Goal: Information Seeking & Learning: Learn about a topic

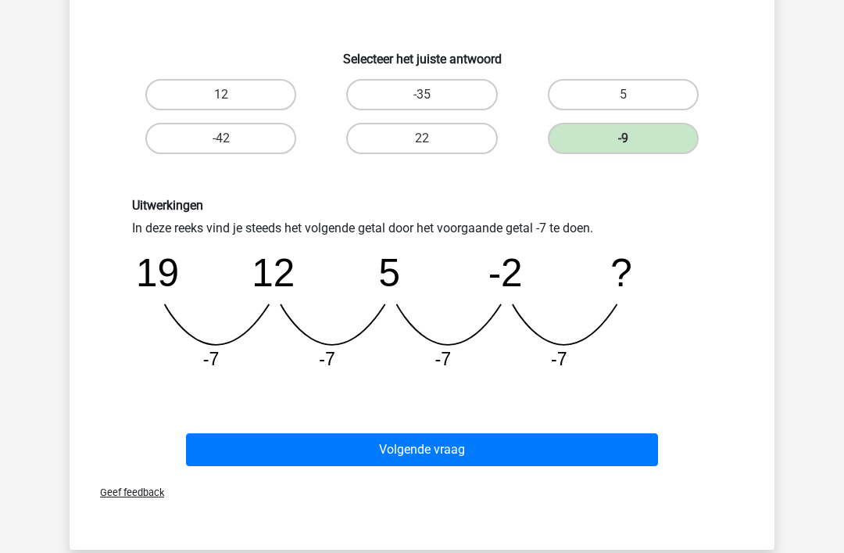
click at [419, 452] on button "Volgende vraag" at bounding box center [422, 450] width 473 height 33
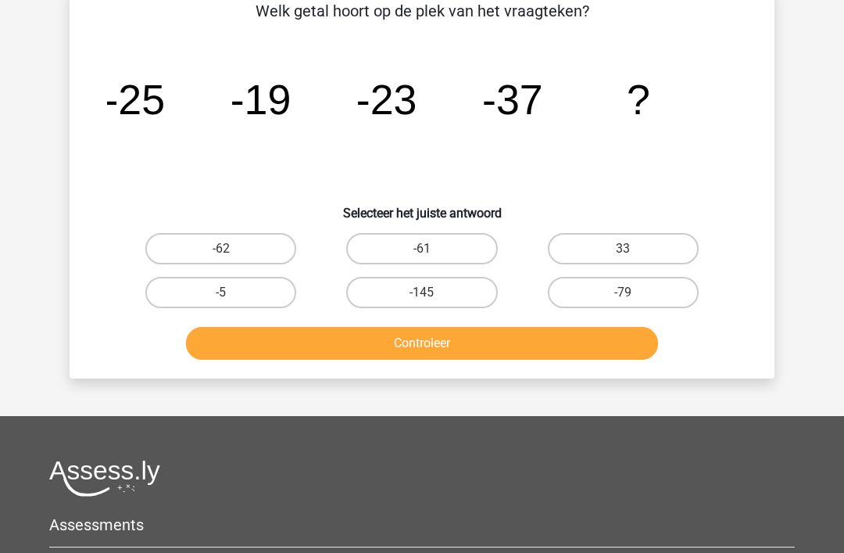
scroll to position [72, 0]
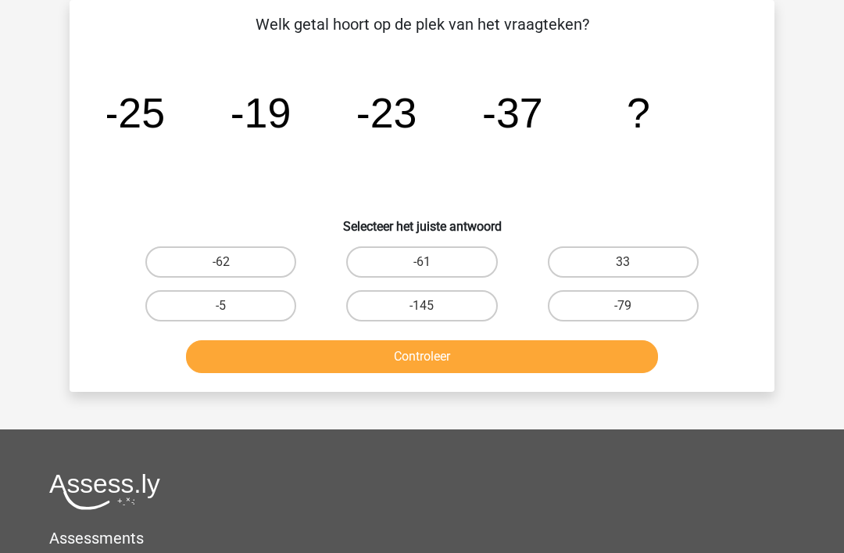
click at [428, 260] on label "-61" at bounding box center [421, 261] width 151 height 31
click at [428, 262] on input "-61" at bounding box center [427, 267] width 10 height 10
radio input "true"
click at [443, 358] on button "Controleer" at bounding box center [422, 356] width 473 height 33
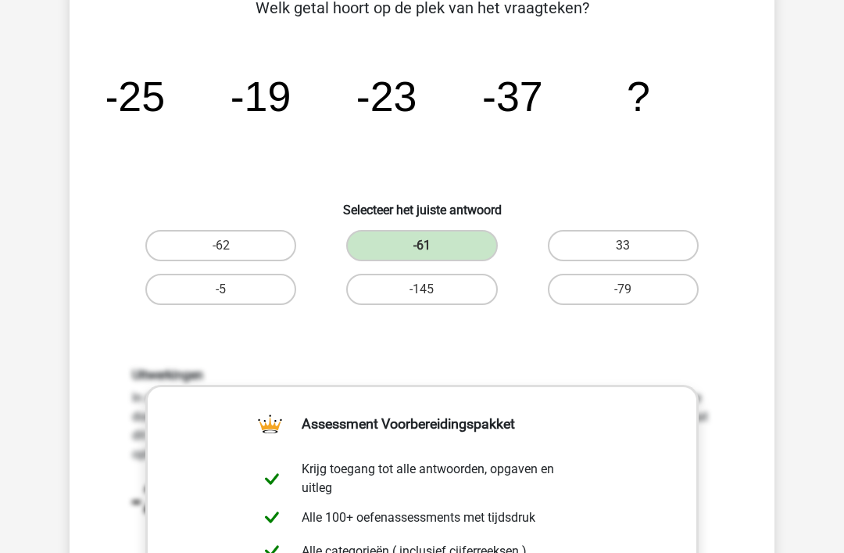
scroll to position [87, 0]
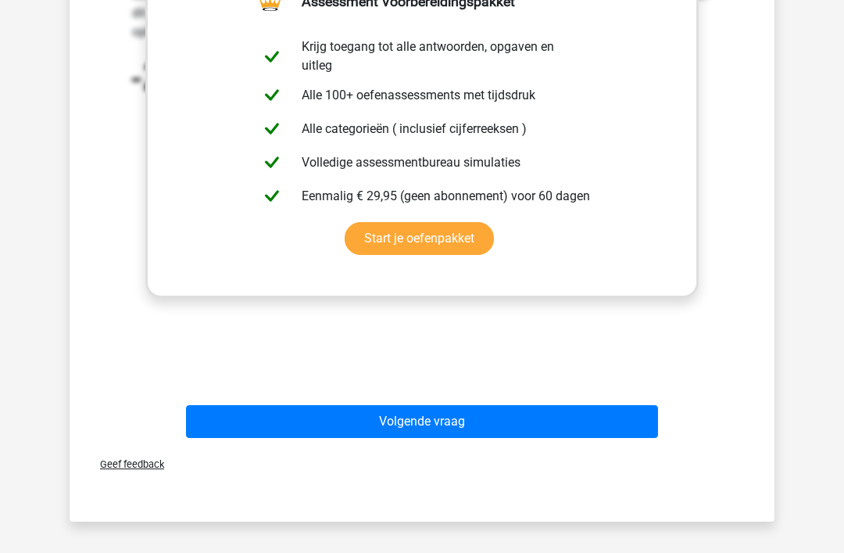
click at [414, 414] on button "Volgende vraag" at bounding box center [422, 422] width 473 height 33
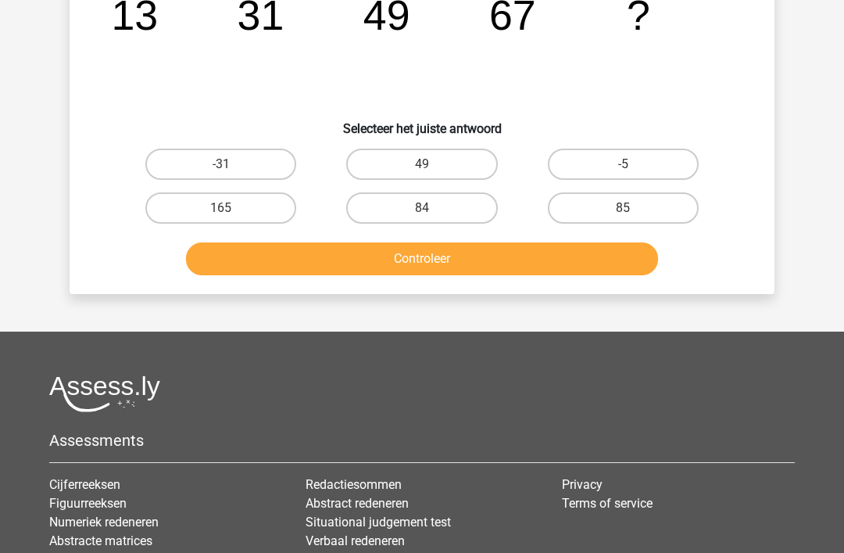
scroll to position [72, 0]
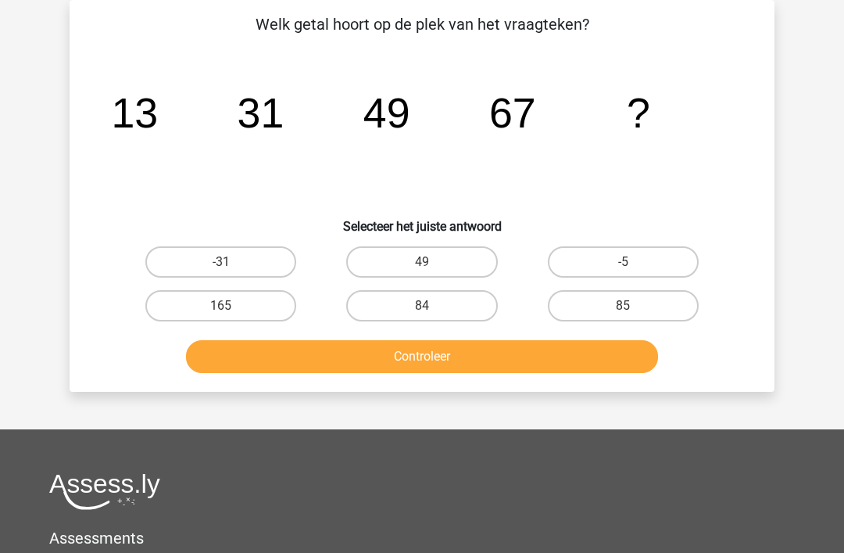
click at [619, 308] on label "85" at bounding box center [623, 305] width 151 height 31
click at [623, 308] on input "85" at bounding box center [628, 311] width 10 height 10
radio input "true"
click at [419, 352] on button "Controleer" at bounding box center [422, 356] width 473 height 33
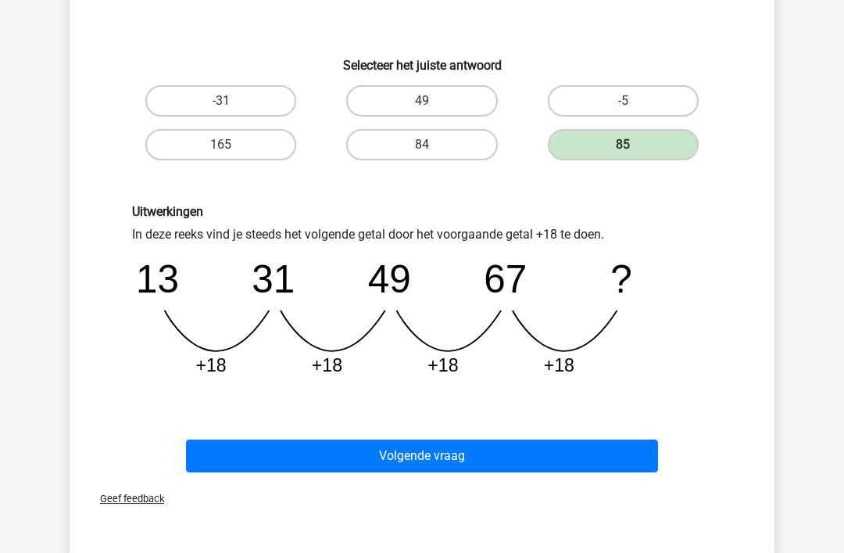
scroll to position [235, 0]
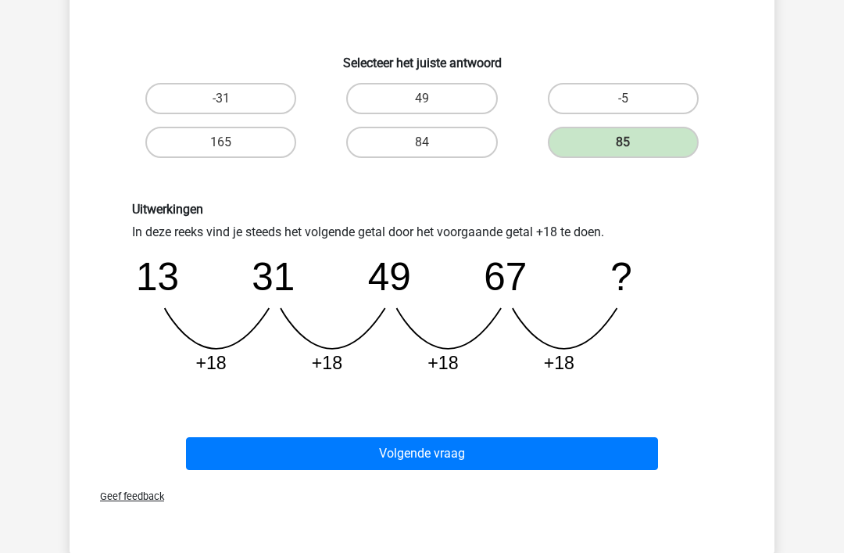
click at [431, 456] on button "Volgende vraag" at bounding box center [422, 454] width 473 height 33
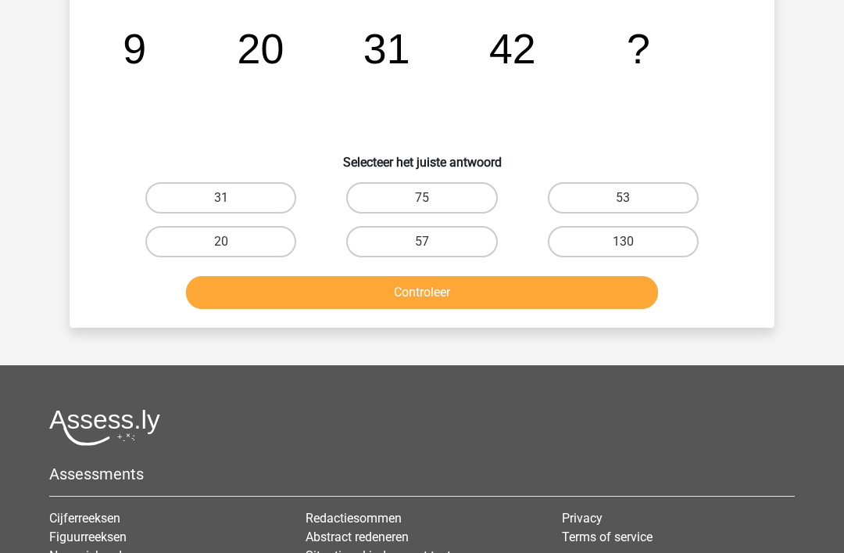
scroll to position [72, 0]
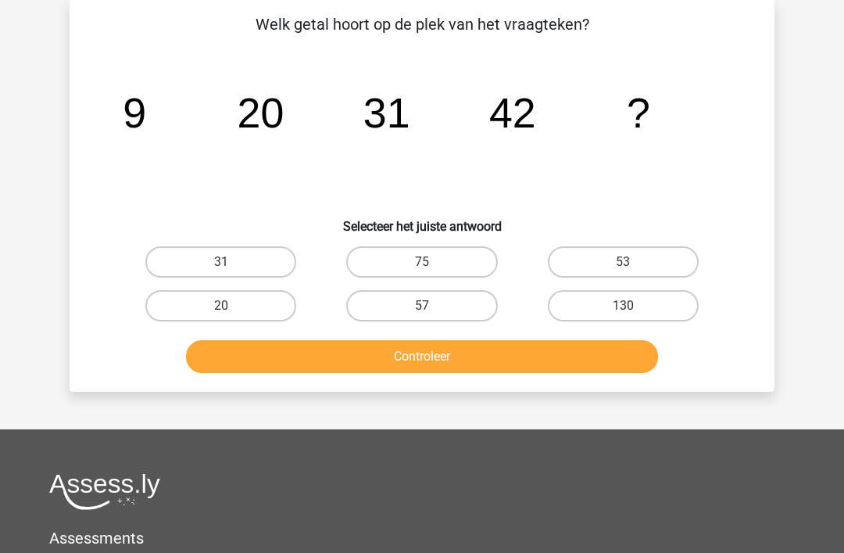
click at [610, 263] on label "53" at bounding box center [623, 261] width 151 height 31
click at [623, 263] on input "53" at bounding box center [628, 267] width 10 height 10
radio input "true"
click at [471, 358] on button "Controleer" at bounding box center [422, 356] width 473 height 33
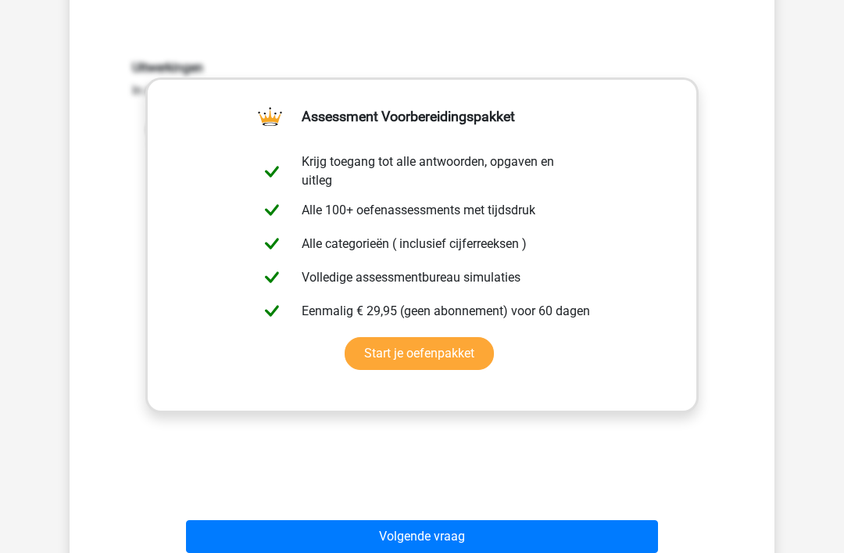
scroll to position [400, 0]
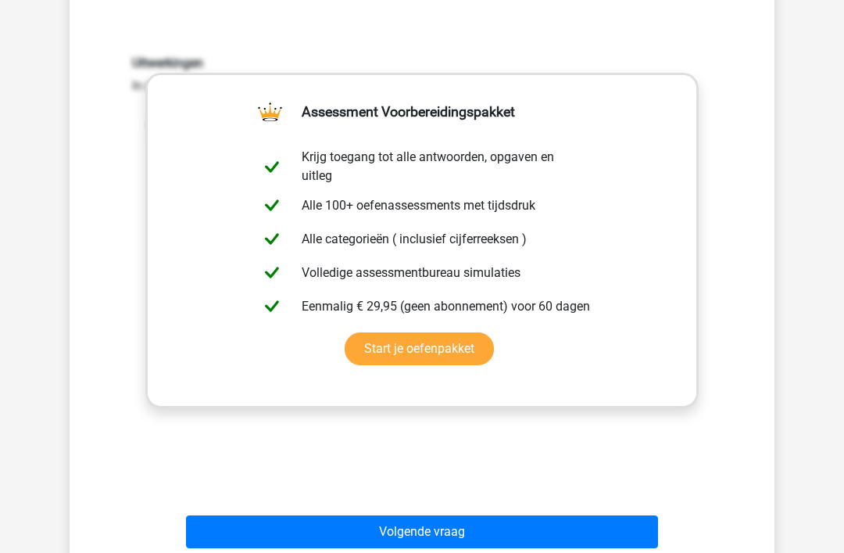
click at [438, 527] on button "Volgende vraag" at bounding box center [422, 532] width 473 height 33
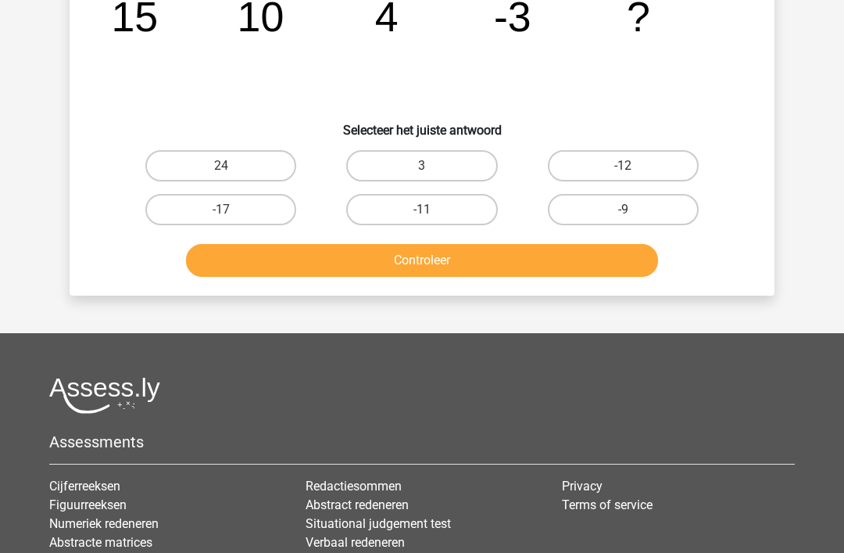
scroll to position [72, 0]
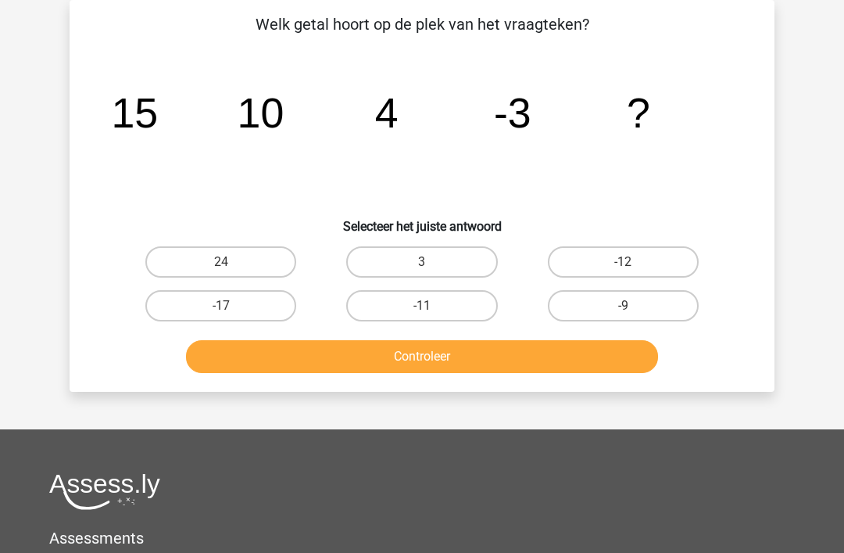
click at [427, 302] on label "-11" at bounding box center [421, 305] width 151 height 31
click at [427, 306] on input "-11" at bounding box center [427, 311] width 10 height 10
radio input "true"
click at [429, 355] on button "Controleer" at bounding box center [422, 356] width 473 height 33
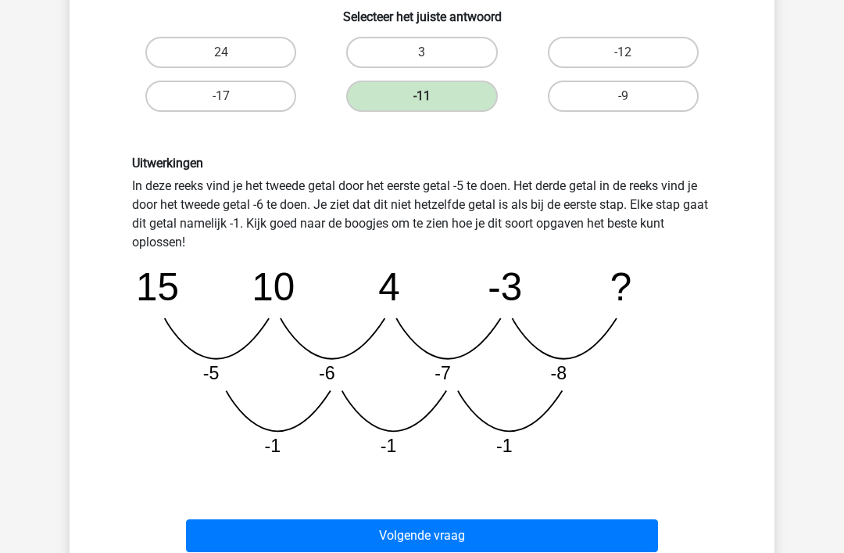
scroll to position [287, 0]
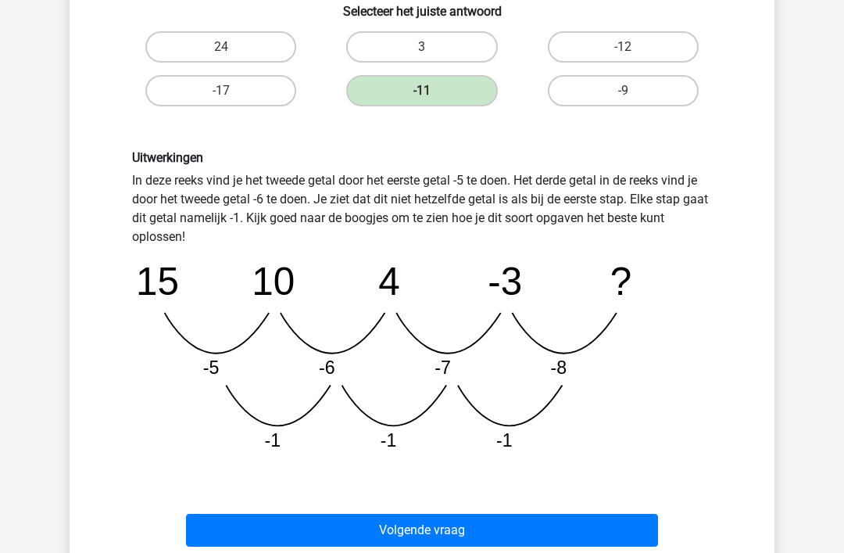
click at [423, 525] on button "Volgende vraag" at bounding box center [422, 530] width 473 height 33
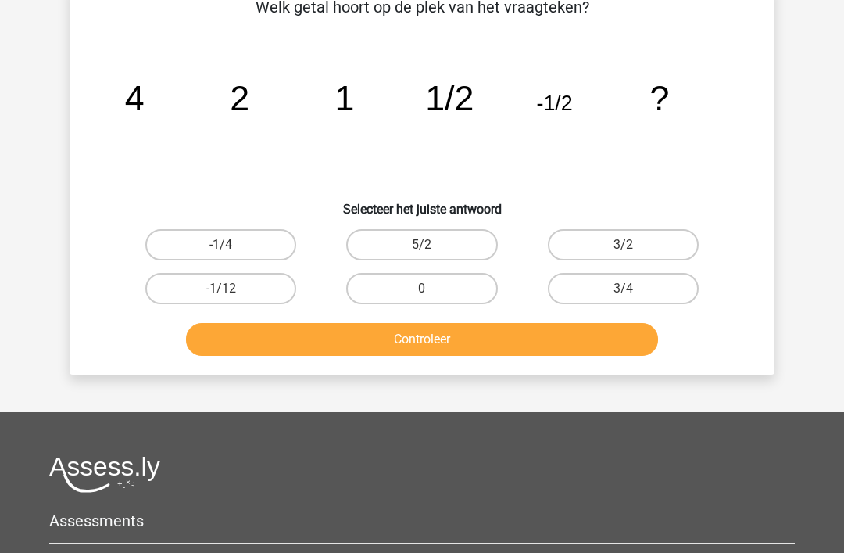
scroll to position [72, 0]
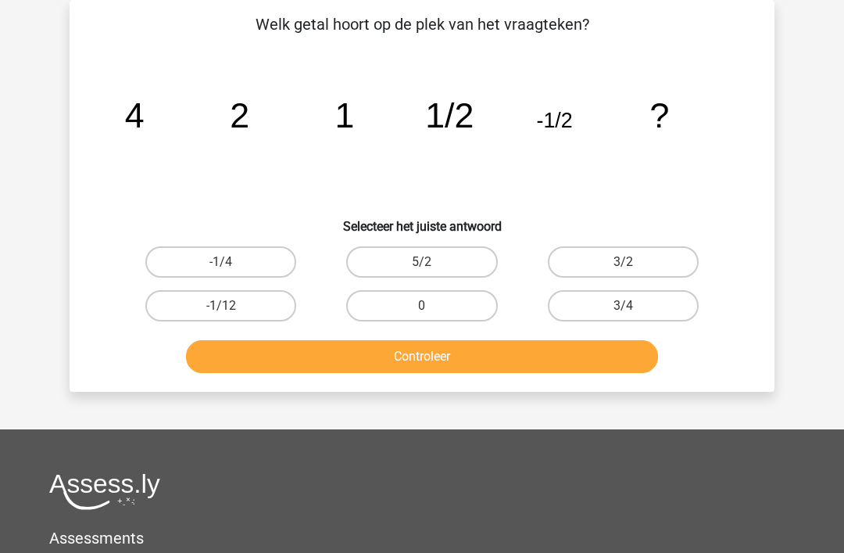
click at [208, 249] on label "-1/4" at bounding box center [220, 261] width 151 height 31
click at [221, 262] on input "-1/4" at bounding box center [226, 267] width 10 height 10
radio input "true"
click at [417, 355] on button "Controleer" at bounding box center [422, 356] width 473 height 33
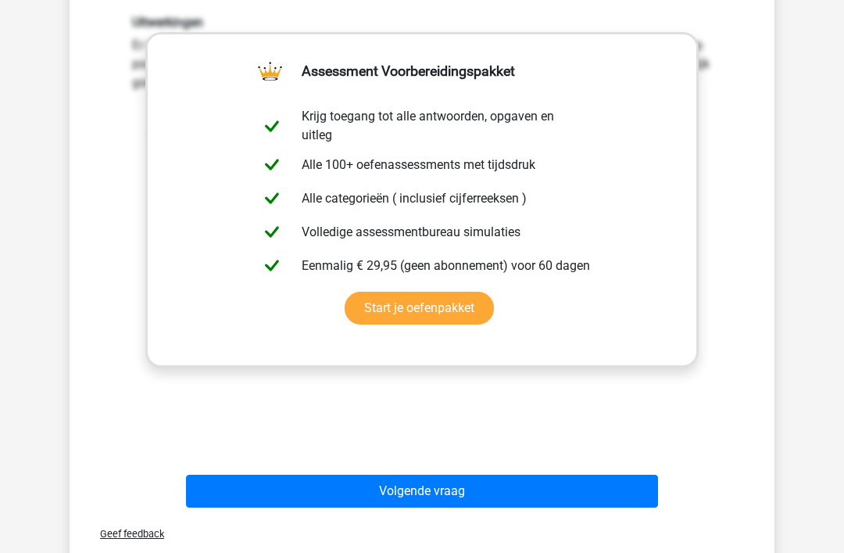
click at [439, 496] on button "Volgende vraag" at bounding box center [422, 491] width 473 height 33
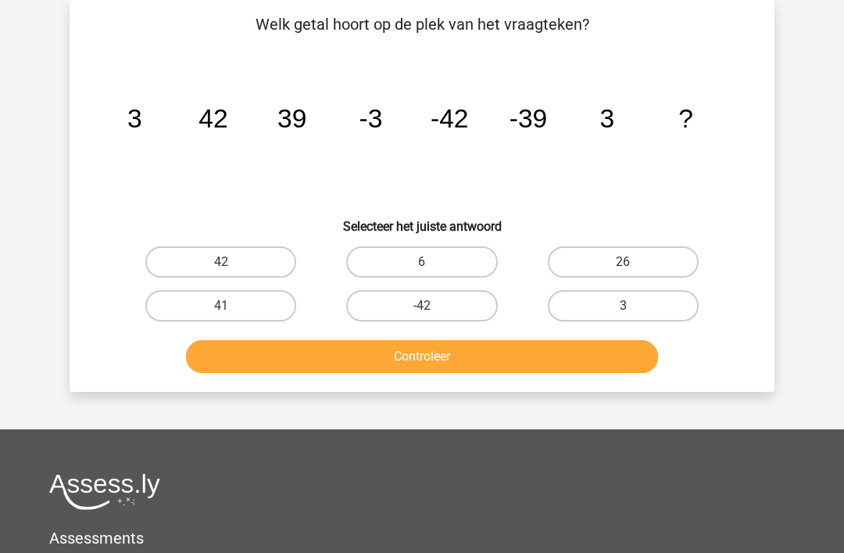
click at [617, 127] on icon "image/svg+xml 3 42 39 -3 -42 -39 3 ?" at bounding box center [422, 127] width 630 height 158
click at [236, 260] on label "42" at bounding box center [220, 261] width 151 height 31
click at [231, 262] on input "42" at bounding box center [226, 267] width 10 height 10
radio input "true"
click at [335, 372] on button "Controleer" at bounding box center [422, 356] width 473 height 33
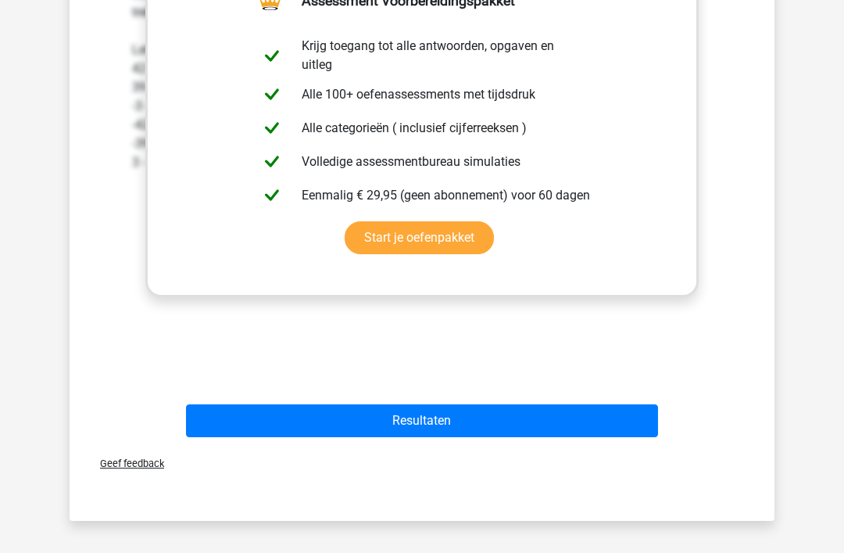
scroll to position [510, 0]
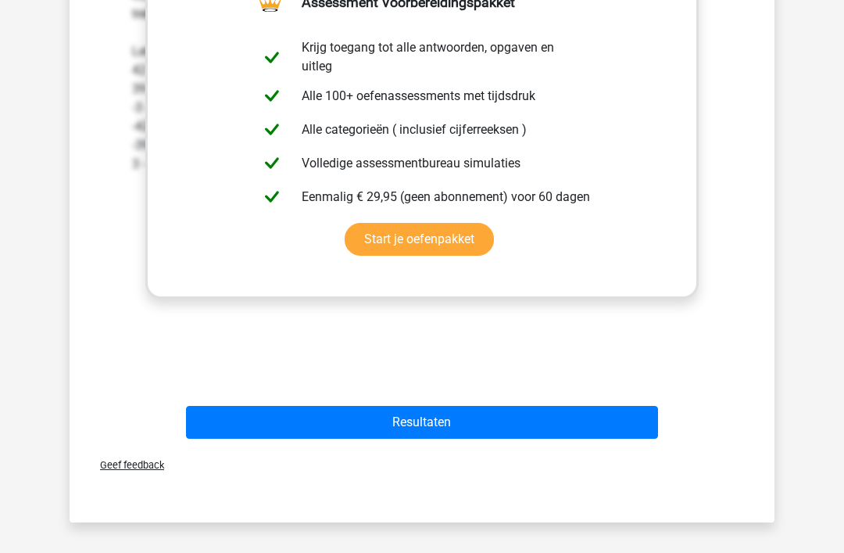
click at [429, 426] on button "Resultaten" at bounding box center [422, 422] width 473 height 33
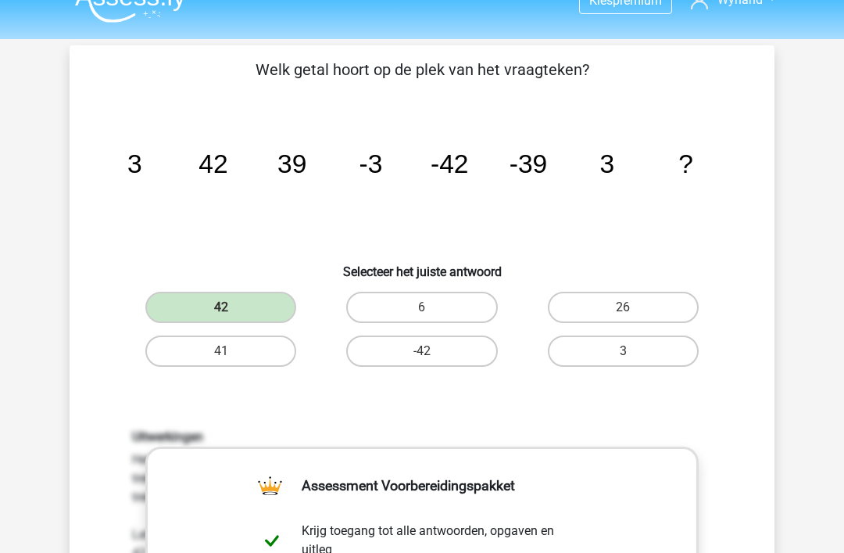
scroll to position [0, 0]
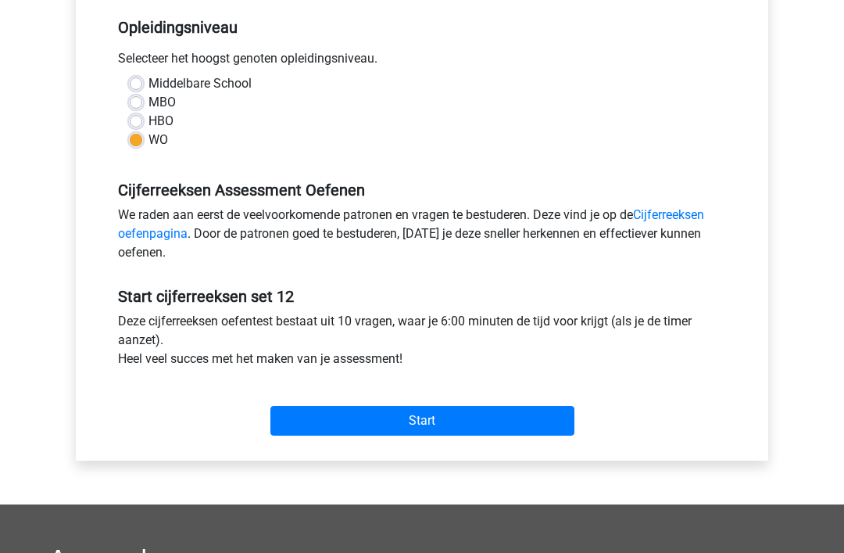
scroll to position [289, 0]
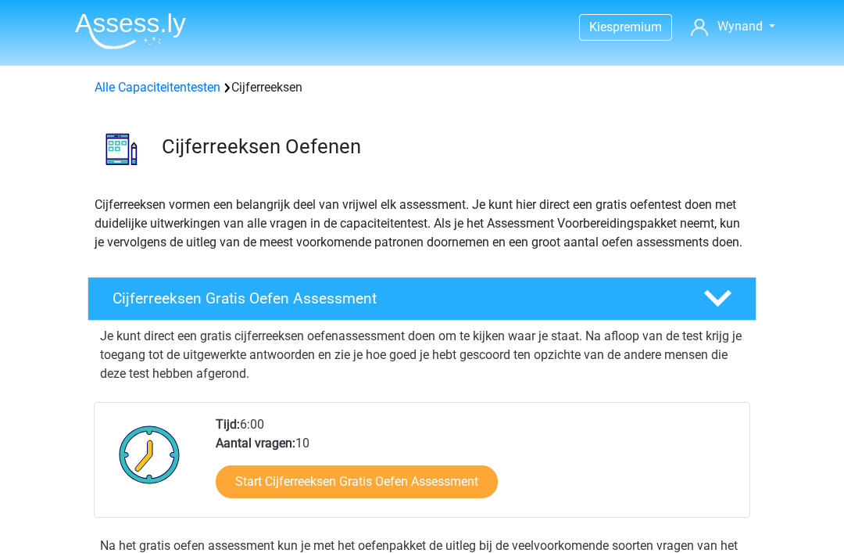
scroll to position [1393, 0]
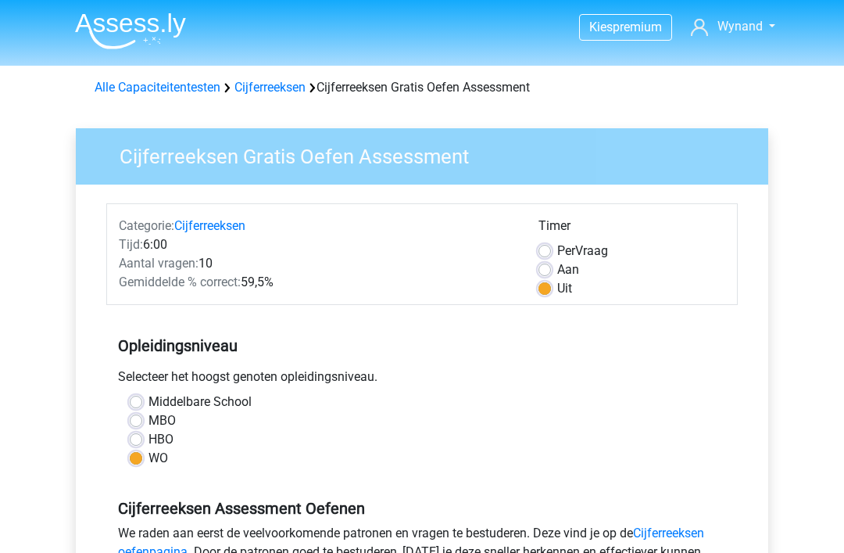
click at [271, 94] on link "Cijferreeksen" at bounding box center [270, 87] width 71 height 15
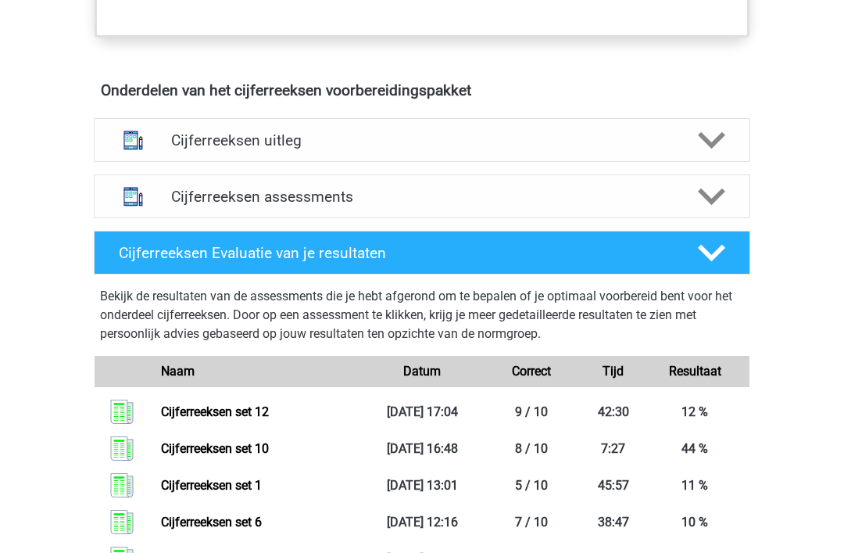
scroll to position [874, 0]
click at [346, 206] on h4 "Cijferreeksen assessments" at bounding box center [422, 197] width 502 height 18
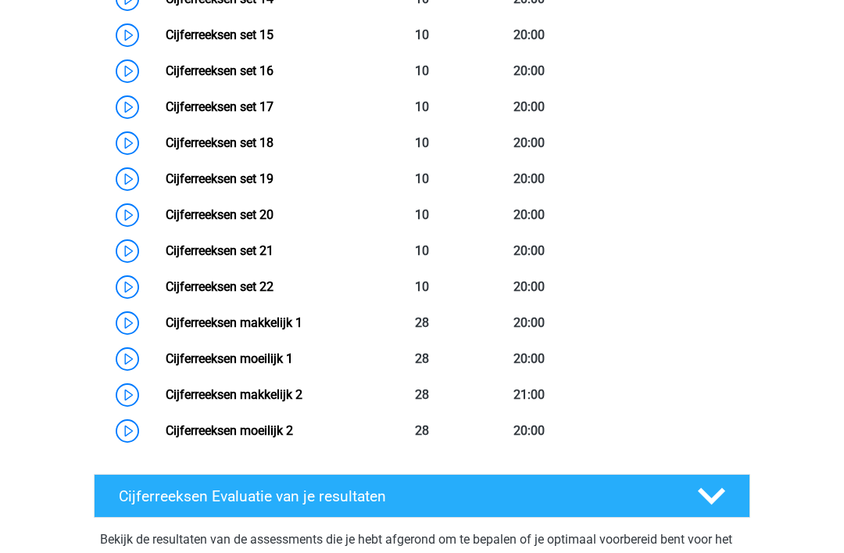
scroll to position [1680, 0]
click at [291, 330] on link "Cijferreeksen makkelijk 1" at bounding box center [234, 322] width 137 height 15
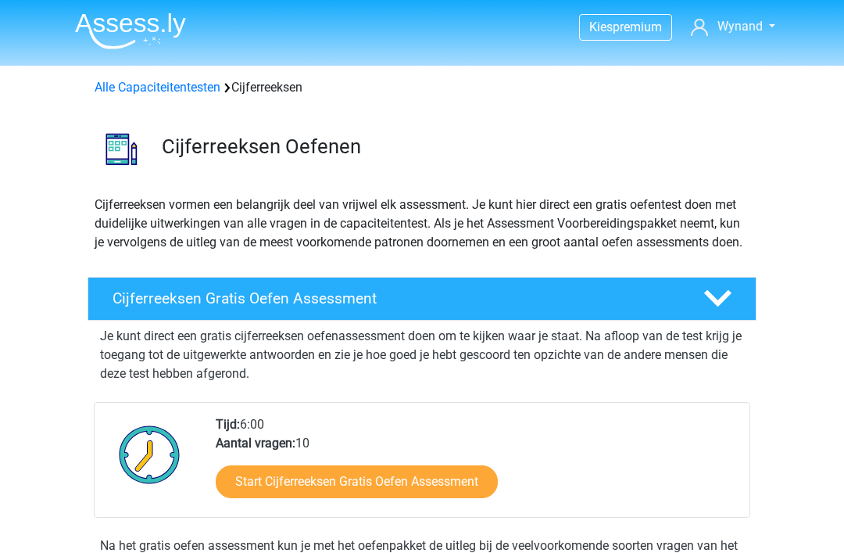
scroll to position [1730, 0]
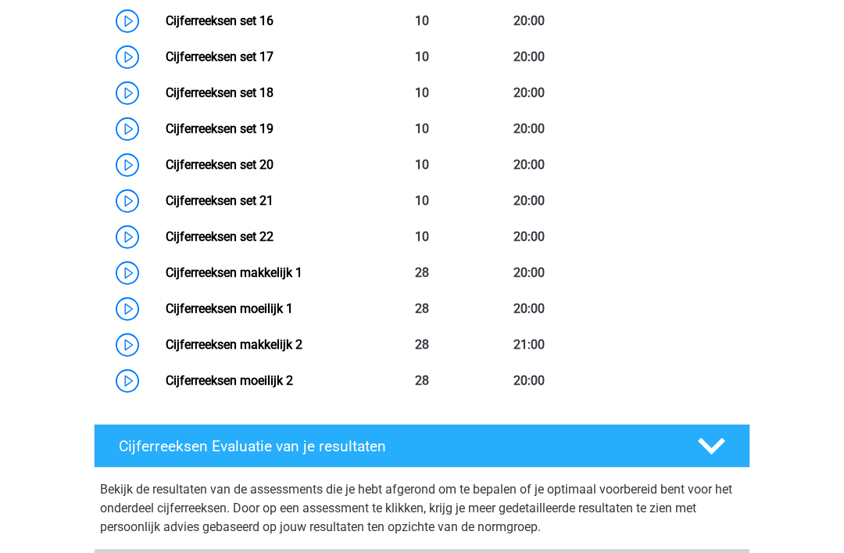
click at [288, 316] on link "Cijferreeksen moeilijk 1" at bounding box center [229, 308] width 127 height 15
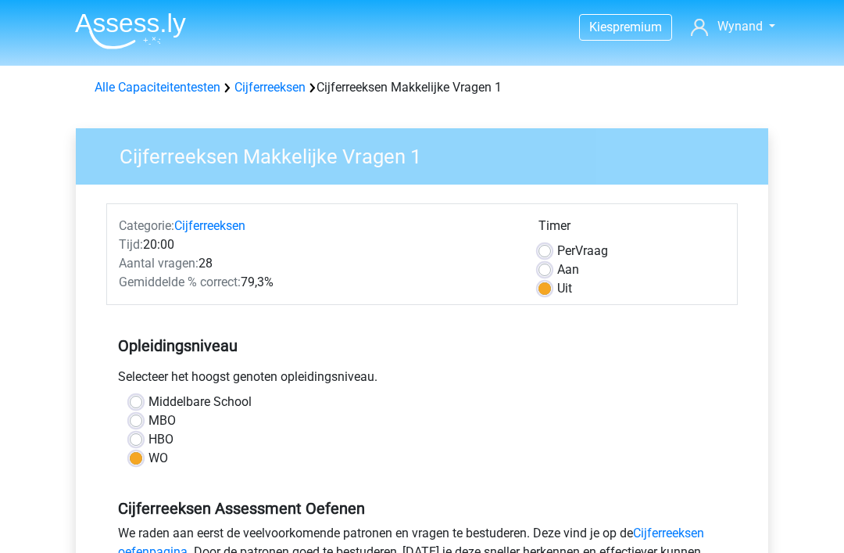
click at [551, 244] on div "Per Vraag" at bounding box center [632, 251] width 187 height 19
click at [557, 249] on label "Per Vraag" at bounding box center [582, 251] width 51 height 19
click at [547, 249] on input "Per Vraag" at bounding box center [545, 250] width 13 height 16
radio input "true"
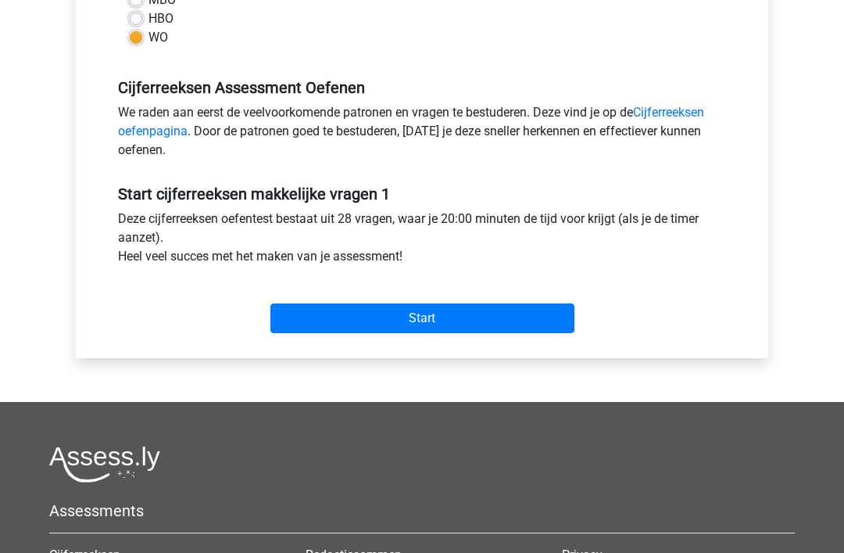
scroll to position [421, 0]
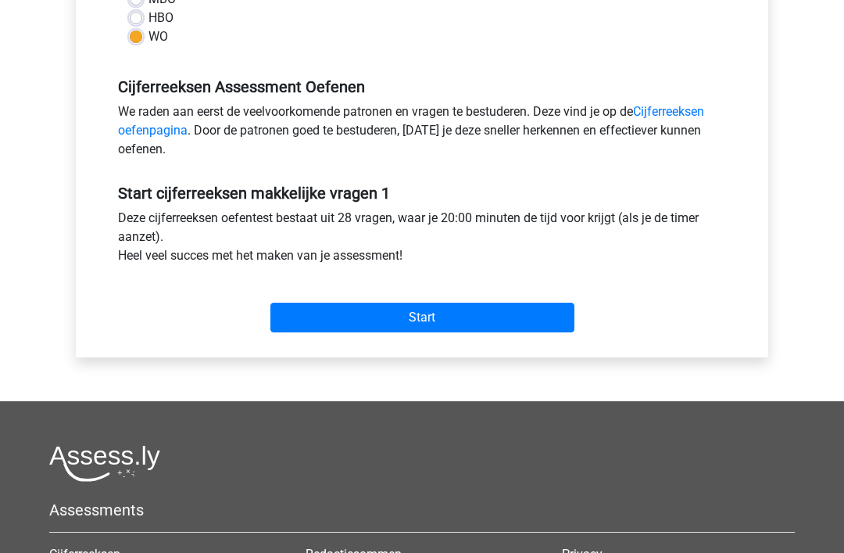
click at [416, 310] on input "Start" at bounding box center [423, 318] width 304 height 30
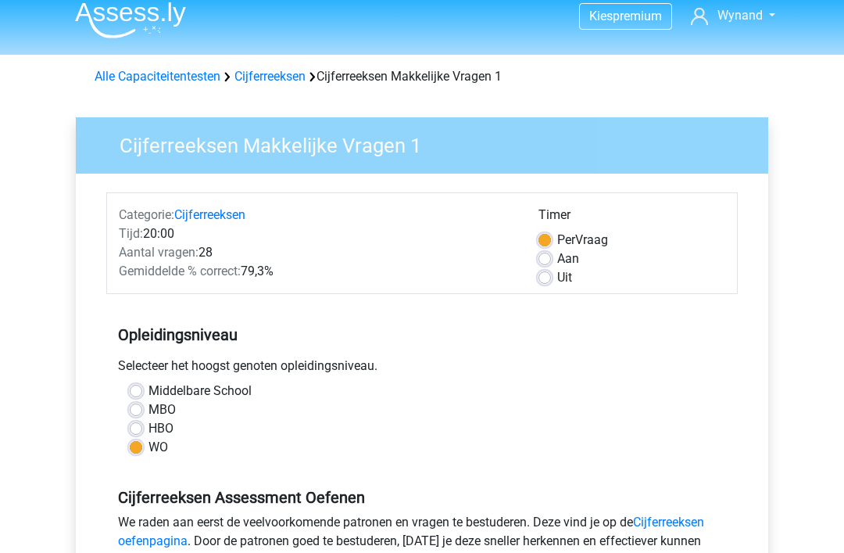
scroll to position [0, 0]
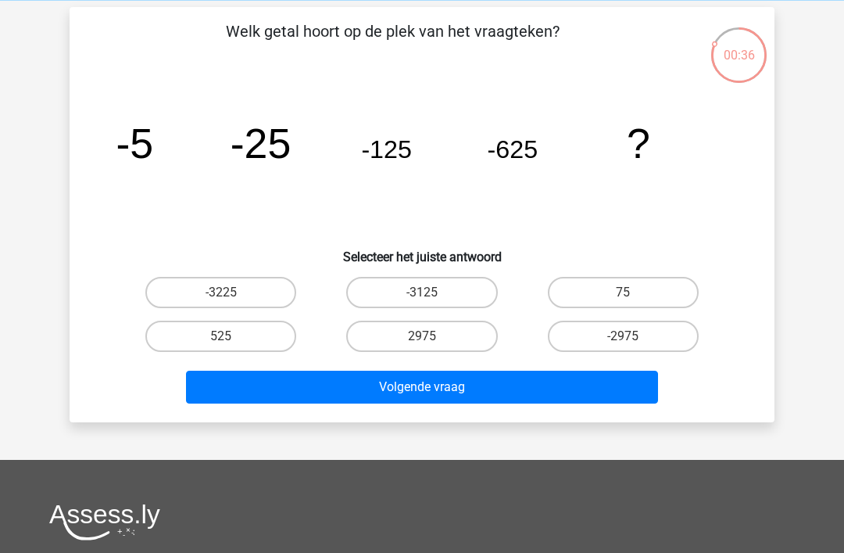
scroll to position [65, 0]
click at [445, 294] on label "-3125" at bounding box center [421, 292] width 151 height 31
click at [432, 294] on input "-3125" at bounding box center [427, 297] width 10 height 10
radio input "true"
click at [438, 388] on button "Volgende vraag" at bounding box center [422, 387] width 473 height 33
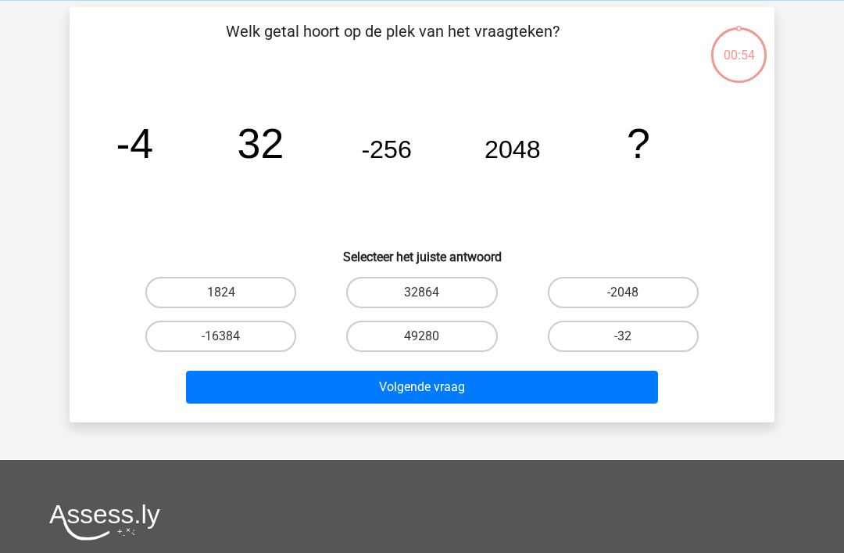
scroll to position [72, 0]
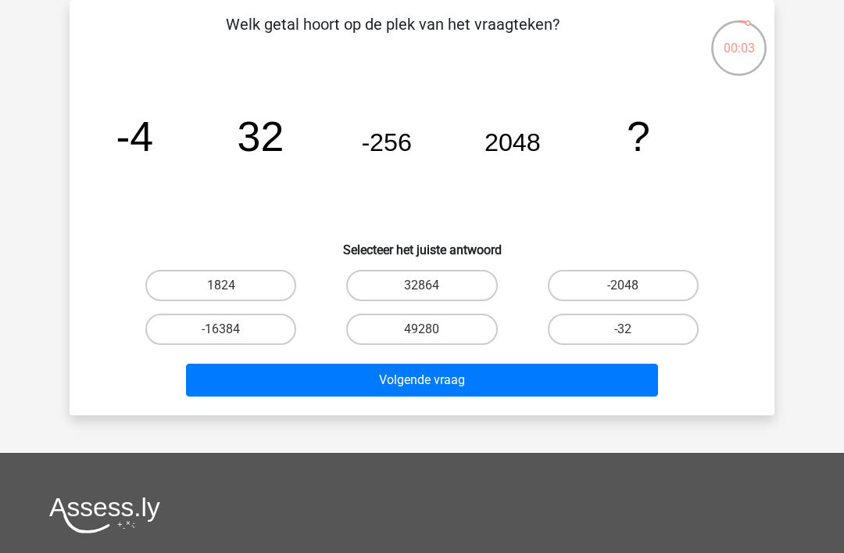
click at [242, 334] on label "-16384" at bounding box center [220, 329] width 151 height 31
click at [231, 334] on input "-16384" at bounding box center [226, 334] width 10 height 10
radio input "true"
click at [425, 381] on button "Volgende vraag" at bounding box center [422, 380] width 473 height 33
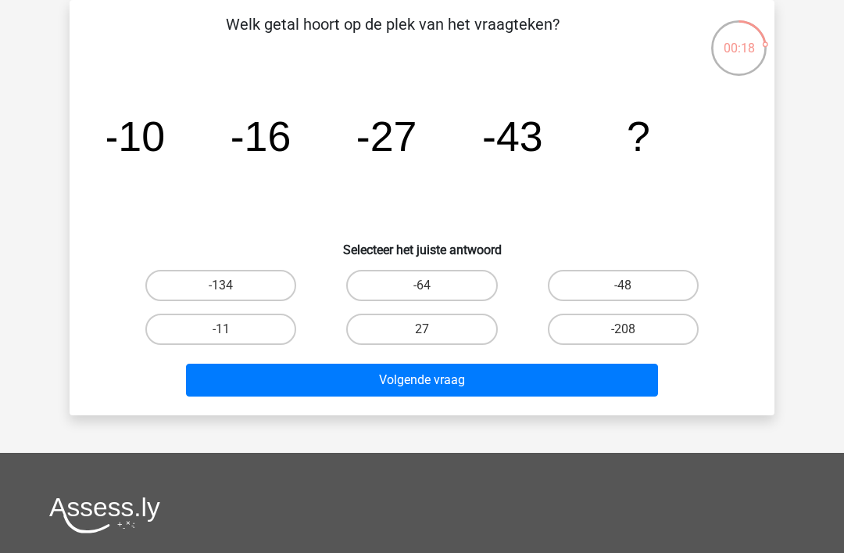
click at [436, 293] on label "-64" at bounding box center [421, 285] width 151 height 31
click at [432, 293] on input "-64" at bounding box center [427, 290] width 10 height 10
radio input "true"
click at [442, 382] on button "Volgende vraag" at bounding box center [422, 380] width 473 height 33
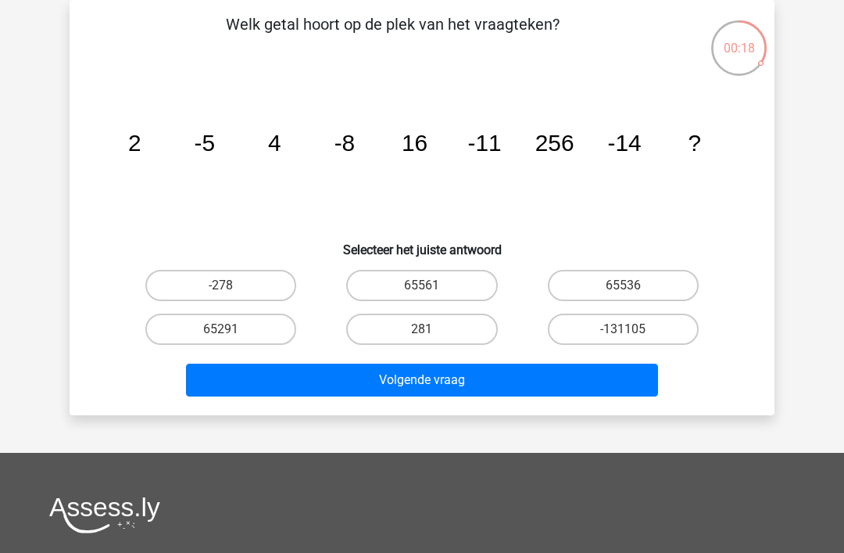
click at [631, 287] on input "65536" at bounding box center [628, 290] width 10 height 10
radio input "true"
click at [461, 385] on button "Volgende vraag" at bounding box center [422, 380] width 473 height 33
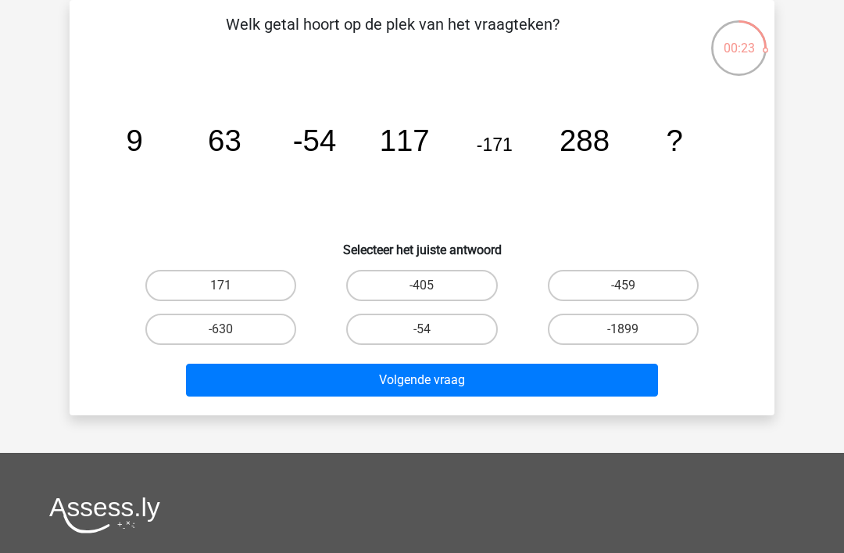
click at [426, 283] on label "-405" at bounding box center [421, 285] width 151 height 31
click at [426, 285] on input "-405" at bounding box center [427, 290] width 10 height 10
radio input "true"
click at [435, 384] on button "Volgende vraag" at bounding box center [422, 380] width 473 height 33
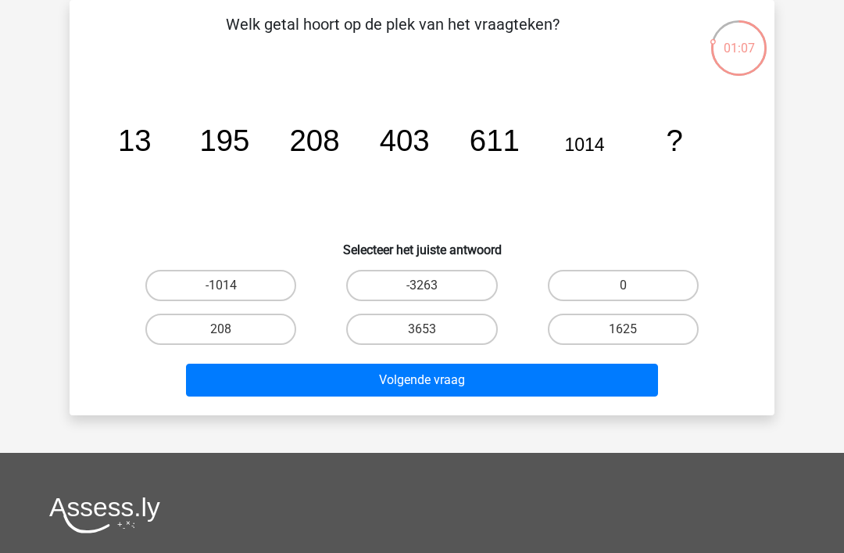
click at [410, 160] on icon "image/svg+xml 13 195 208 403 611 1014 ?" at bounding box center [422, 151] width 630 height 158
click at [628, 333] on input "1625" at bounding box center [628, 334] width 10 height 10
radio input "true"
click at [422, 376] on button "Volgende vraag" at bounding box center [422, 380] width 473 height 33
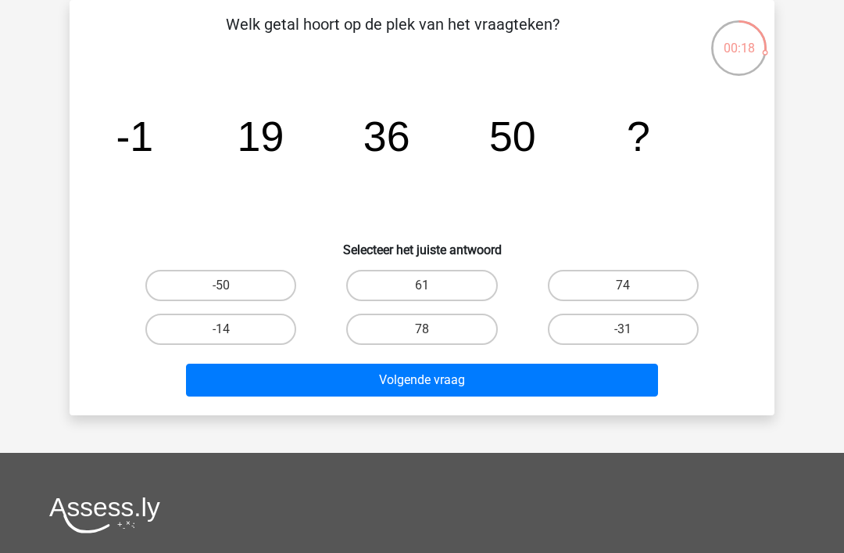
click at [426, 288] on input "61" at bounding box center [427, 290] width 10 height 10
radio input "true"
click at [453, 375] on button "Volgende vraag" at bounding box center [422, 380] width 473 height 33
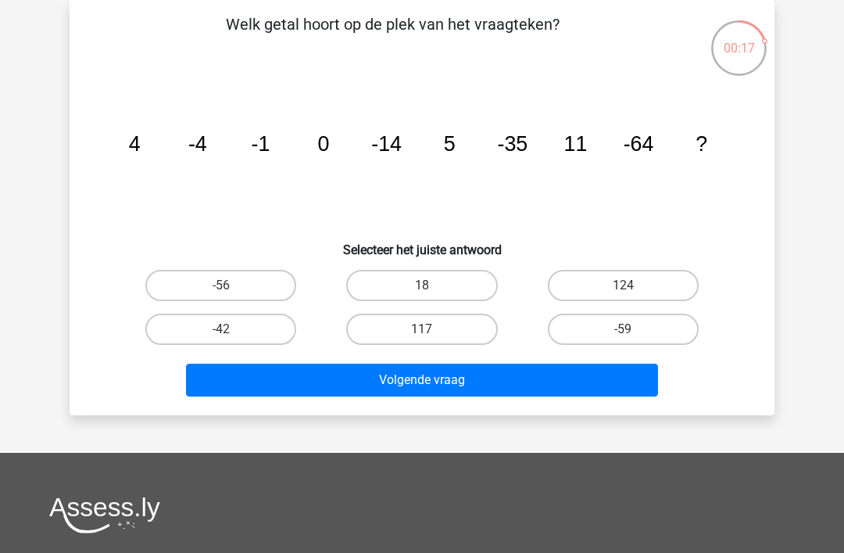
click at [436, 291] on label "18" at bounding box center [421, 285] width 151 height 31
click at [432, 291] on input "18" at bounding box center [427, 290] width 10 height 10
radio input "true"
click at [468, 376] on button "Volgende vraag" at bounding box center [422, 380] width 473 height 33
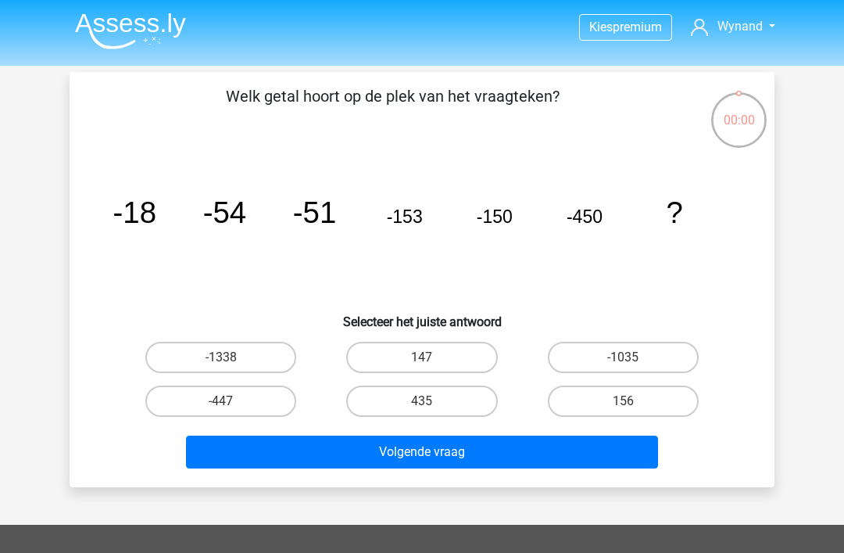
scroll to position [122, 0]
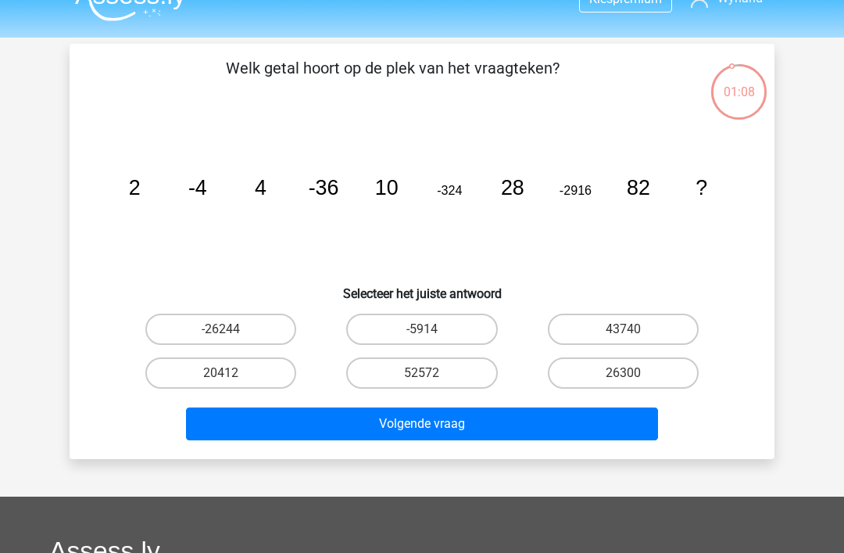
scroll to position [24, 0]
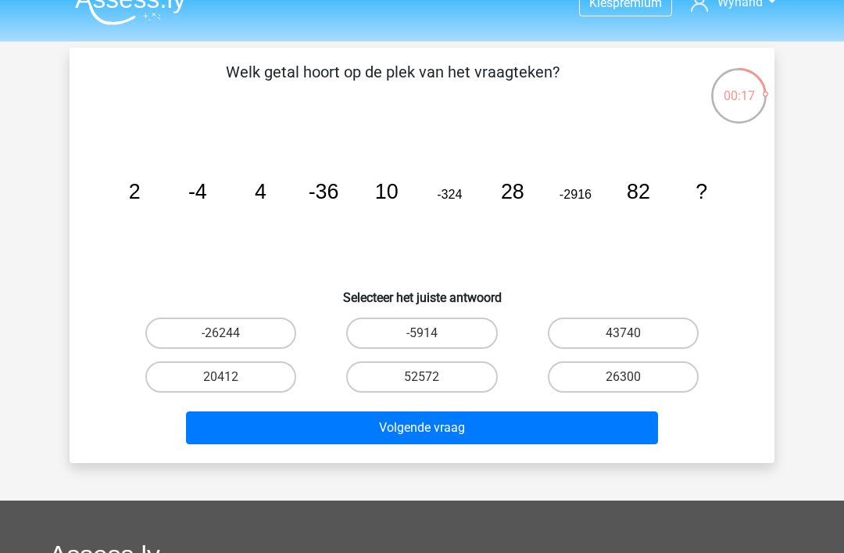
click at [227, 335] on input "-26244" at bounding box center [226, 338] width 10 height 10
radio input "true"
click at [443, 436] on button "Volgende vraag" at bounding box center [422, 427] width 473 height 33
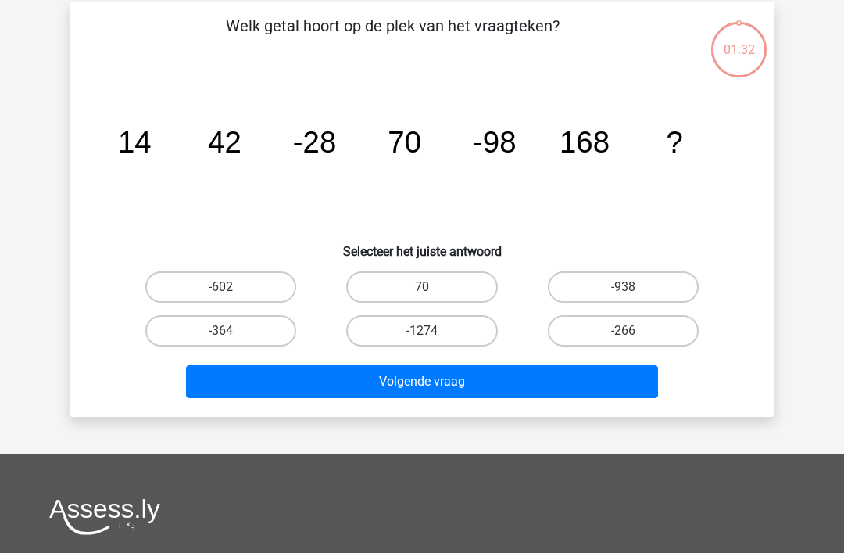
scroll to position [72, 0]
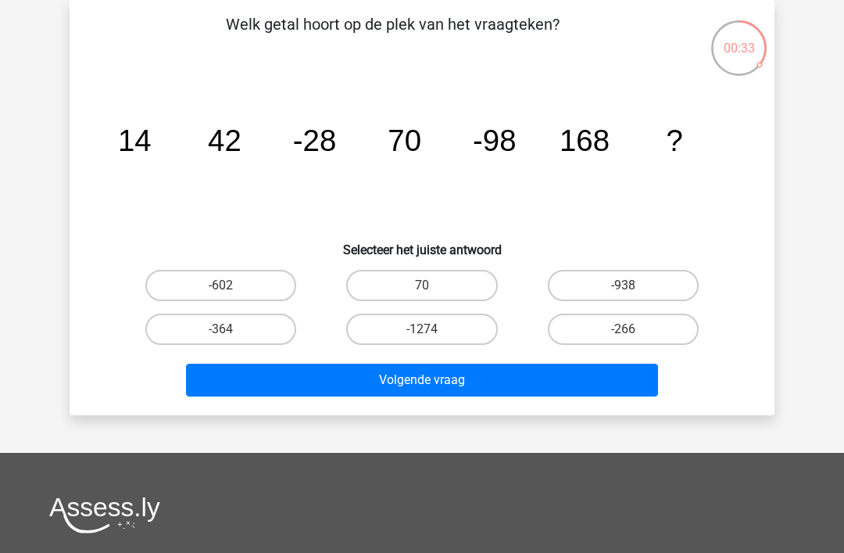
click at [632, 342] on label "-266" at bounding box center [623, 329] width 151 height 31
click at [632, 339] on input "-266" at bounding box center [628, 334] width 10 height 10
radio input "true"
click at [452, 385] on button "Volgende vraag" at bounding box center [422, 380] width 473 height 33
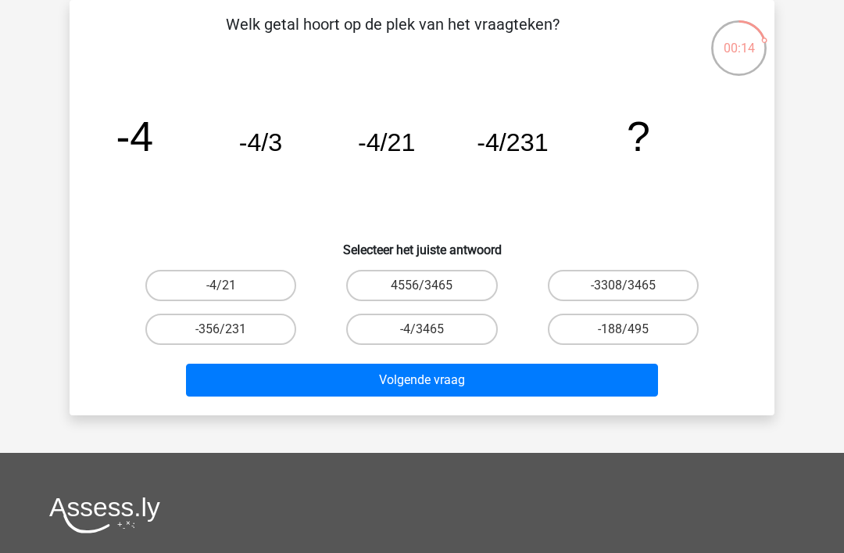
click at [435, 328] on label "-4/3465" at bounding box center [421, 329] width 151 height 31
click at [432, 329] on input "-4/3465" at bounding box center [427, 334] width 10 height 10
radio input "true"
click at [437, 378] on button "Volgende vraag" at bounding box center [422, 380] width 473 height 33
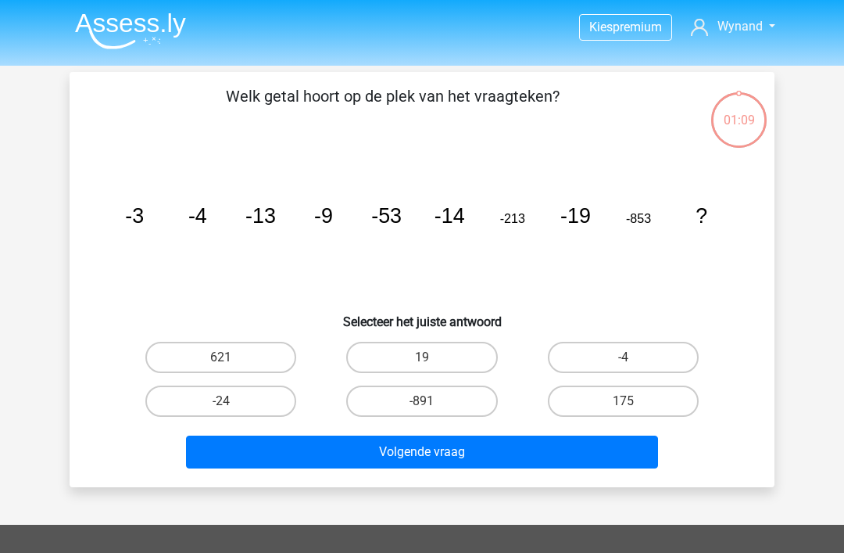
scroll to position [72, 0]
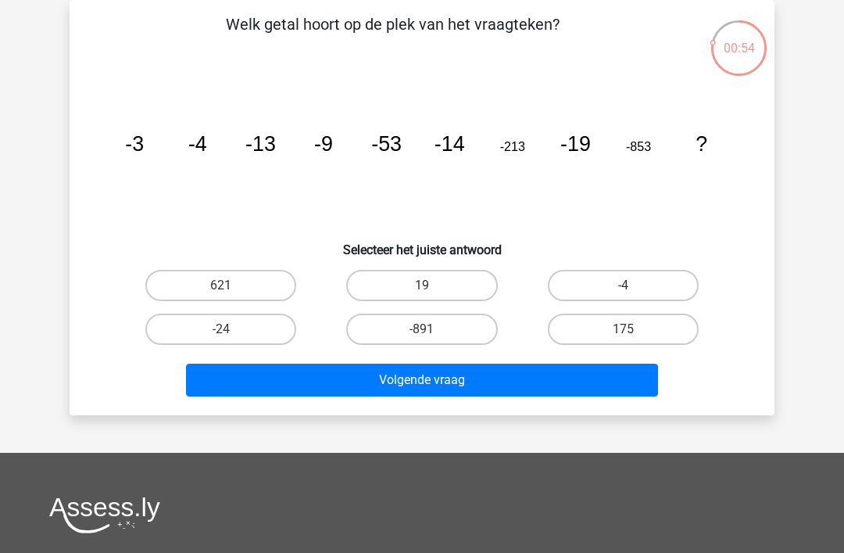
click at [385, 153] on tspan "-53" at bounding box center [386, 143] width 30 height 23
click at [228, 332] on input "-24" at bounding box center [226, 334] width 10 height 10
radio input "true"
click at [432, 385] on button "Volgende vraag" at bounding box center [422, 380] width 473 height 33
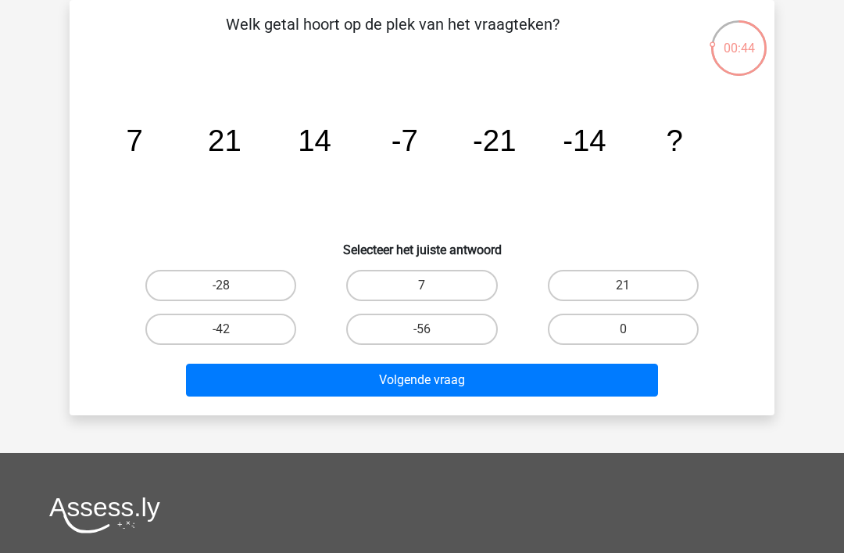
click at [428, 275] on label "7" at bounding box center [421, 285] width 151 height 31
click at [428, 285] on input "7" at bounding box center [427, 290] width 10 height 10
radio input "true"
click at [439, 382] on button "Volgende vraag" at bounding box center [422, 380] width 473 height 33
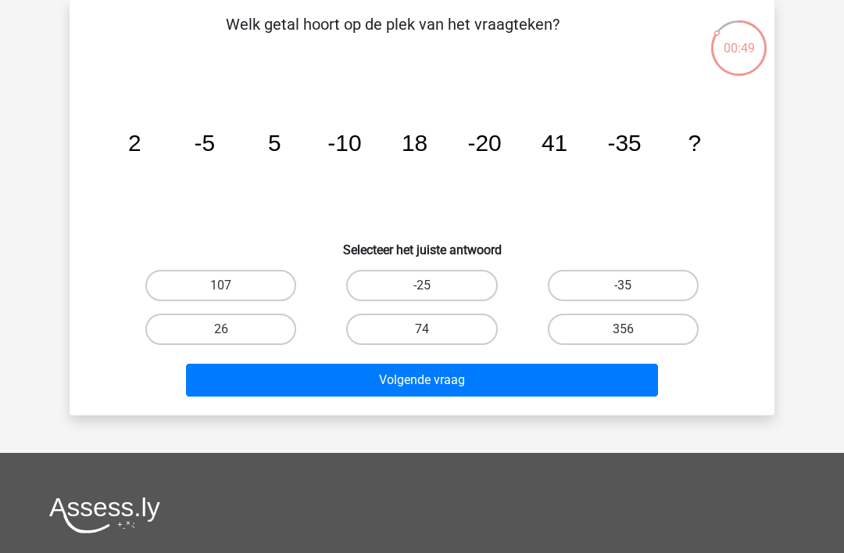
click at [349, 163] on icon "image/svg+xml 2 -5 5 -10 18 -20 41 -35 ?" at bounding box center [422, 151] width 630 height 158
click at [575, 162] on icon "image/svg+xml 2 -5 5 -10 18 -20 41 -35 ?" at bounding box center [422, 151] width 630 height 158
click at [421, 332] on label "74" at bounding box center [421, 329] width 151 height 31
click at [422, 332] on input "74" at bounding box center [427, 334] width 10 height 10
radio input "true"
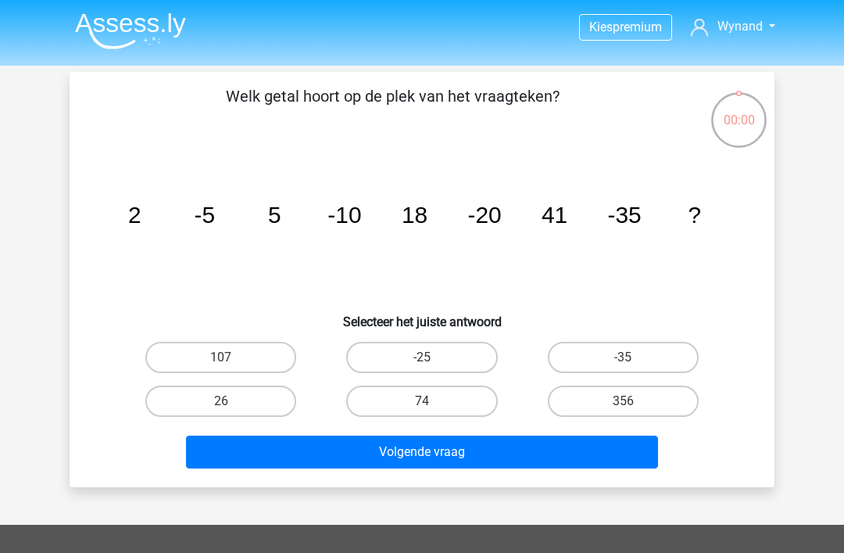
scroll to position [72, 0]
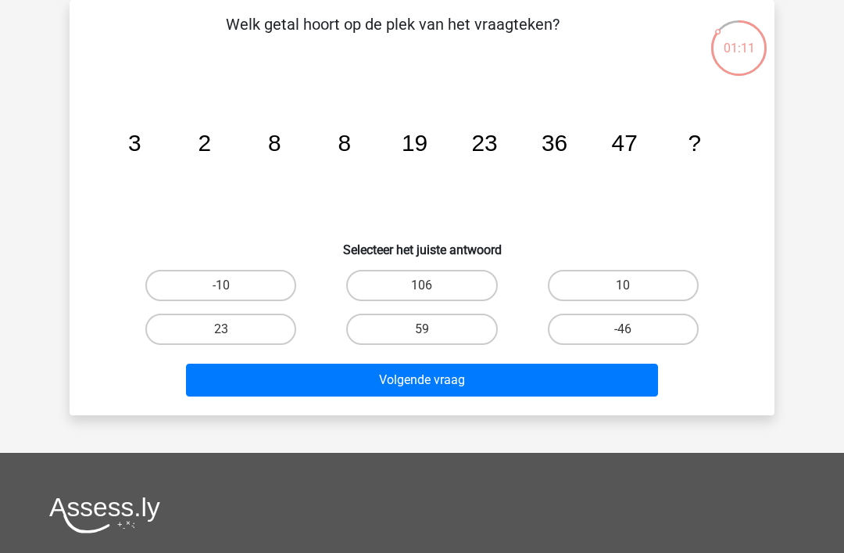
click at [349, 178] on icon "image/svg+xml 3 2 8 8 19 23 36 47 ?" at bounding box center [422, 151] width 630 height 158
click at [421, 332] on label "59" at bounding box center [421, 329] width 151 height 31
click at [422, 332] on input "59" at bounding box center [427, 334] width 10 height 10
radio input "true"
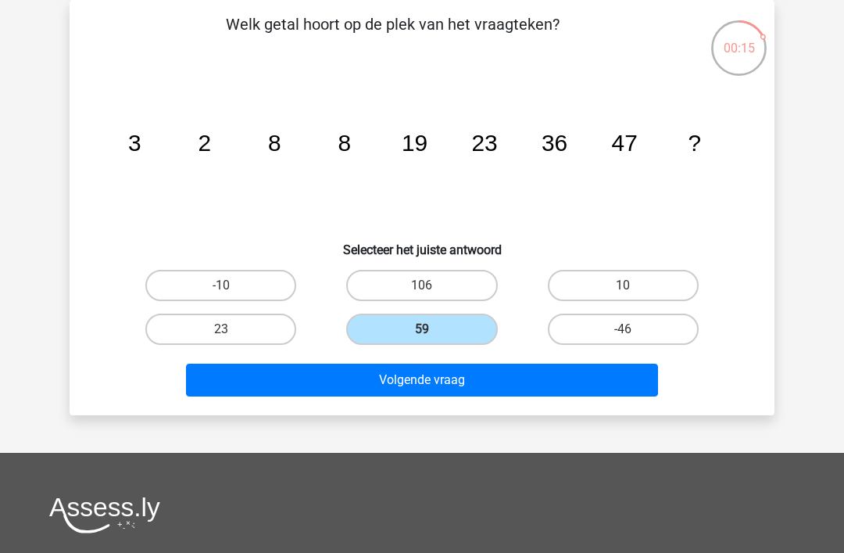
click at [442, 380] on button "Volgende vraag" at bounding box center [422, 380] width 473 height 33
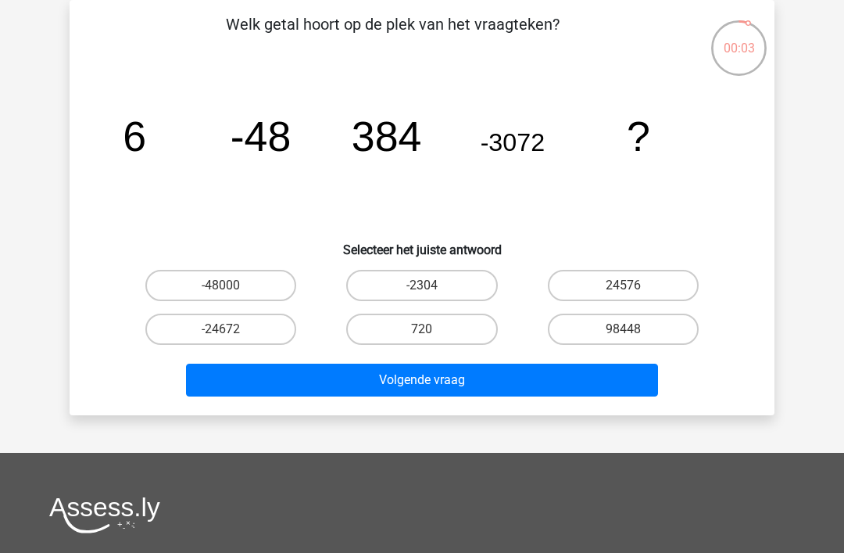
click at [428, 284] on label "-2304" at bounding box center [421, 285] width 151 height 31
click at [428, 285] on input "-2304" at bounding box center [427, 290] width 10 height 10
radio input "true"
click at [425, 388] on button "Volgende vraag" at bounding box center [422, 380] width 473 height 33
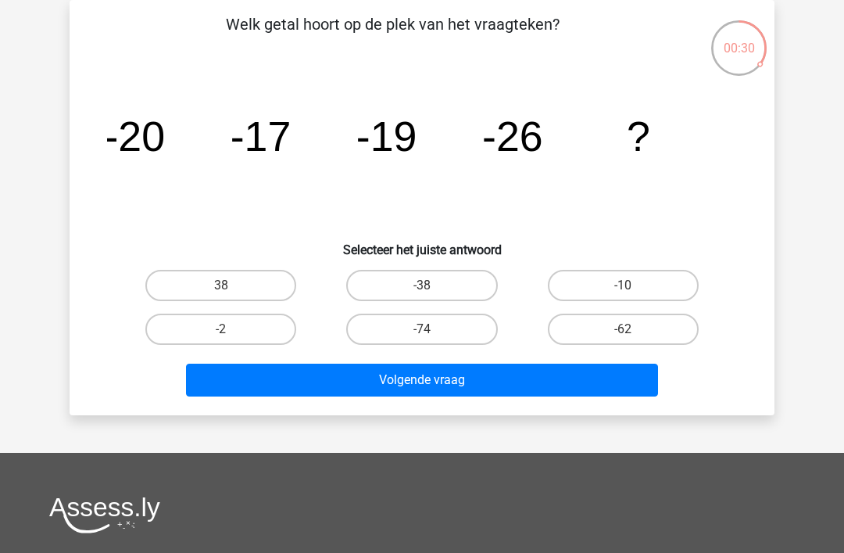
click at [193, 188] on icon "image/svg+xml -20 -17 -19 -26 ?" at bounding box center [422, 151] width 630 height 158
click at [425, 285] on label "-38" at bounding box center [421, 285] width 151 height 31
click at [425, 285] on input "-38" at bounding box center [427, 290] width 10 height 10
radio input "true"
click at [432, 384] on button "Volgende vraag" at bounding box center [422, 380] width 473 height 33
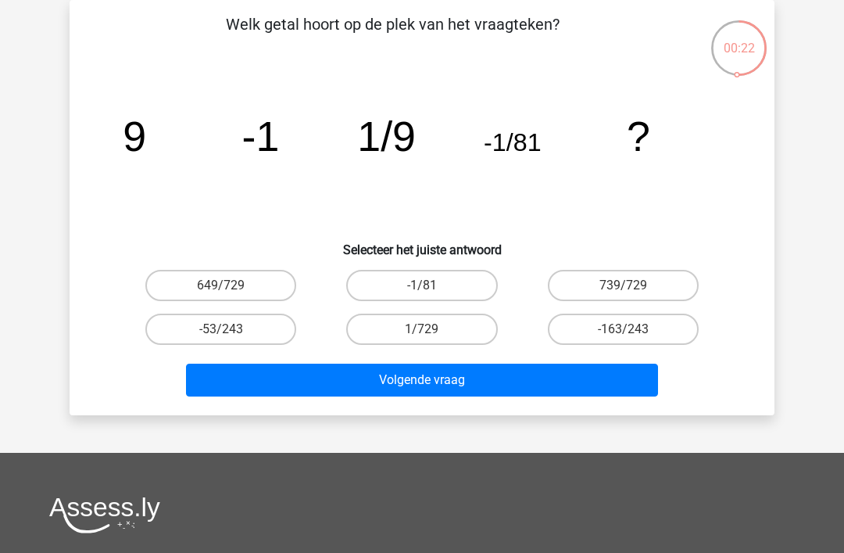
click at [423, 331] on input "1/729" at bounding box center [427, 334] width 10 height 10
radio input "true"
click at [431, 387] on button "Volgende vraag" at bounding box center [422, 380] width 473 height 33
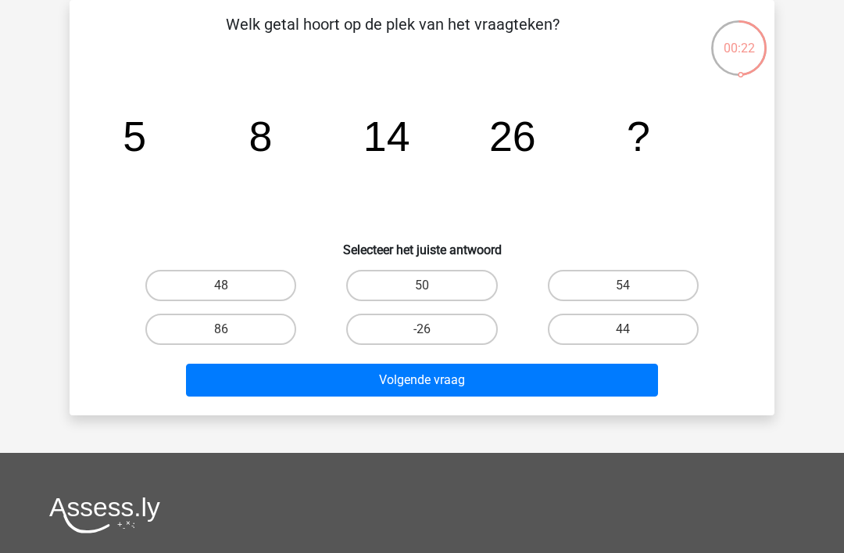
click at [426, 284] on label "50" at bounding box center [421, 285] width 151 height 31
click at [426, 285] on input "50" at bounding box center [427, 290] width 10 height 10
radio input "true"
click at [430, 373] on button "Volgende vraag" at bounding box center [422, 380] width 473 height 33
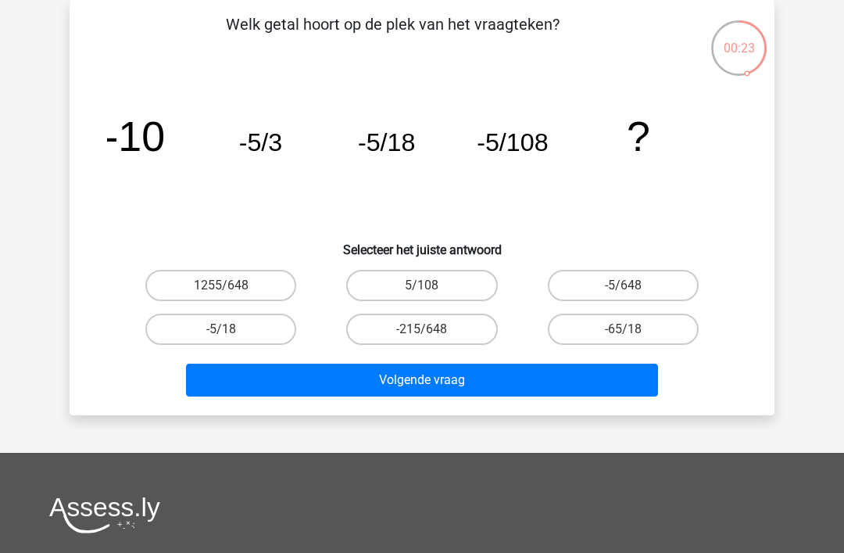
click at [631, 284] on label "-5/648" at bounding box center [623, 285] width 151 height 31
click at [631, 285] on input "-5/648" at bounding box center [628, 290] width 10 height 10
radio input "true"
click at [425, 385] on button "Volgende vraag" at bounding box center [422, 380] width 473 height 33
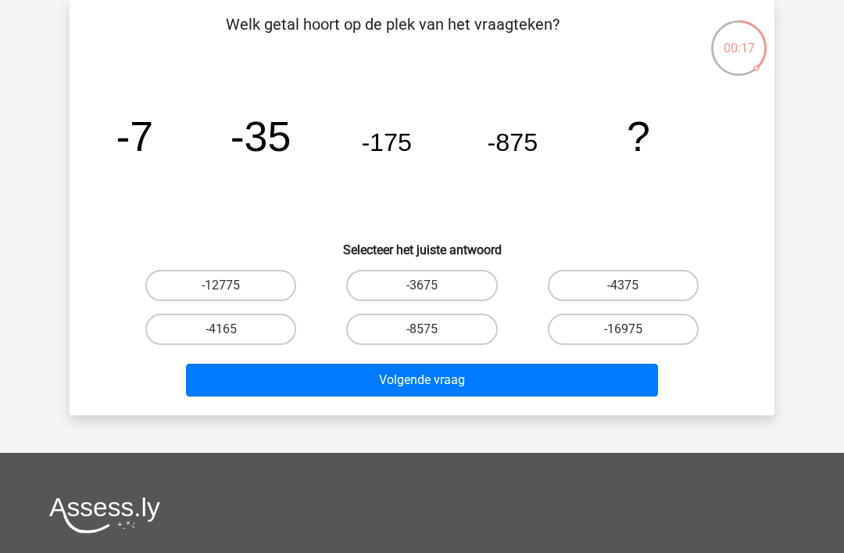
click at [623, 285] on label "-4375" at bounding box center [623, 285] width 151 height 31
click at [623, 285] on input "-4375" at bounding box center [628, 290] width 10 height 10
radio input "true"
click at [441, 382] on button "Volgende vraag" at bounding box center [422, 380] width 473 height 33
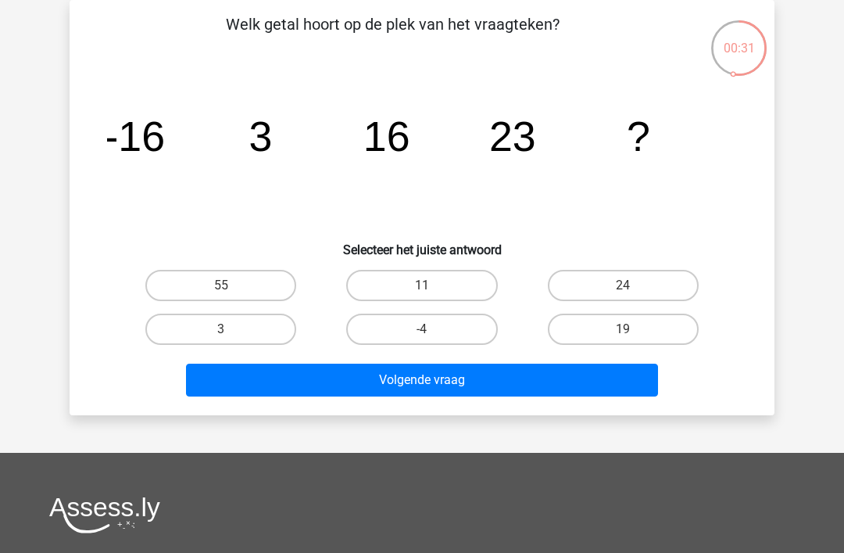
click at [630, 278] on label "24" at bounding box center [623, 285] width 151 height 31
click at [630, 285] on input "24" at bounding box center [628, 290] width 10 height 10
radio input "true"
click at [427, 383] on button "Volgende vraag" at bounding box center [422, 380] width 473 height 33
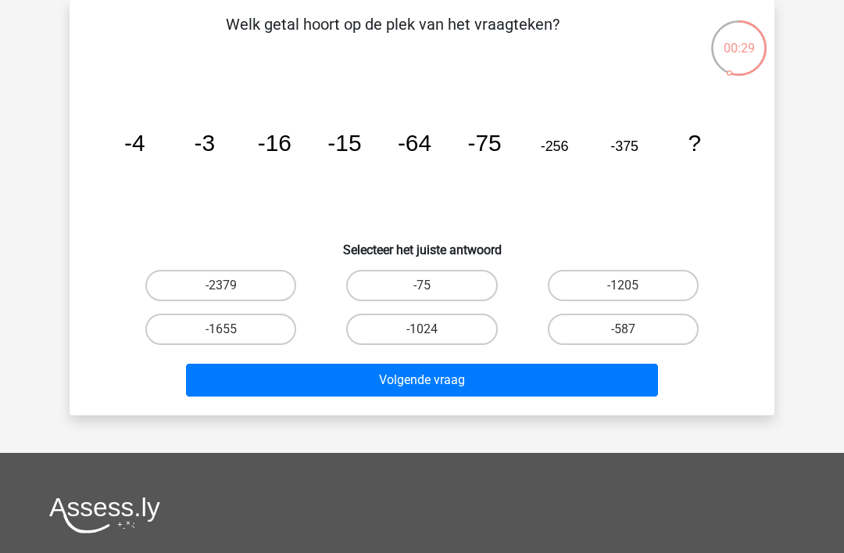
click at [418, 182] on icon "image/svg+xml -4 -3 -16 -15 -64 -75 -256 -375 ?" at bounding box center [422, 151] width 630 height 158
click at [442, 329] on label "-1024" at bounding box center [421, 329] width 151 height 31
click at [432, 329] on input "-1024" at bounding box center [427, 334] width 10 height 10
radio input "true"
click at [462, 385] on button "Volgende vraag" at bounding box center [422, 380] width 473 height 33
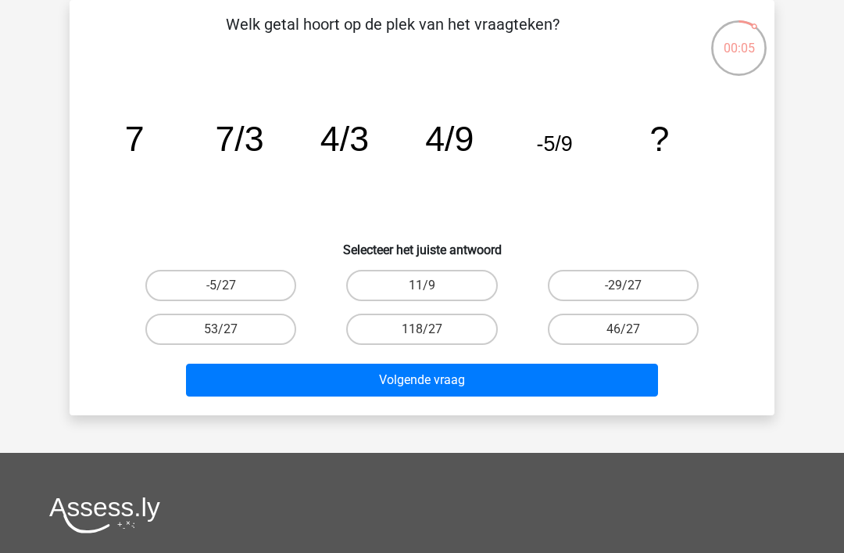
click at [225, 290] on input "-5/27" at bounding box center [226, 290] width 10 height 10
radio input "true"
click at [447, 372] on button "Volgende vraag" at bounding box center [422, 380] width 473 height 33
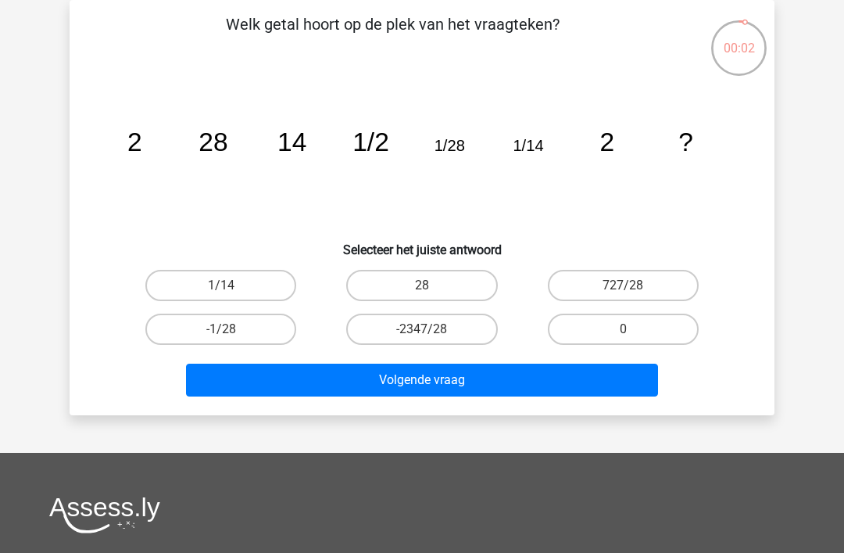
click at [443, 327] on label "-2347/28" at bounding box center [421, 329] width 151 height 31
click at [432, 329] on input "-2347/28" at bounding box center [427, 334] width 10 height 10
radio input "true"
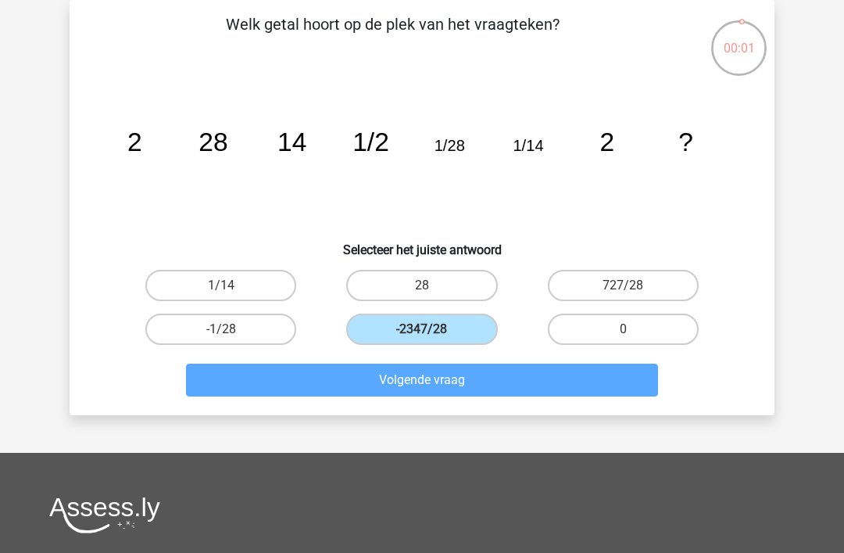
click at [618, 285] on label "727/28" at bounding box center [623, 285] width 151 height 31
click at [623, 285] on input "727/28" at bounding box center [628, 290] width 10 height 10
radio input "true"
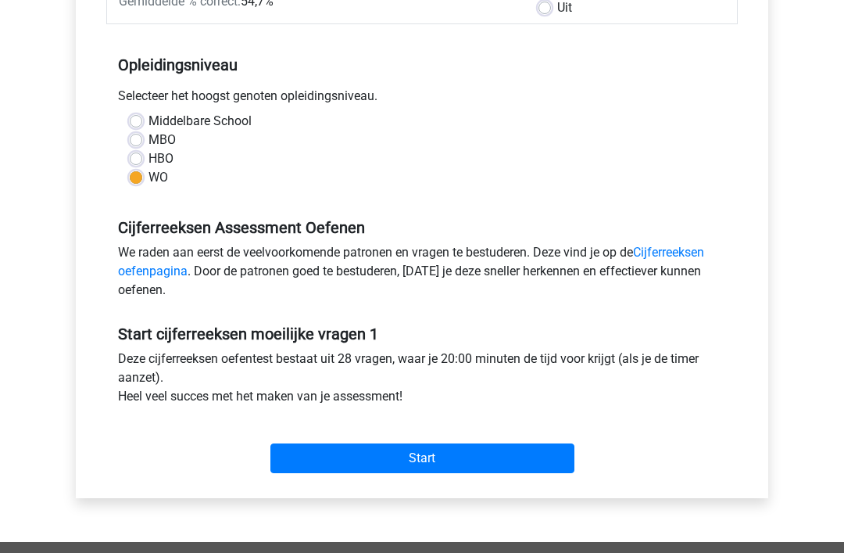
scroll to position [292, 0]
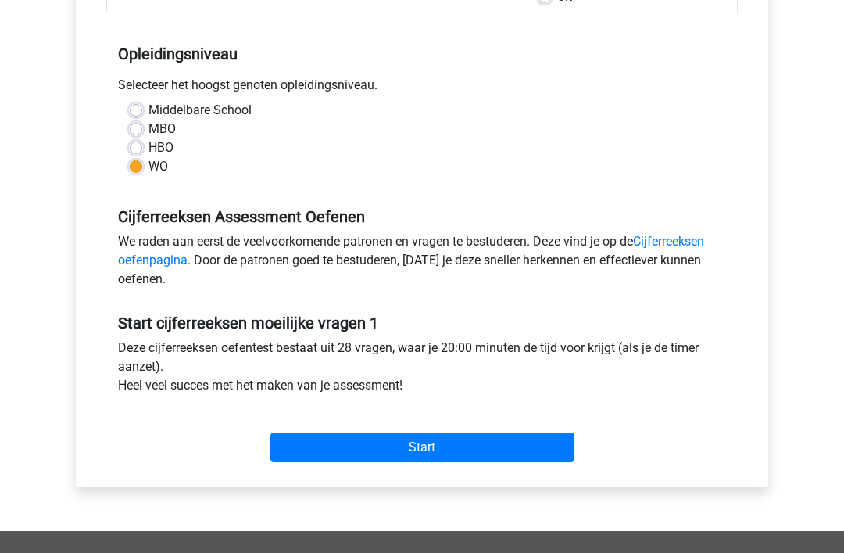
click at [418, 452] on input "Start" at bounding box center [423, 447] width 304 height 30
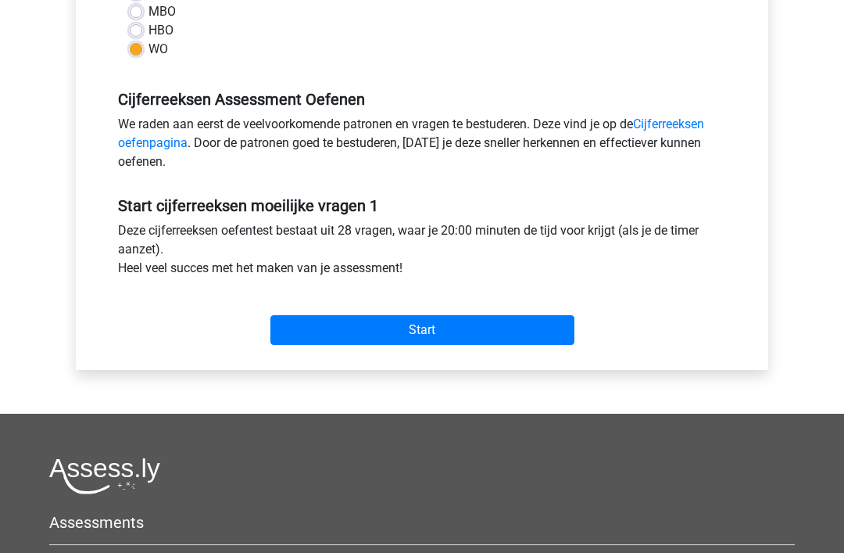
scroll to position [412, 0]
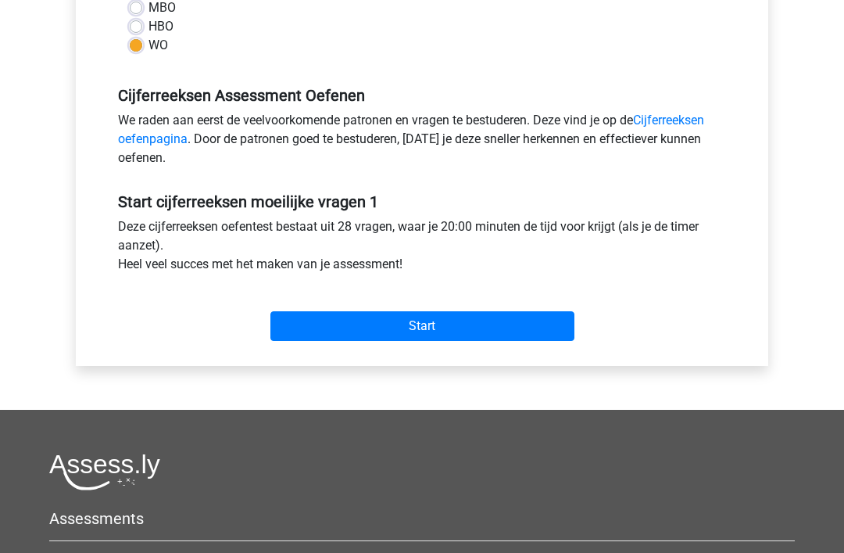
click at [427, 328] on input "Start" at bounding box center [423, 327] width 304 height 30
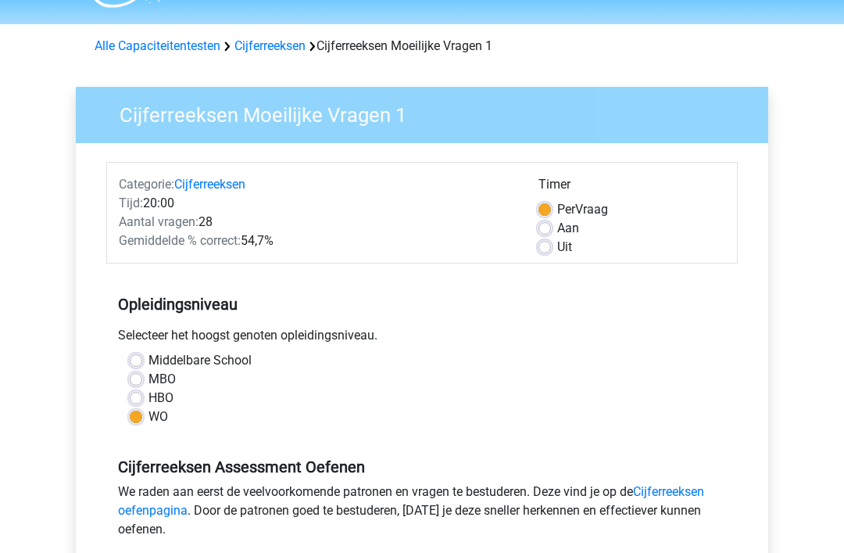
scroll to position [0, 0]
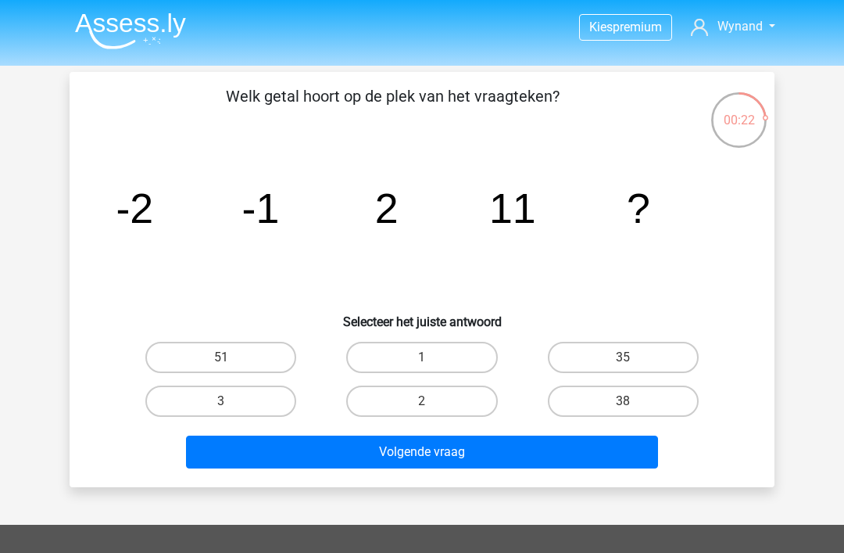
click at [619, 405] on label "38" at bounding box center [623, 400] width 151 height 31
click at [623, 405] on input "38" at bounding box center [628, 406] width 10 height 10
radio input "true"
click at [407, 453] on button "Volgende vraag" at bounding box center [422, 452] width 473 height 33
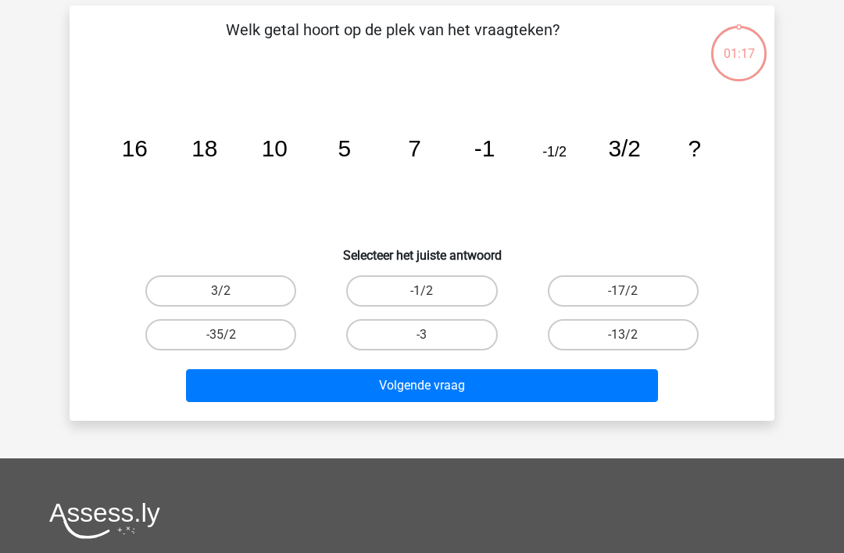
scroll to position [72, 0]
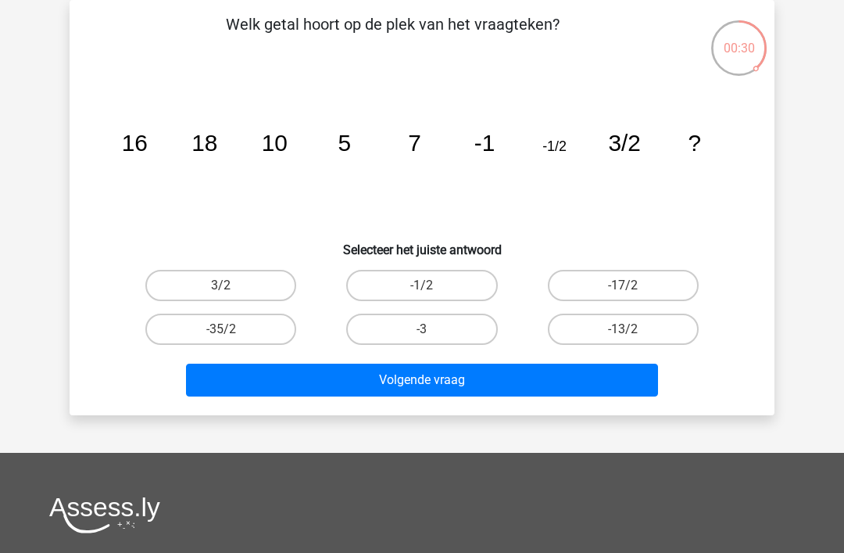
click at [624, 339] on input "-13/2" at bounding box center [628, 334] width 10 height 10
radio input "true"
click at [389, 371] on button "Volgende vraag" at bounding box center [422, 380] width 473 height 33
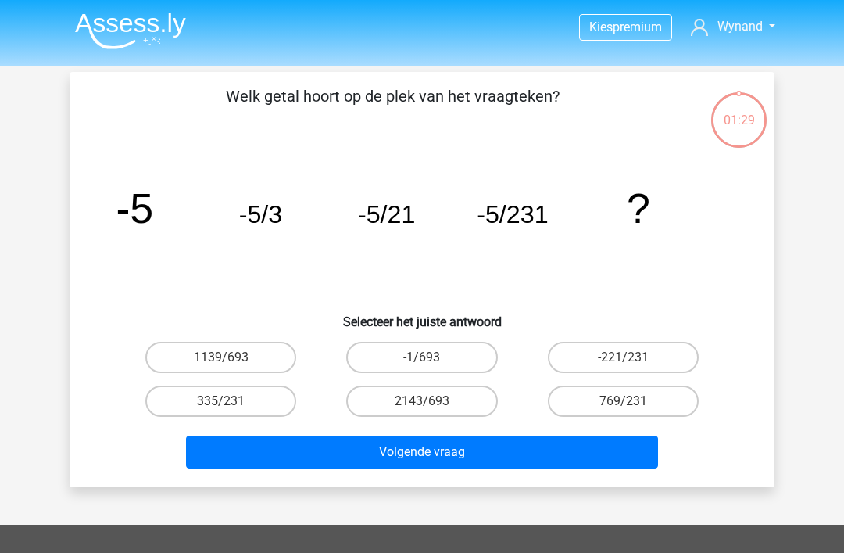
scroll to position [72, 0]
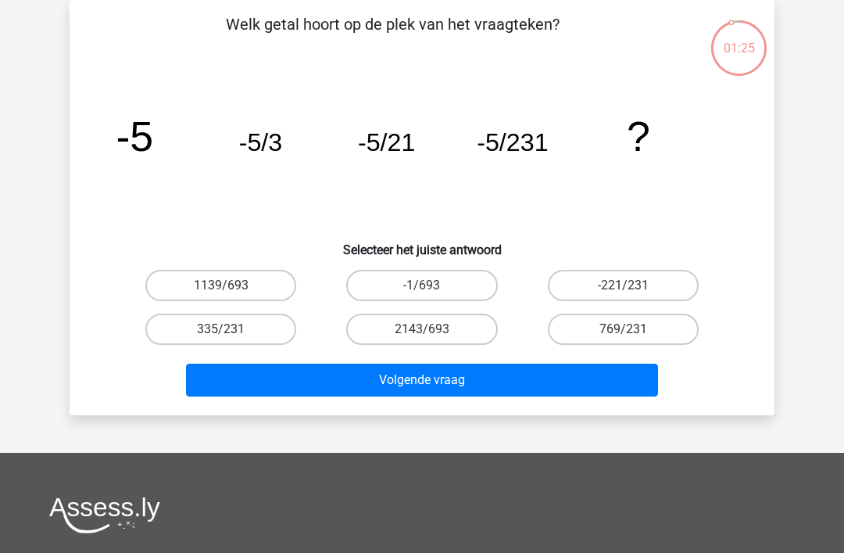
click at [631, 292] on input "-221/231" at bounding box center [628, 290] width 10 height 10
radio input "true"
click at [432, 390] on button "Volgende vraag" at bounding box center [422, 380] width 473 height 33
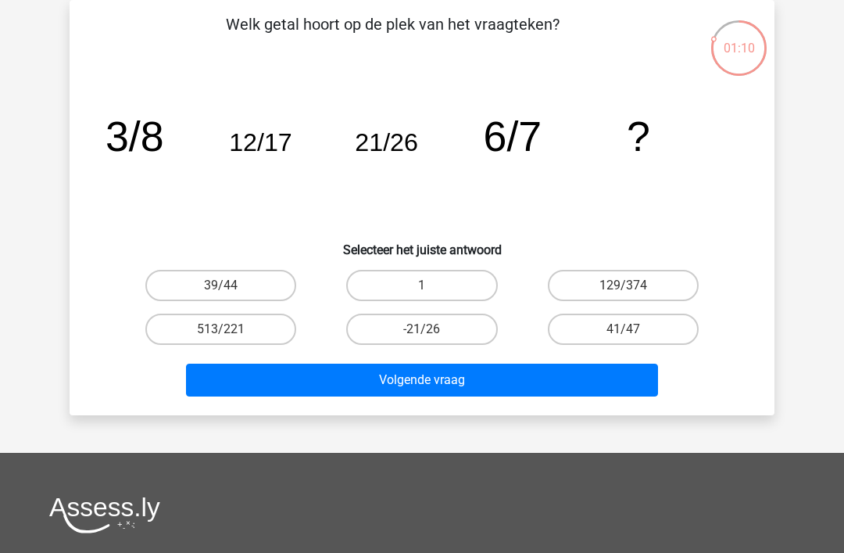
click at [677, 344] on label "41/47" at bounding box center [623, 329] width 151 height 31
click at [633, 339] on input "41/47" at bounding box center [628, 334] width 10 height 10
radio input "true"
click at [465, 387] on button "Volgende vraag" at bounding box center [422, 380] width 473 height 33
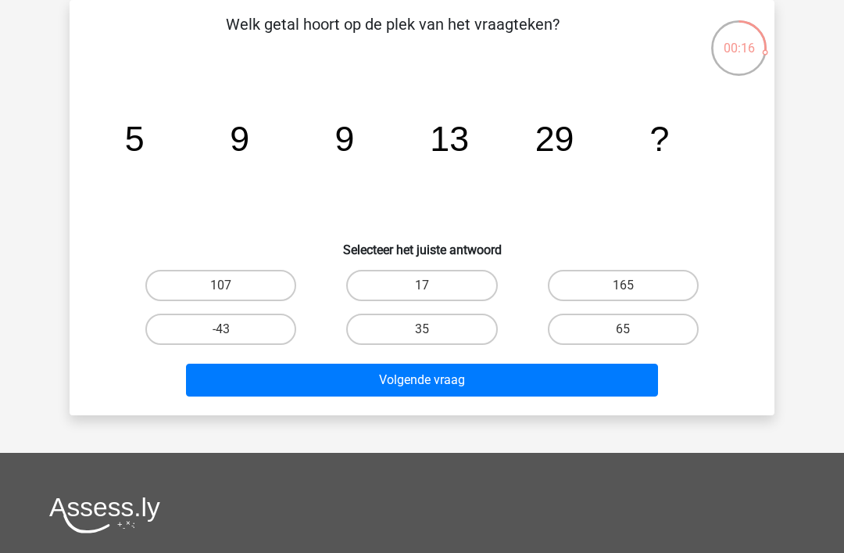
click at [421, 289] on label "17" at bounding box center [421, 285] width 151 height 31
click at [422, 289] on input "17" at bounding box center [427, 290] width 10 height 10
radio input "true"
click at [493, 385] on button "Volgende vraag" at bounding box center [422, 380] width 473 height 33
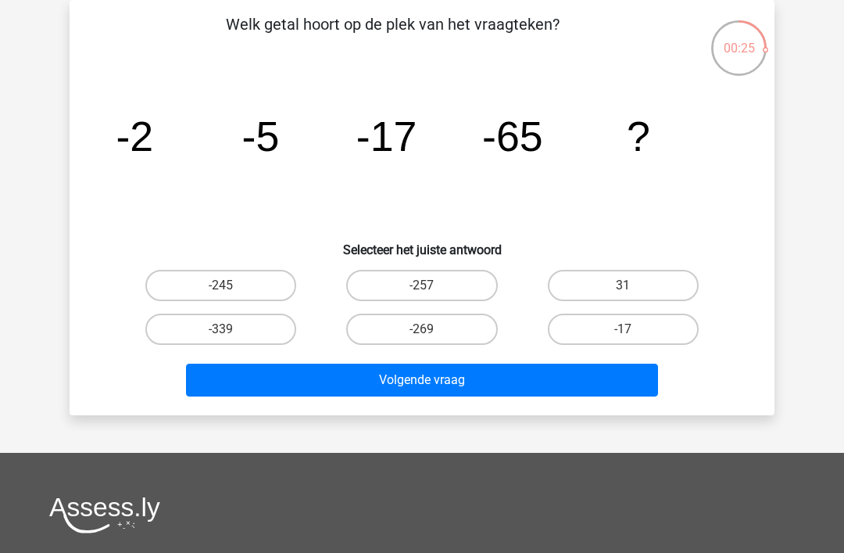
click at [425, 339] on input "-269" at bounding box center [427, 334] width 10 height 10
radio input "true"
click at [438, 375] on button "Volgende vraag" at bounding box center [422, 380] width 473 height 33
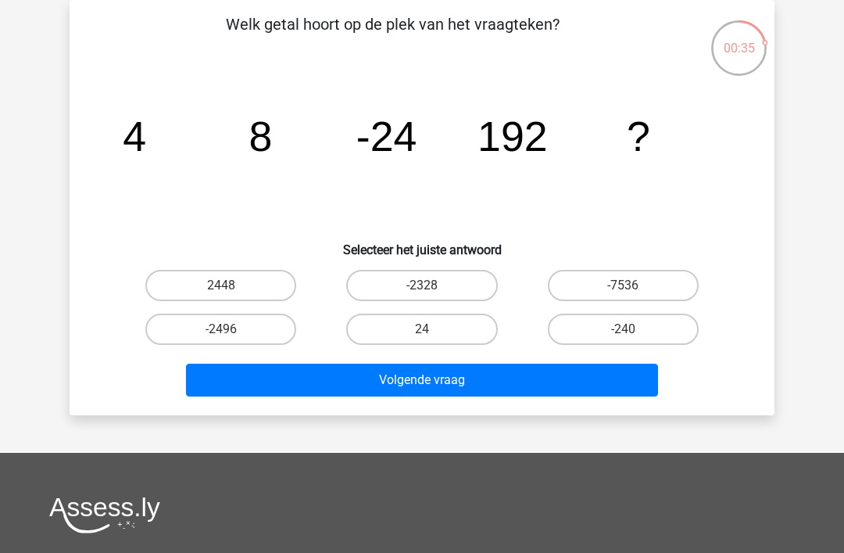
click at [425, 291] on input "-2328" at bounding box center [427, 290] width 10 height 10
radio input "true"
click at [453, 369] on button "Volgende vraag" at bounding box center [422, 380] width 473 height 33
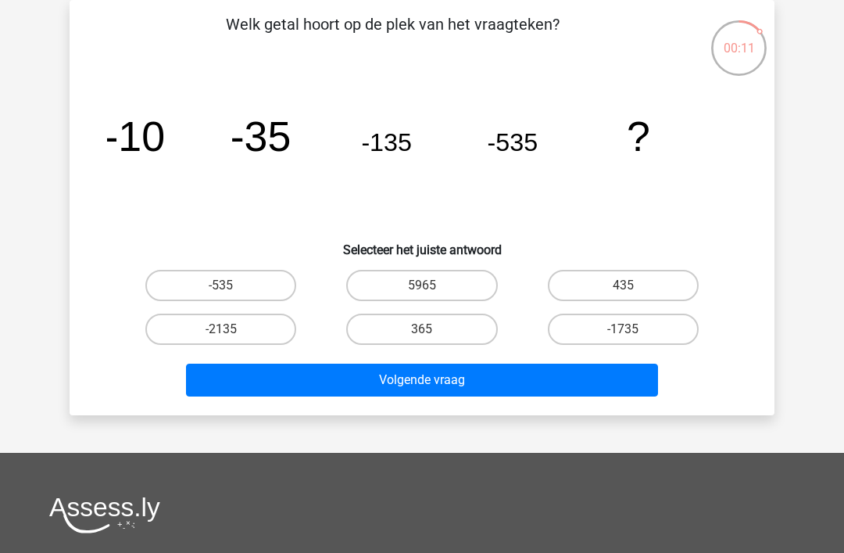
click at [215, 333] on label "-2135" at bounding box center [220, 329] width 151 height 31
click at [221, 333] on input "-2135" at bounding box center [226, 334] width 10 height 10
radio input "true"
click at [444, 384] on button "Volgende vraag" at bounding box center [422, 380] width 473 height 33
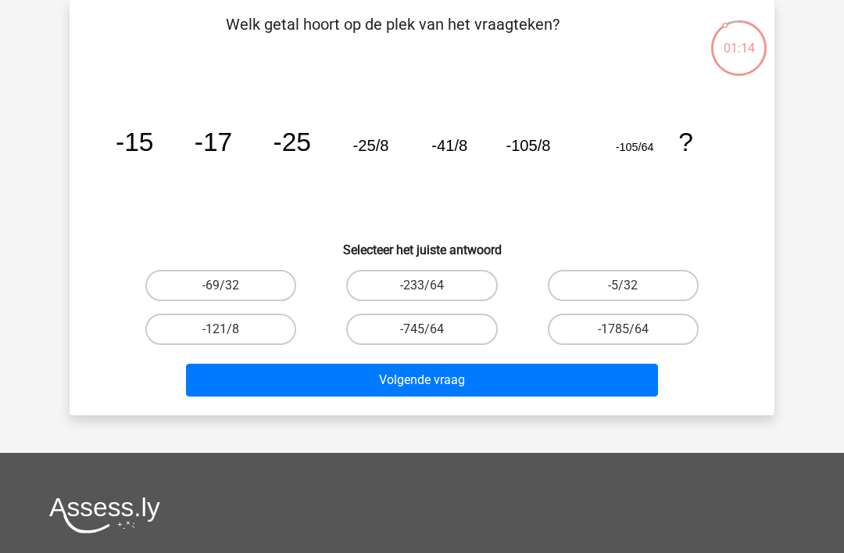
click at [633, 336] on input "-1785/64" at bounding box center [628, 334] width 10 height 10
radio input "true"
click at [434, 386] on button "Volgende vraag" at bounding box center [422, 380] width 473 height 33
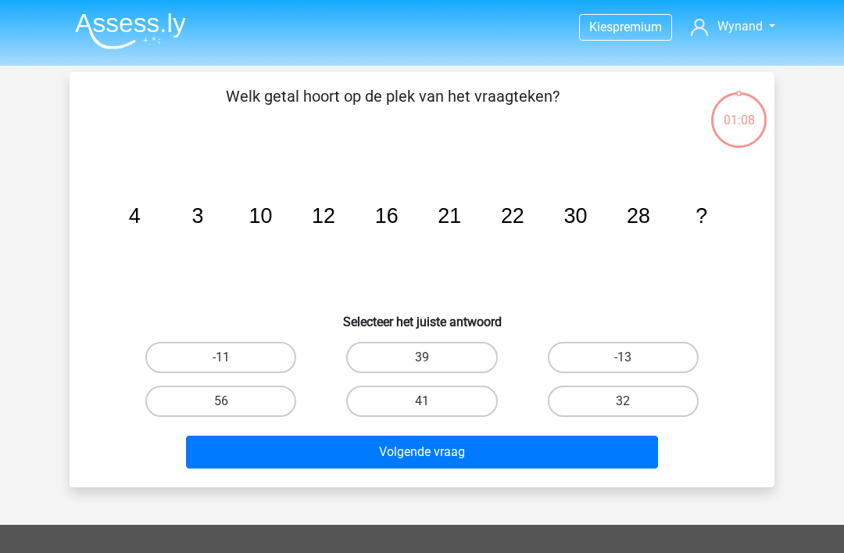
click at [625, 357] on input "-13" at bounding box center [628, 362] width 10 height 10
radio input "true"
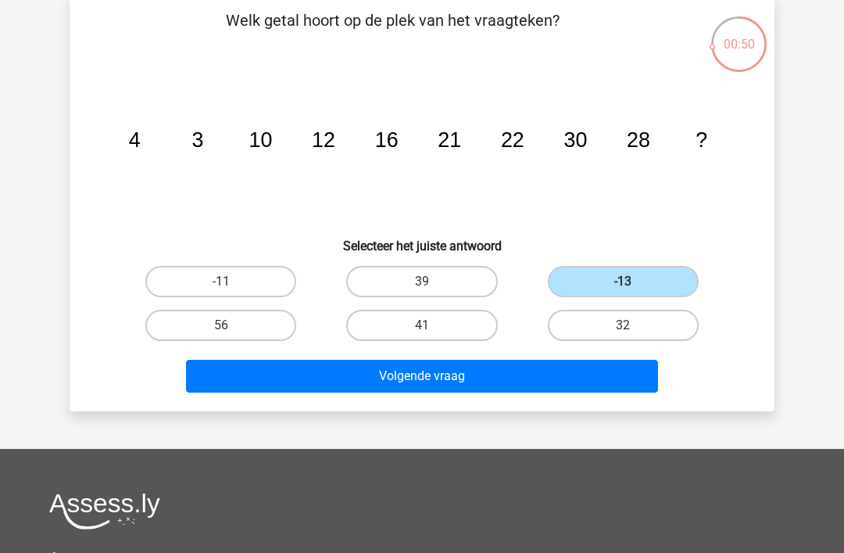
scroll to position [76, 0]
click at [418, 281] on label "39" at bounding box center [421, 281] width 151 height 31
click at [422, 281] on input "39" at bounding box center [427, 286] width 10 height 10
radio input "true"
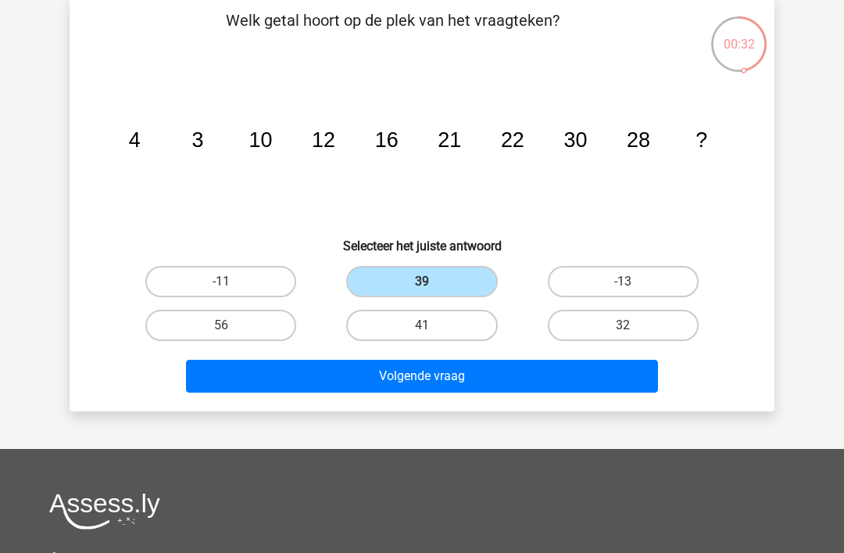
click at [447, 378] on button "Volgende vraag" at bounding box center [422, 376] width 473 height 33
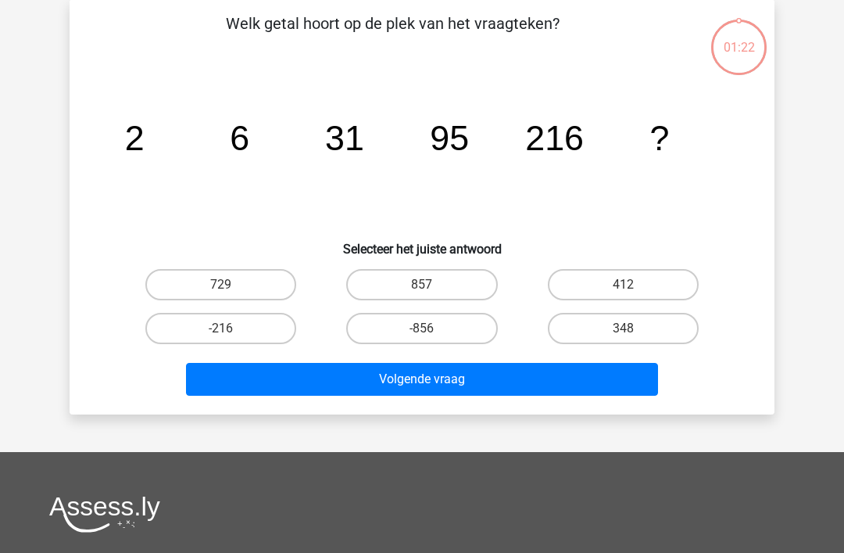
scroll to position [72, 0]
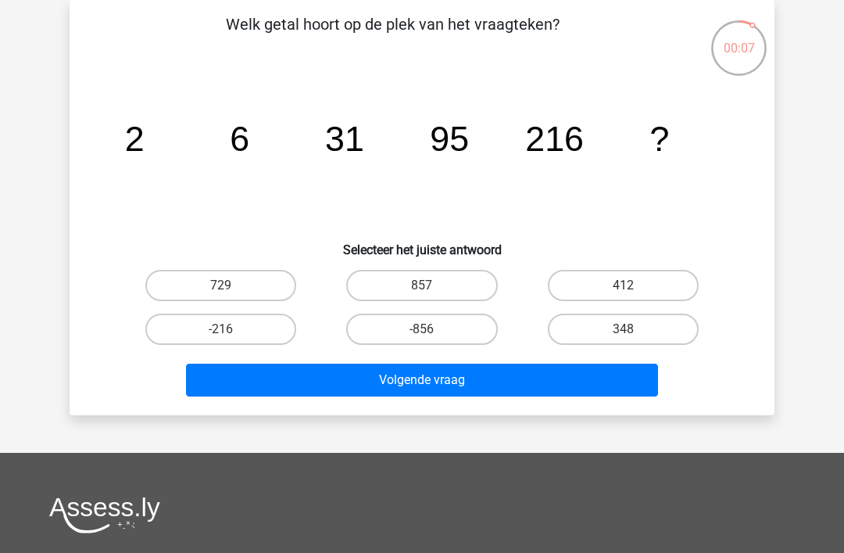
click at [227, 296] on input "729" at bounding box center [226, 290] width 10 height 10
radio input "true"
click at [458, 385] on button "Volgende vraag" at bounding box center [422, 380] width 473 height 33
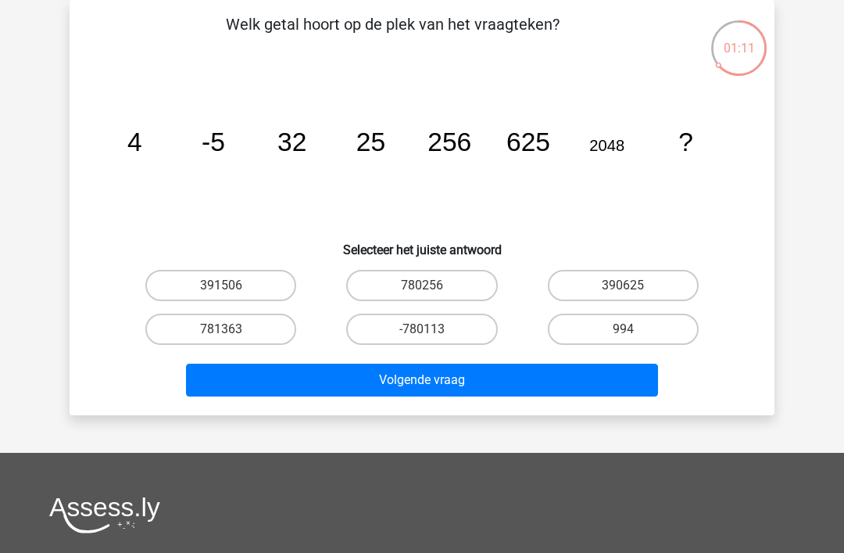
click at [623, 281] on label "390625" at bounding box center [623, 285] width 151 height 31
click at [623, 285] on input "390625" at bounding box center [628, 290] width 10 height 10
radio input "true"
click at [417, 385] on button "Volgende vraag" at bounding box center [422, 380] width 473 height 33
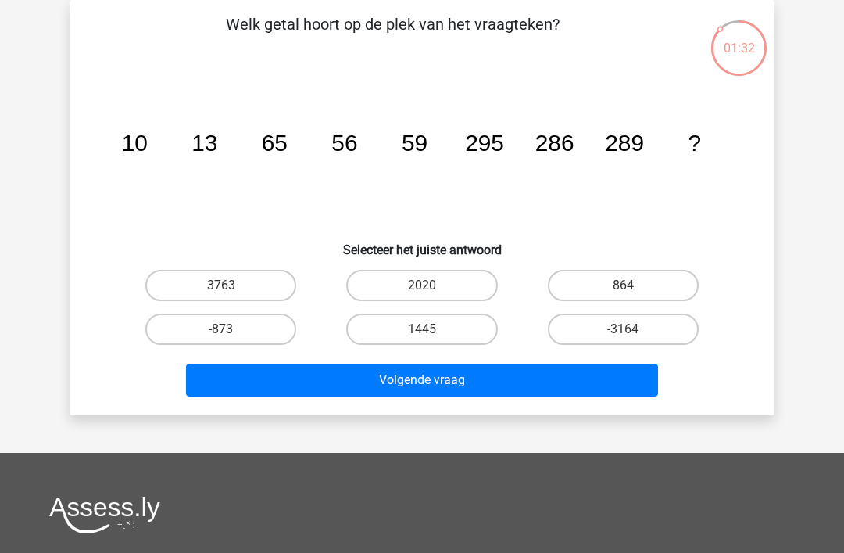
click at [278, 181] on icon "image/svg+xml 10 13 65 56 59 295 286 289 ?" at bounding box center [422, 151] width 630 height 158
click at [638, 281] on label "864" at bounding box center [623, 285] width 151 height 31
click at [633, 285] on input "864" at bounding box center [628, 290] width 10 height 10
radio input "true"
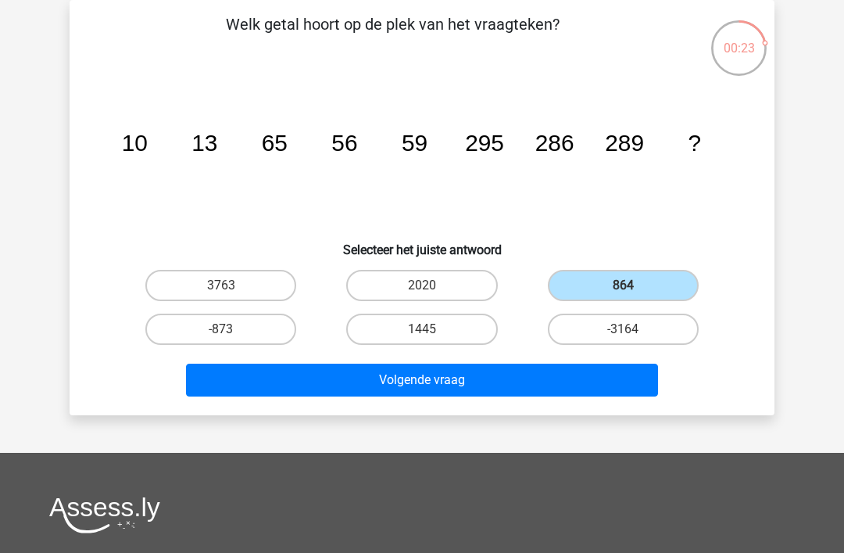
click at [420, 387] on button "Volgende vraag" at bounding box center [422, 380] width 473 height 33
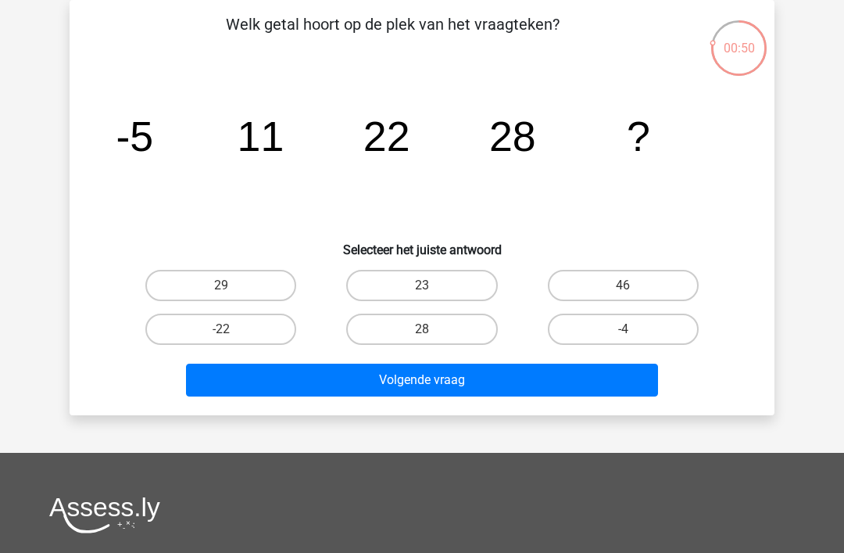
click at [389, 181] on icon "image/svg+xml -5 11 22 28 ?" at bounding box center [422, 151] width 630 height 158
click at [227, 288] on input "29" at bounding box center [226, 290] width 10 height 10
radio input "true"
click at [474, 387] on button "Volgende vraag" at bounding box center [422, 380] width 473 height 33
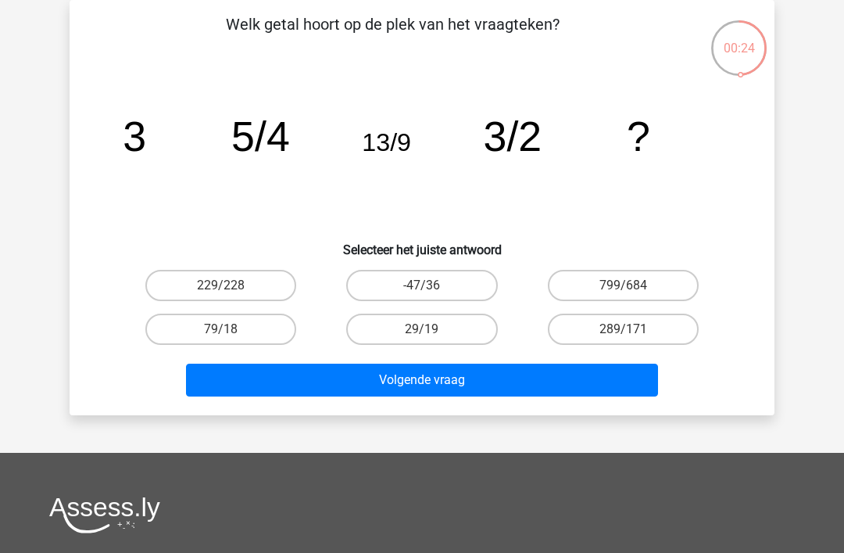
click at [236, 336] on label "79/18" at bounding box center [220, 329] width 151 height 31
click at [231, 336] on input "79/18" at bounding box center [226, 334] width 10 height 10
radio input "true"
click at [450, 380] on button "Volgende vraag" at bounding box center [422, 380] width 473 height 33
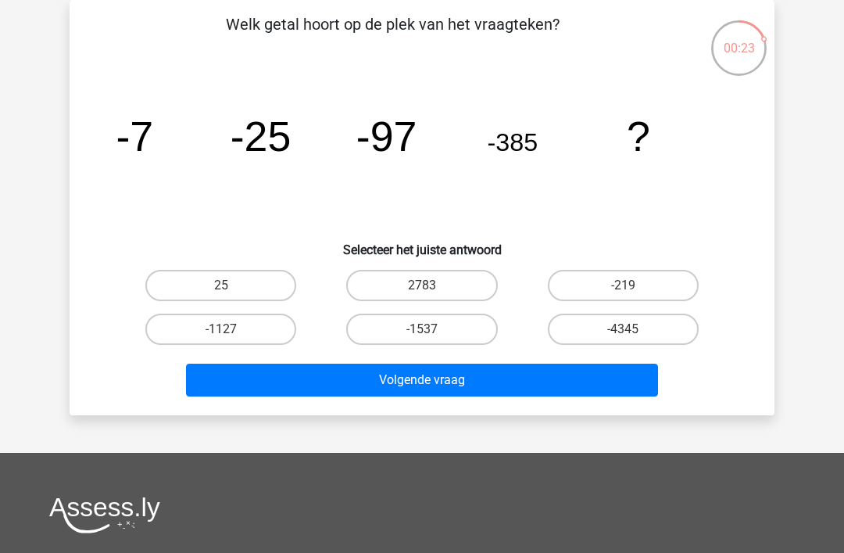
click at [434, 327] on label "-1537" at bounding box center [421, 329] width 151 height 31
click at [432, 329] on input "-1537" at bounding box center [427, 334] width 10 height 10
radio input "true"
click at [457, 384] on button "Volgende vraag" at bounding box center [422, 380] width 473 height 33
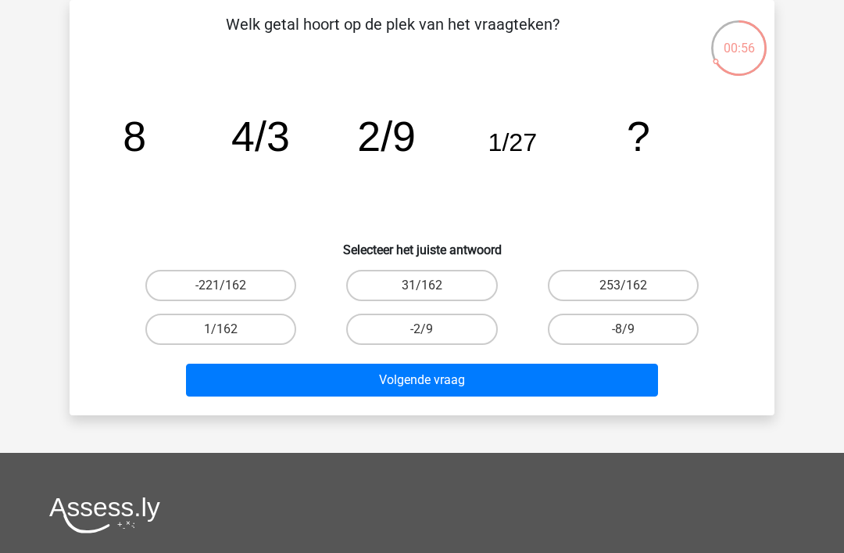
click at [229, 328] on label "1/162" at bounding box center [220, 329] width 151 height 31
click at [229, 329] on input "1/162" at bounding box center [226, 334] width 10 height 10
radio input "true"
click at [431, 385] on button "Volgende vraag" at bounding box center [422, 380] width 473 height 33
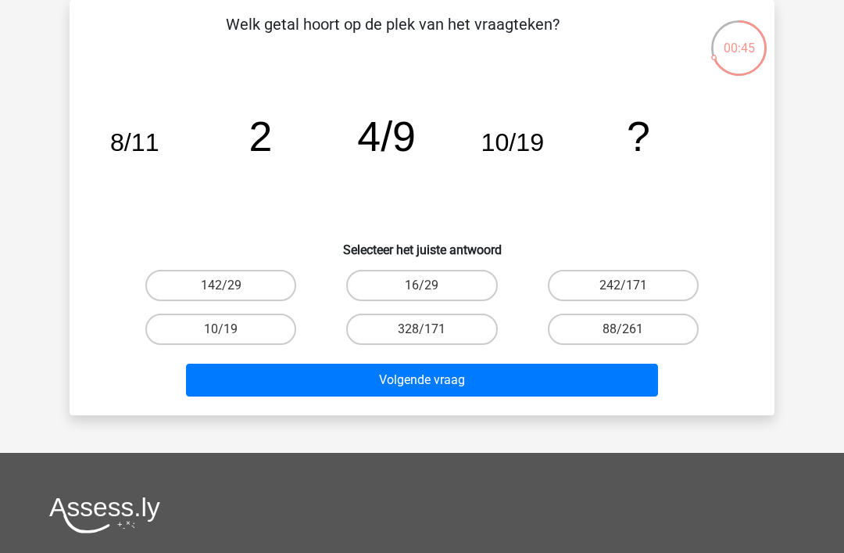
click at [633, 288] on input "242/171" at bounding box center [628, 290] width 10 height 10
radio input "true"
click at [450, 393] on button "Volgende vraag" at bounding box center [422, 380] width 473 height 33
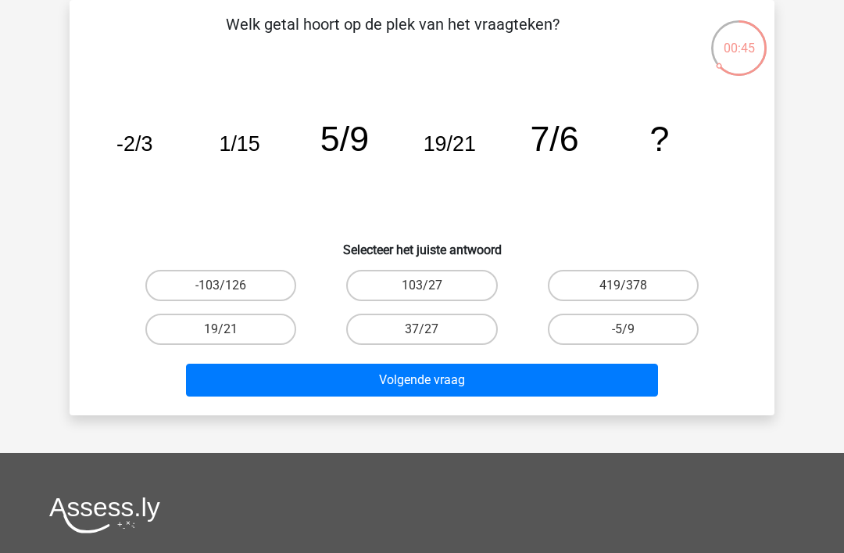
click at [439, 331] on label "37/27" at bounding box center [421, 329] width 151 height 31
click at [432, 331] on input "37/27" at bounding box center [427, 334] width 10 height 10
radio input "true"
click at [468, 382] on button "Volgende vraag" at bounding box center [422, 380] width 473 height 33
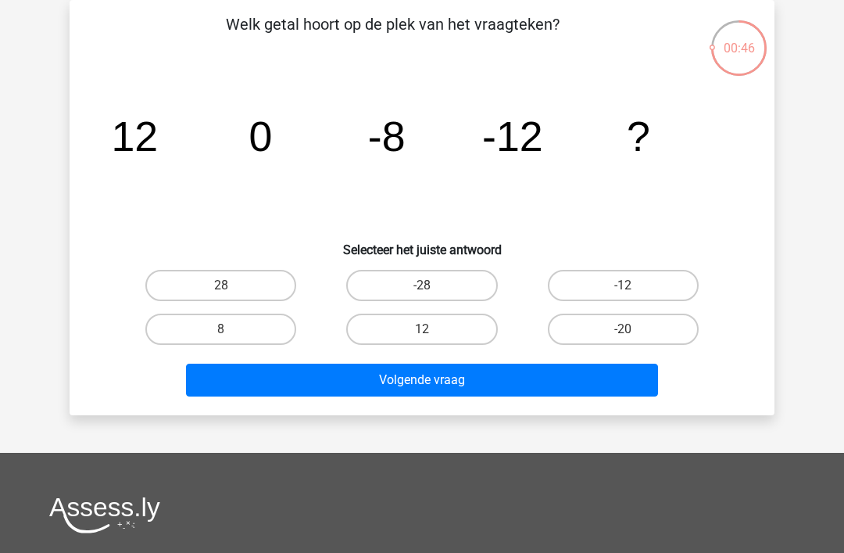
click at [400, 153] on tspan "-8" at bounding box center [387, 136] width 38 height 47
click at [525, 151] on tspan "-12" at bounding box center [512, 136] width 61 height 47
click at [643, 280] on label "-12" at bounding box center [623, 285] width 151 height 31
click at [633, 285] on input "-12" at bounding box center [628, 290] width 10 height 10
radio input "true"
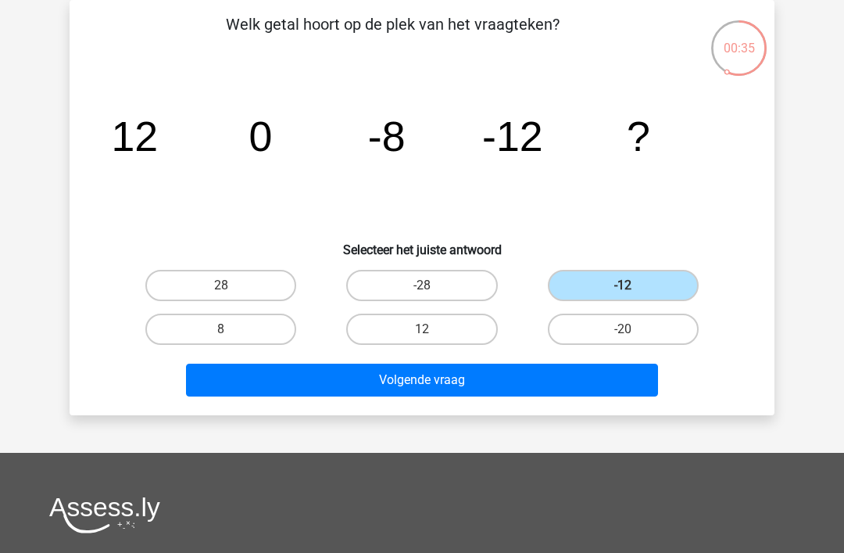
click at [451, 388] on button "Volgende vraag" at bounding box center [422, 380] width 473 height 33
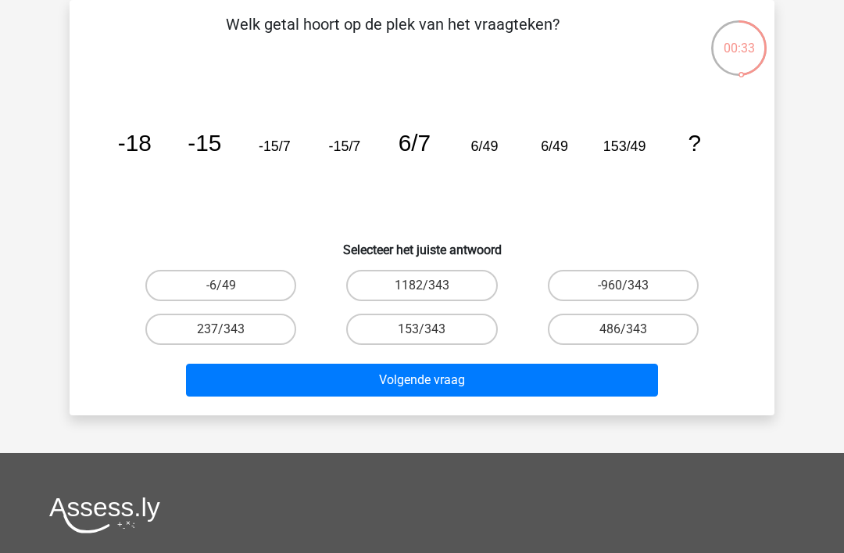
click at [427, 334] on input "153/343" at bounding box center [427, 334] width 10 height 10
radio input "true"
click at [435, 380] on button "Volgende vraag" at bounding box center [422, 380] width 473 height 33
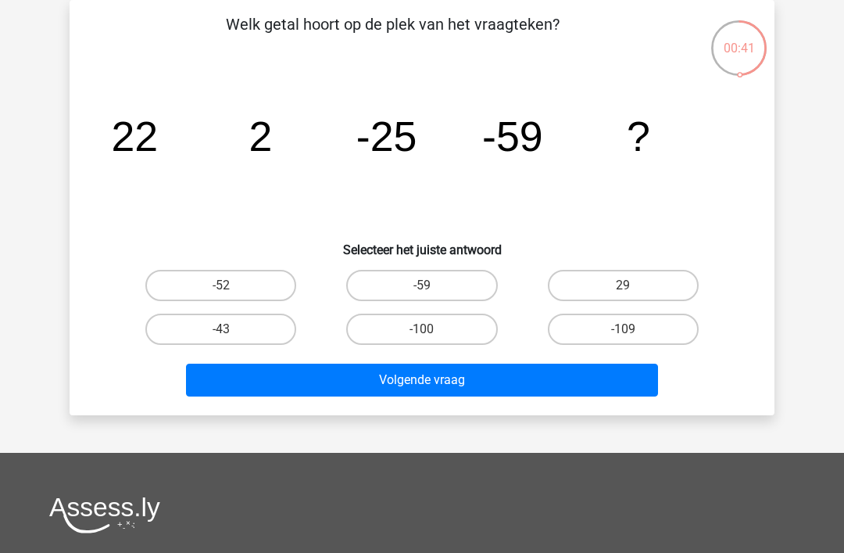
click at [426, 330] on input "-100" at bounding box center [427, 334] width 10 height 10
radio input "true"
click at [435, 391] on button "Volgende vraag" at bounding box center [422, 380] width 473 height 33
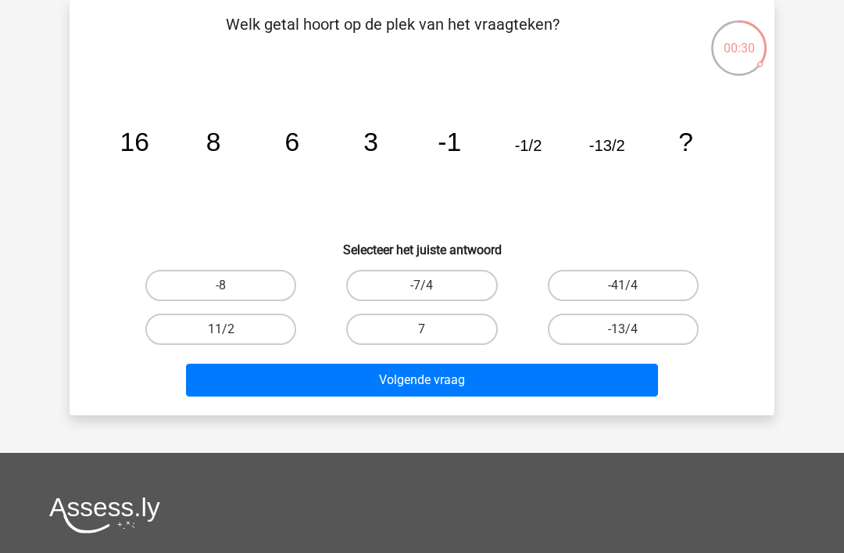
click at [618, 336] on label "-13/4" at bounding box center [623, 329] width 151 height 31
click at [623, 336] on input "-13/4" at bounding box center [628, 334] width 10 height 10
radio input "true"
click at [432, 385] on button "Volgende vraag" at bounding box center [422, 380] width 473 height 33
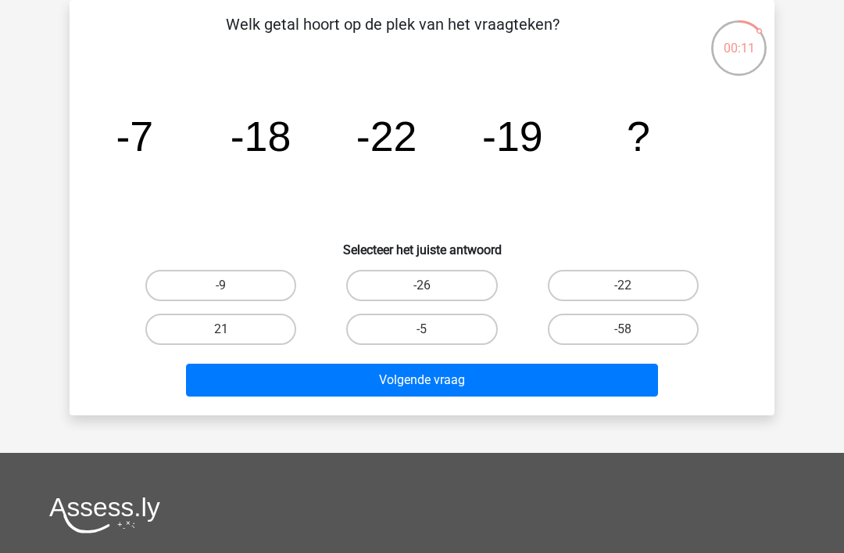
click at [428, 281] on label "-26" at bounding box center [421, 285] width 151 height 31
click at [428, 285] on input "-26" at bounding box center [427, 290] width 10 height 10
radio input "true"
click at [450, 388] on button "Volgende vraag" at bounding box center [422, 380] width 473 height 33
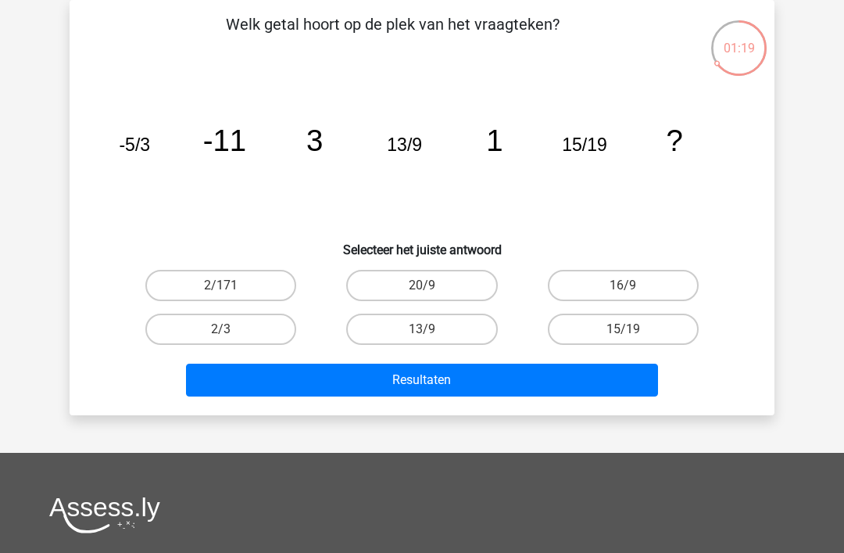
click at [242, 328] on label "2/3" at bounding box center [220, 329] width 151 height 31
click at [231, 329] on input "2/3" at bounding box center [226, 334] width 10 height 10
radio input "true"
click at [432, 382] on button "Resultaten" at bounding box center [422, 380] width 473 height 33
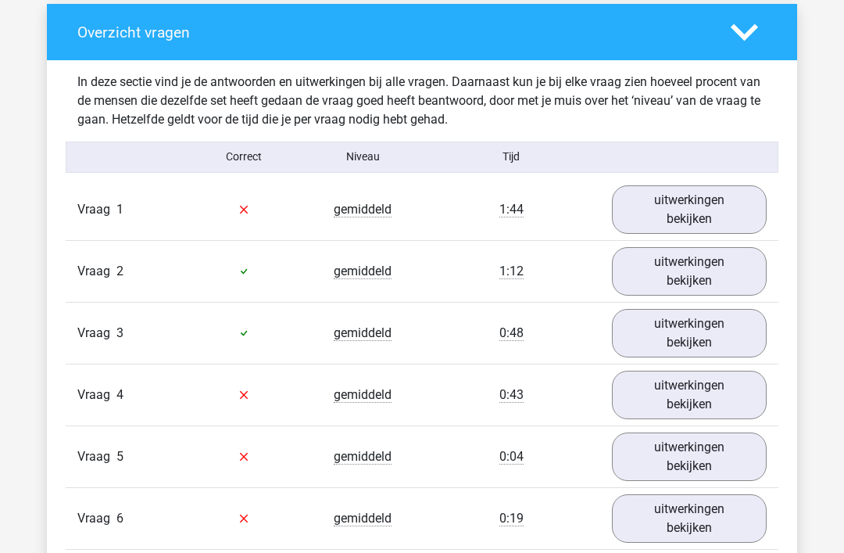
scroll to position [1161, 0]
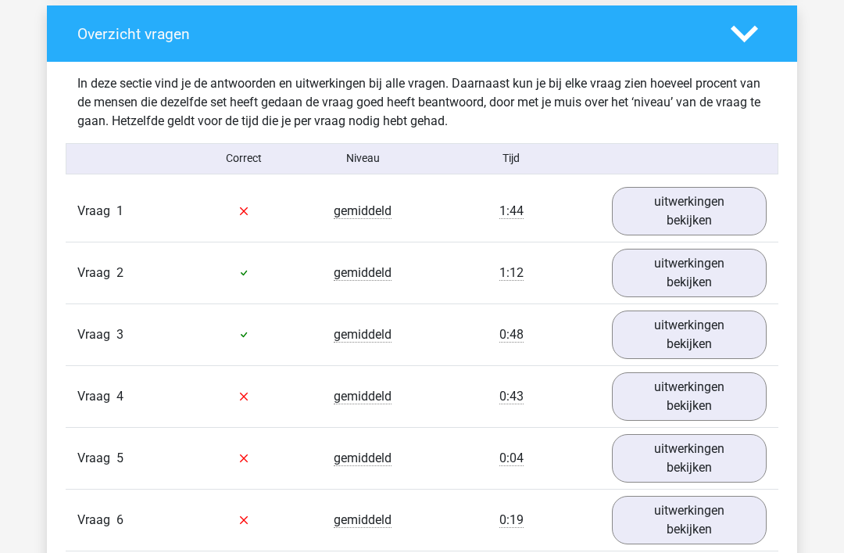
click at [708, 204] on link "uitwerkingen bekijken" at bounding box center [689, 211] width 155 height 48
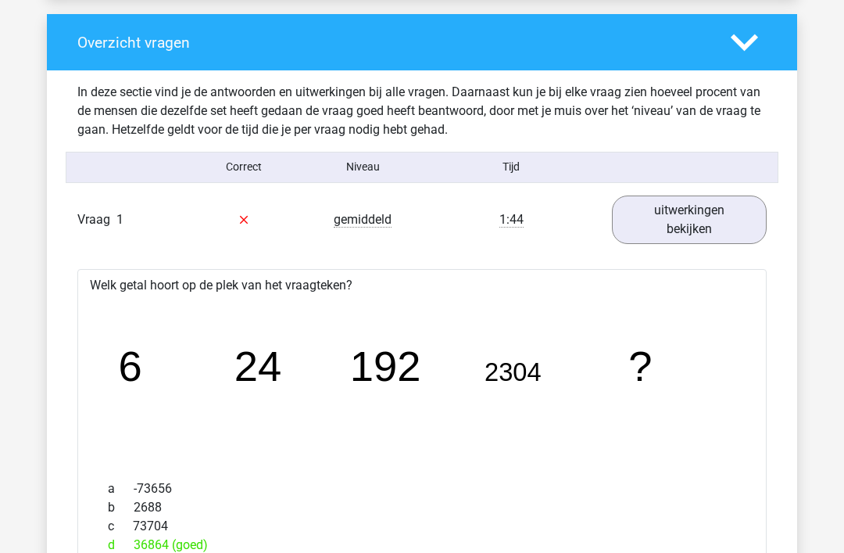
scroll to position [1145, 0]
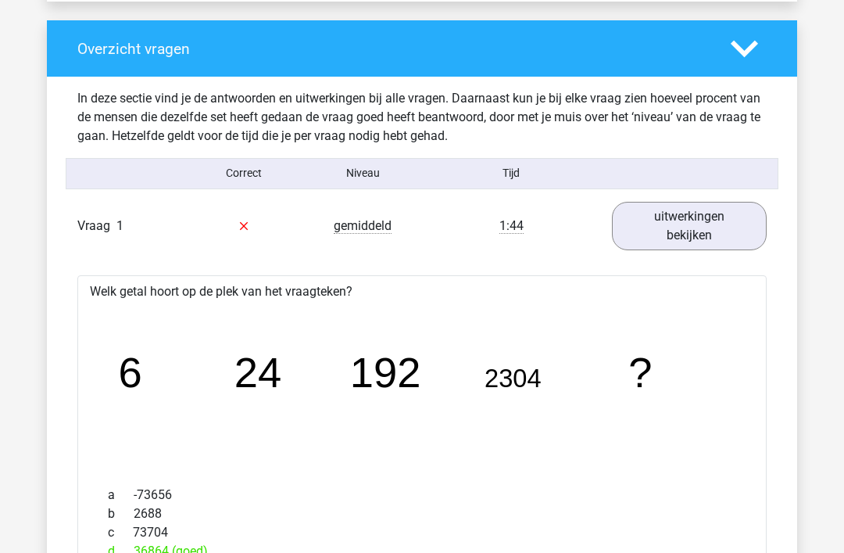
click at [690, 240] on link "uitwerkingen bekijken" at bounding box center [689, 227] width 155 height 48
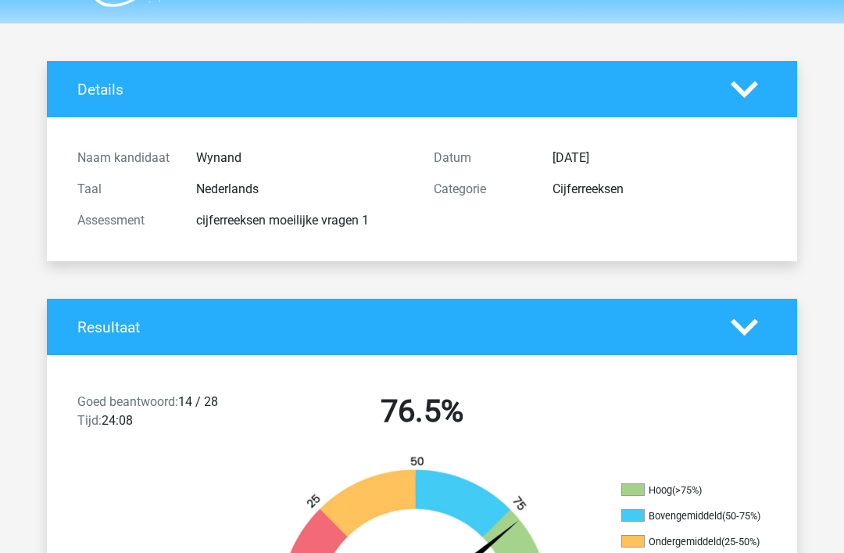
scroll to position [0, 0]
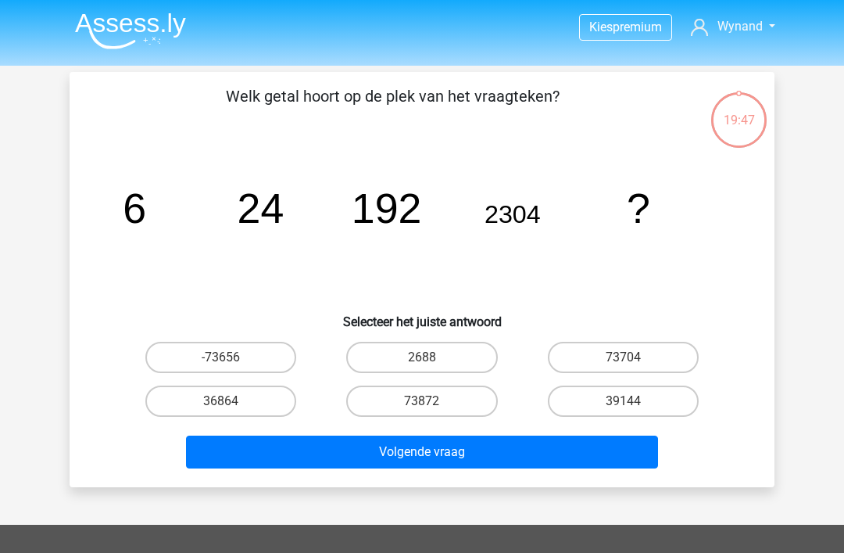
click at [625, 406] on input "39144" at bounding box center [628, 406] width 10 height 10
radio input "true"
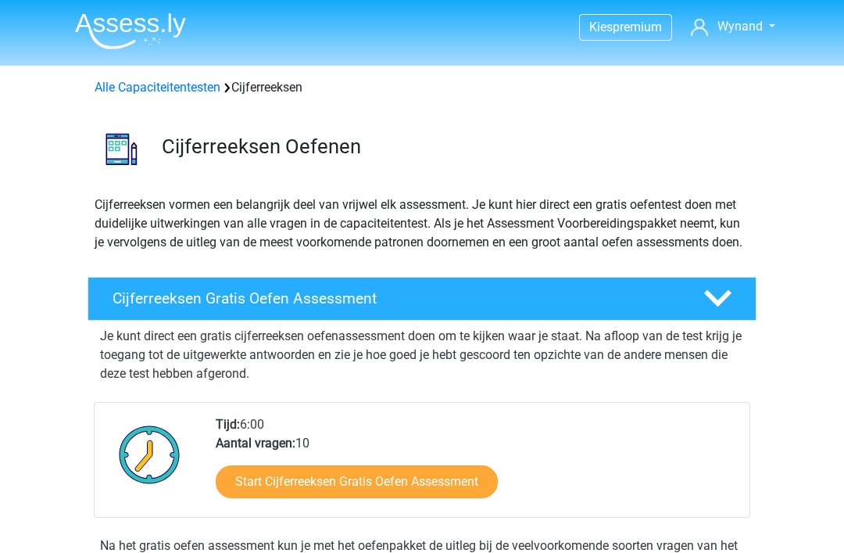
scroll to position [1730, 0]
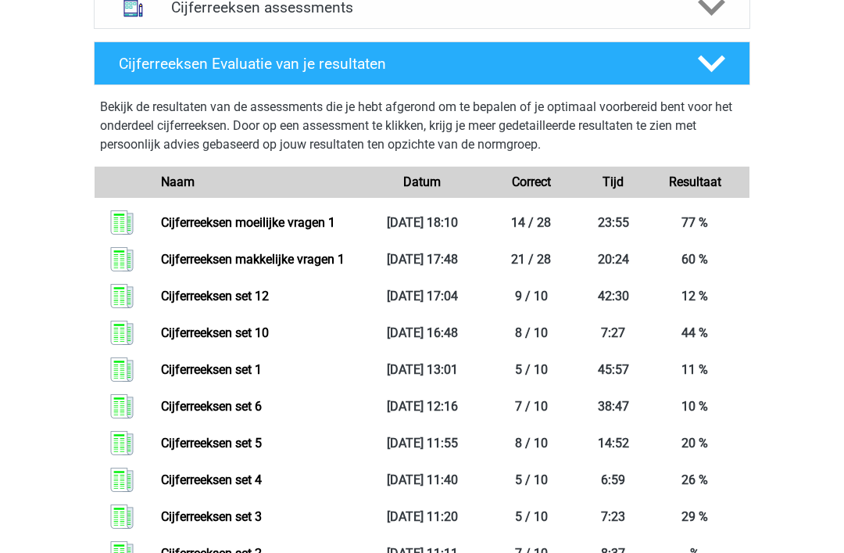
scroll to position [1064, 0]
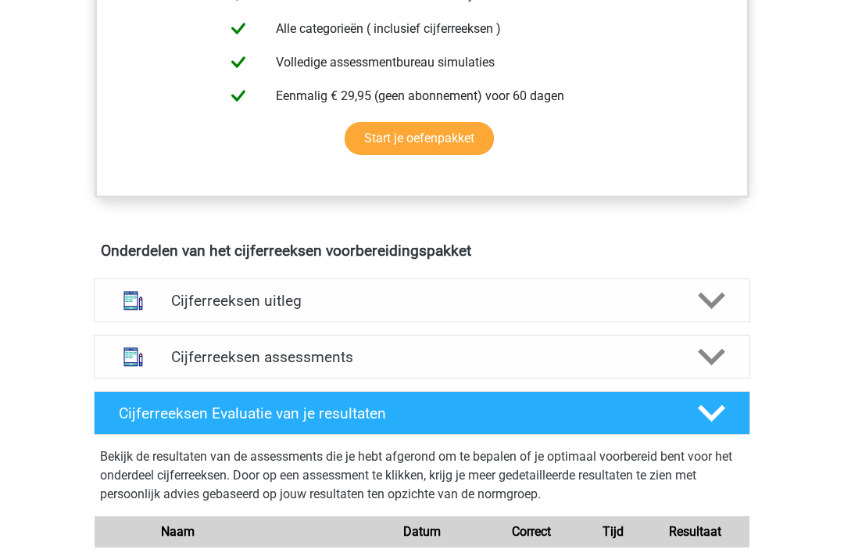
click at [356, 367] on h4 "Cijferreeksen assessments" at bounding box center [422, 358] width 502 height 18
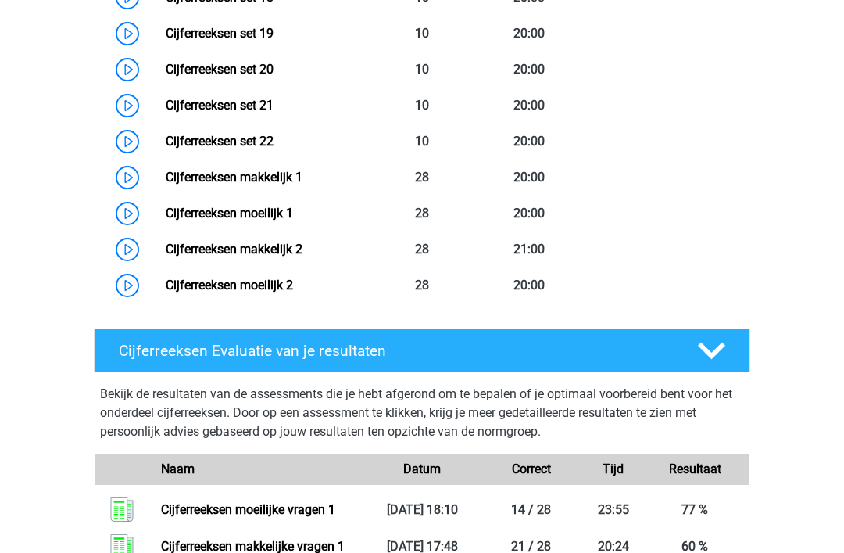
scroll to position [1826, 0]
click at [300, 256] on link "Cijferreeksen makkelijk 2" at bounding box center [234, 249] width 137 height 15
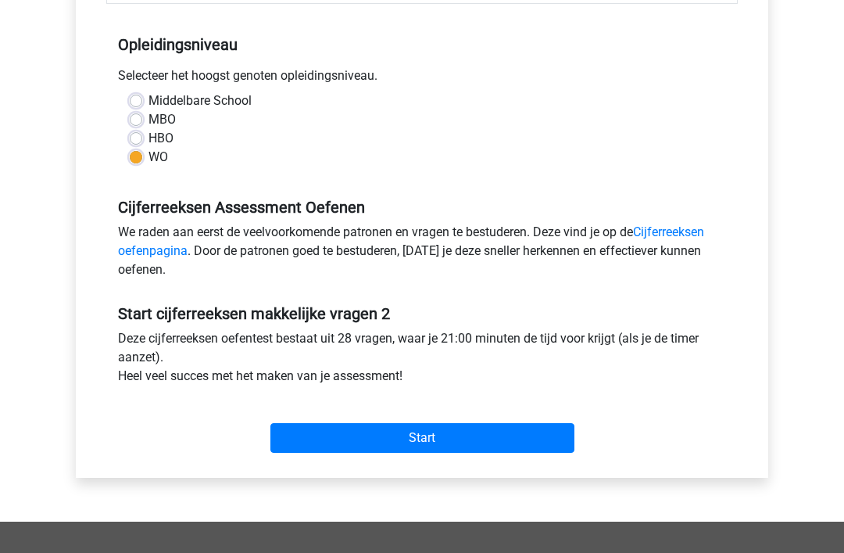
scroll to position [301, 0]
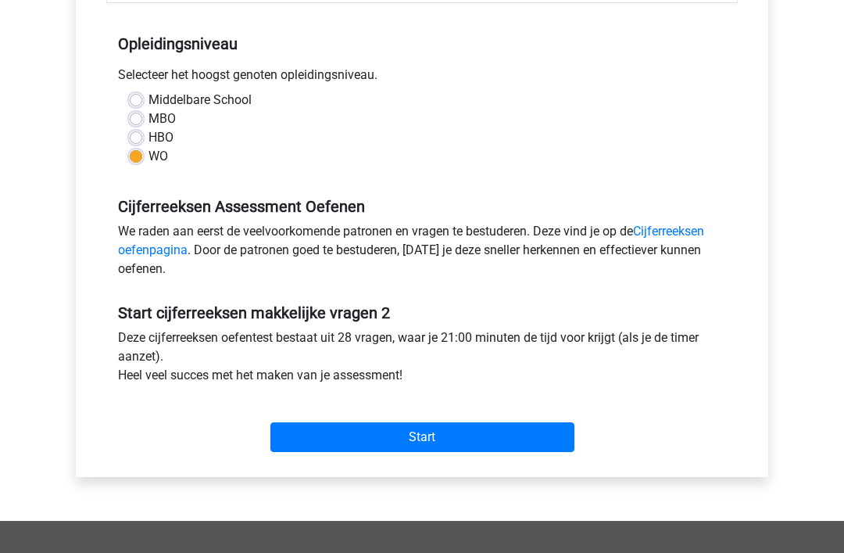
click at [439, 433] on input "Start" at bounding box center [423, 438] width 304 height 30
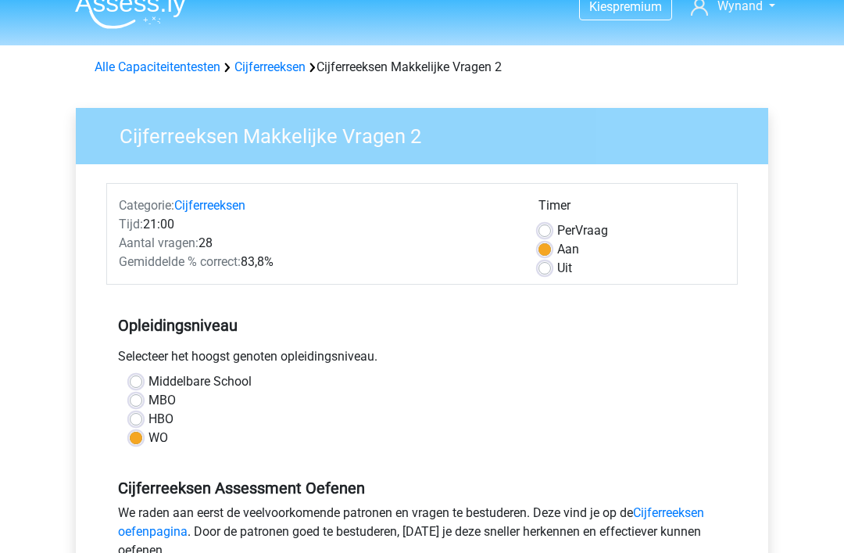
scroll to position [0, 0]
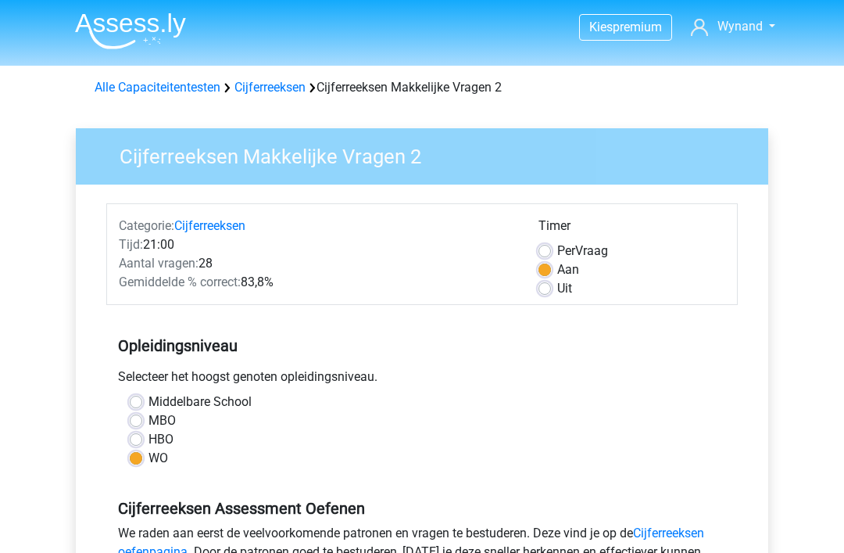
click at [273, 81] on link "Cijferreeksen" at bounding box center [270, 87] width 71 height 15
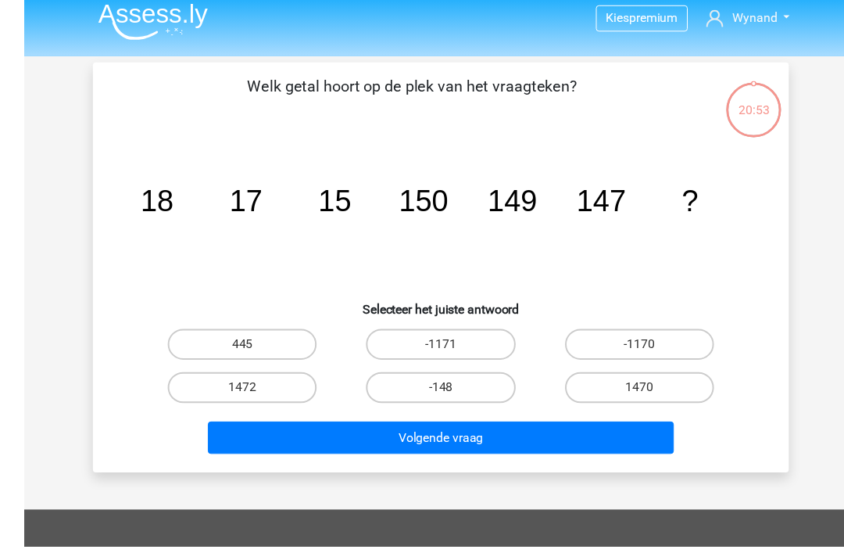
scroll to position [12, 0]
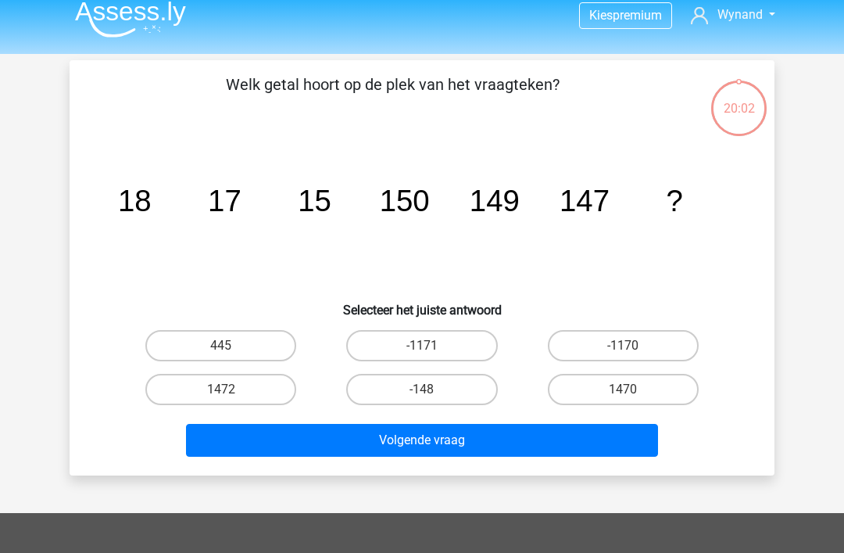
click at [629, 393] on input "1470" at bounding box center [628, 394] width 10 height 10
radio input "true"
click at [519, 435] on button "Volgende vraag" at bounding box center [422, 440] width 473 height 33
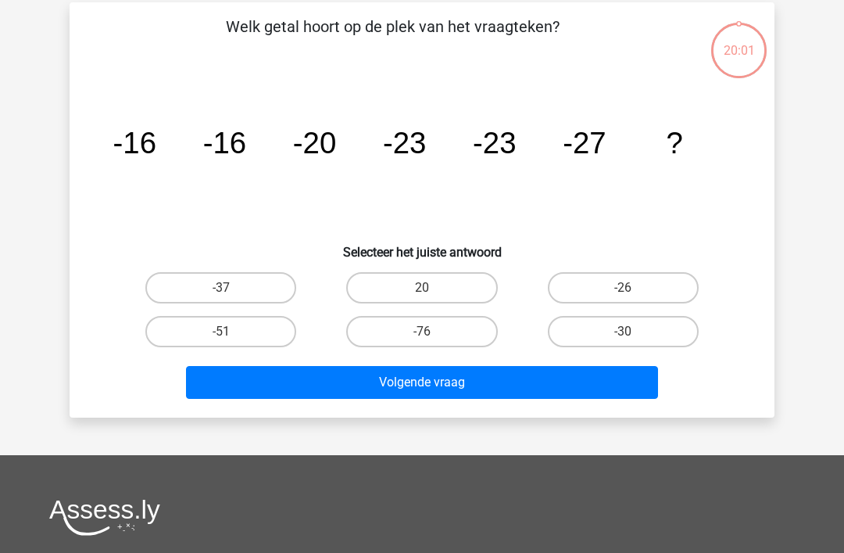
scroll to position [72, 0]
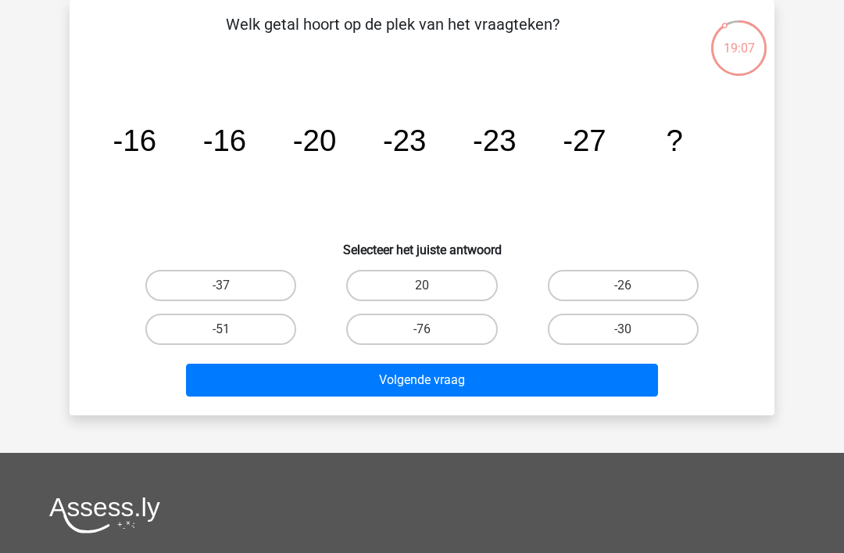
click at [622, 333] on label "-30" at bounding box center [623, 329] width 151 height 31
click at [623, 333] on input "-30" at bounding box center [628, 334] width 10 height 10
radio input "true"
click at [462, 390] on button "Volgende vraag" at bounding box center [422, 380] width 473 height 33
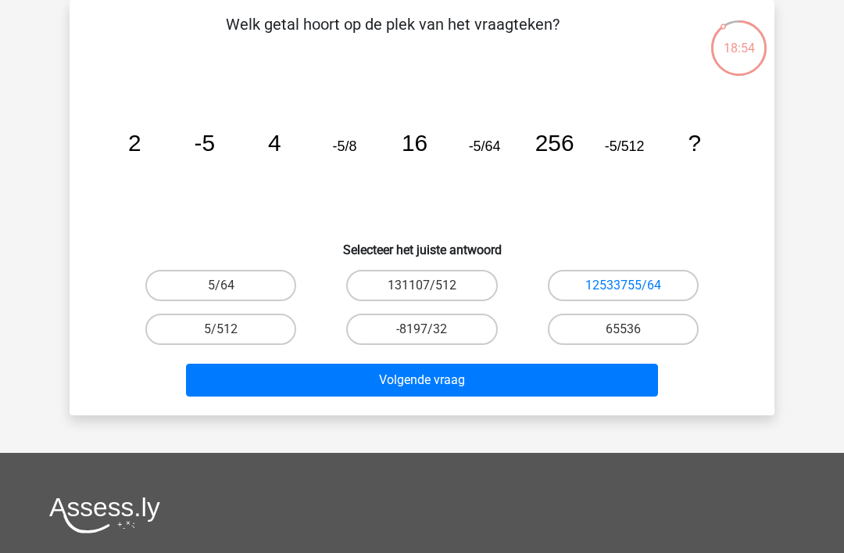
click at [627, 281] on link "12533755/64" at bounding box center [624, 285] width 76 height 15
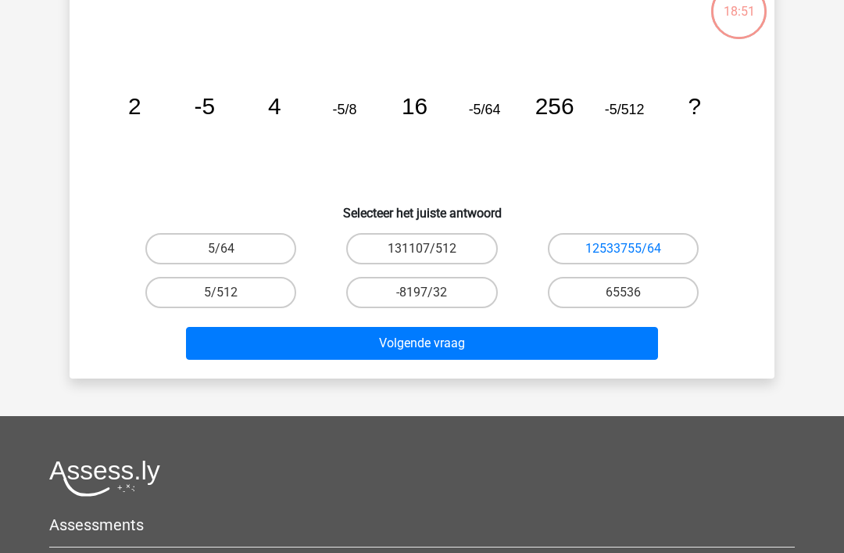
scroll to position [133, 0]
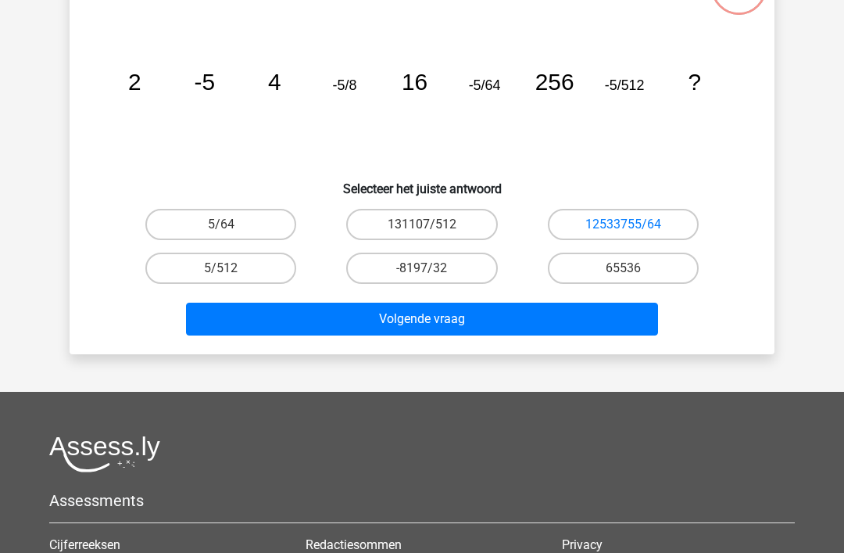
click at [417, 224] on label "131107/512" at bounding box center [421, 224] width 151 height 31
click at [422, 224] on input "131107/512" at bounding box center [427, 229] width 10 height 10
radio input "true"
click at [633, 274] on input "65536" at bounding box center [628, 273] width 10 height 10
radio input "true"
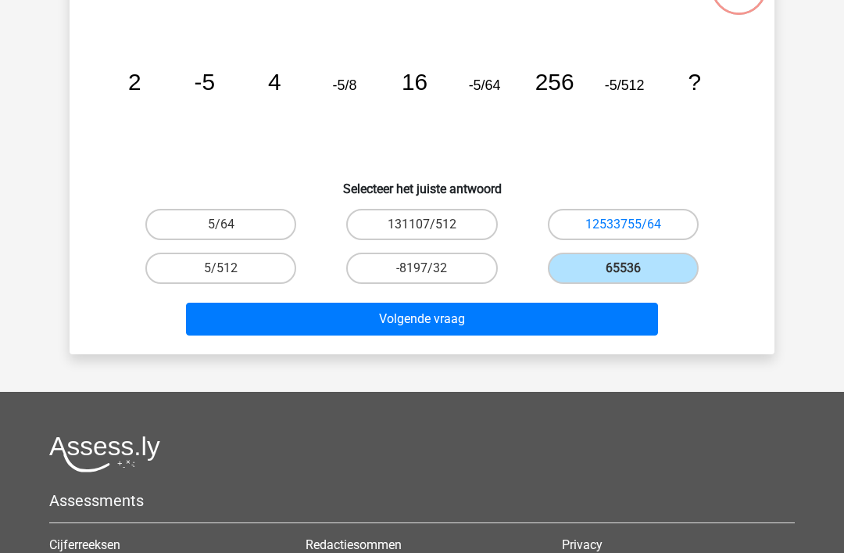
click at [488, 318] on button "Volgende vraag" at bounding box center [422, 319] width 473 height 33
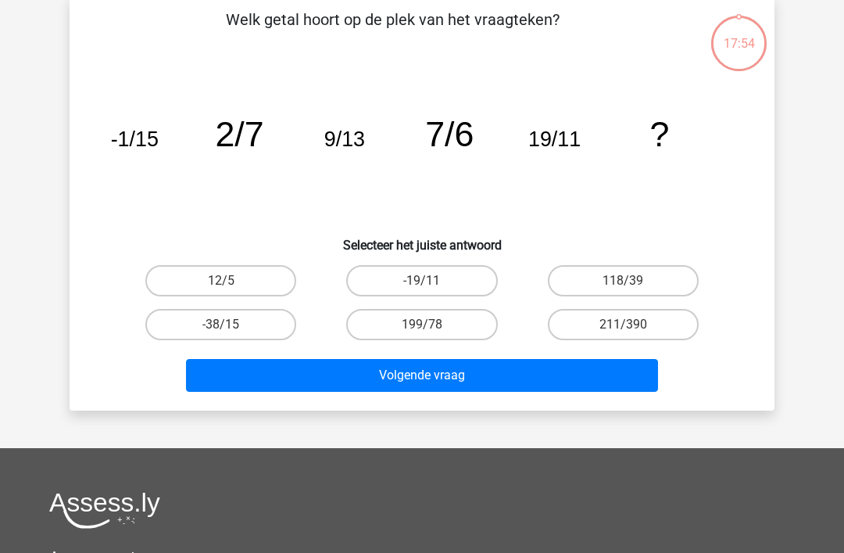
scroll to position [72, 0]
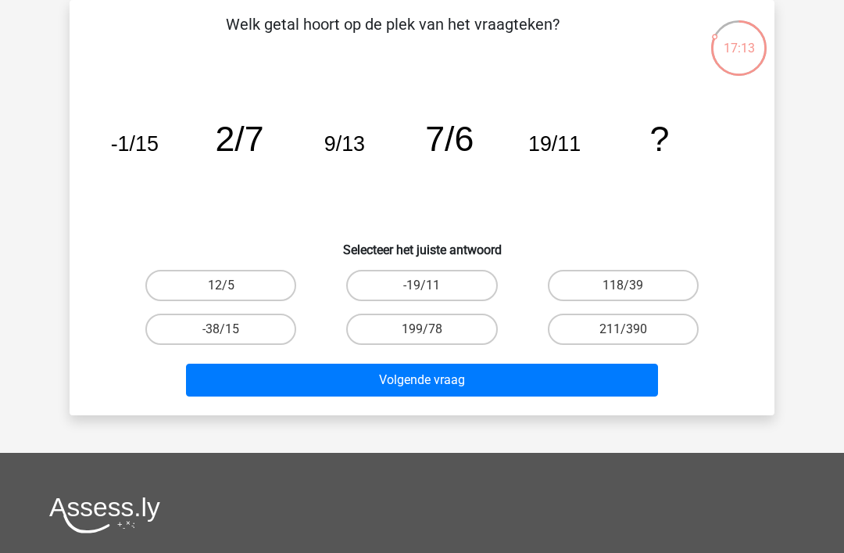
click at [233, 282] on label "12/5" at bounding box center [220, 285] width 151 height 31
click at [231, 285] on input "12/5" at bounding box center [226, 290] width 10 height 10
radio input "true"
click at [471, 378] on button "Volgende vraag" at bounding box center [422, 380] width 473 height 33
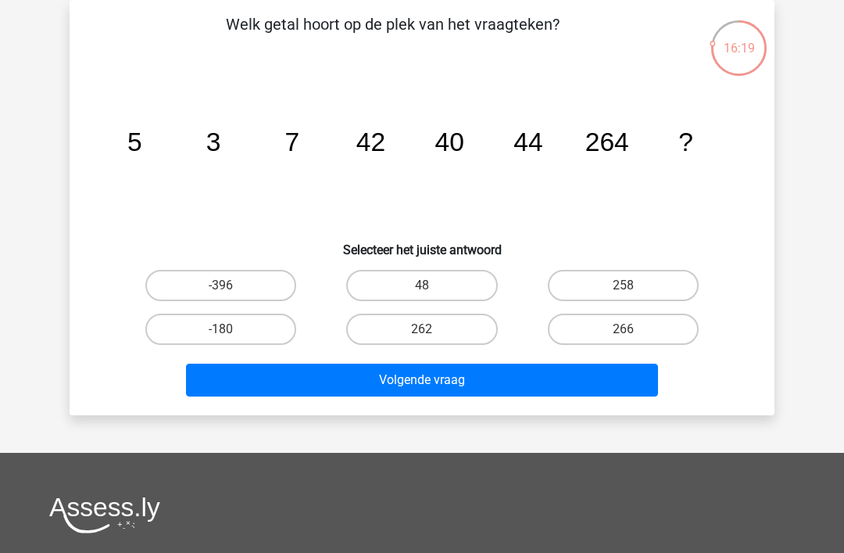
click at [429, 336] on input "262" at bounding box center [427, 334] width 10 height 10
radio input "true"
click at [455, 390] on button "Volgende vraag" at bounding box center [422, 380] width 473 height 33
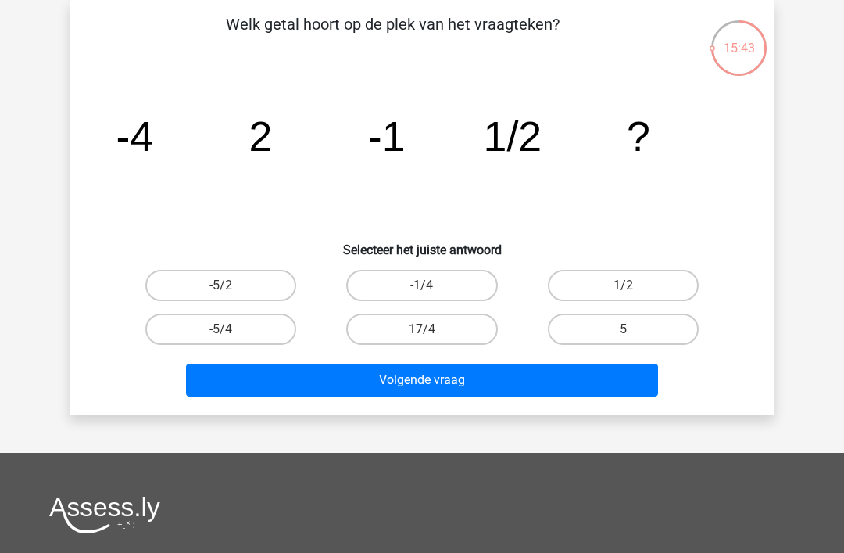
click at [431, 331] on input "17/4" at bounding box center [427, 334] width 10 height 10
radio input "true"
click at [434, 378] on button "Volgende vraag" at bounding box center [422, 380] width 473 height 33
click at [217, 332] on label "-16384" at bounding box center [220, 329] width 151 height 31
click at [221, 332] on input "-16384" at bounding box center [226, 334] width 10 height 10
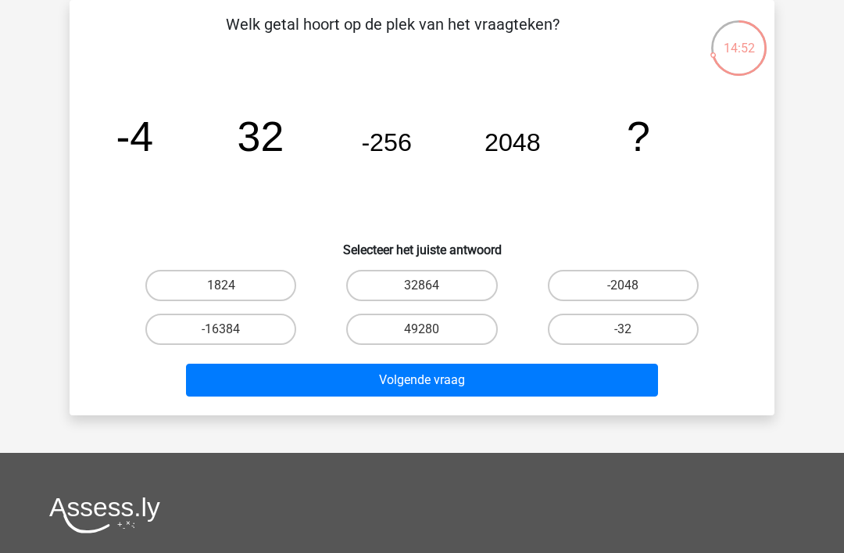
radio input "true"
click at [410, 385] on button "Volgende vraag" at bounding box center [422, 380] width 473 height 33
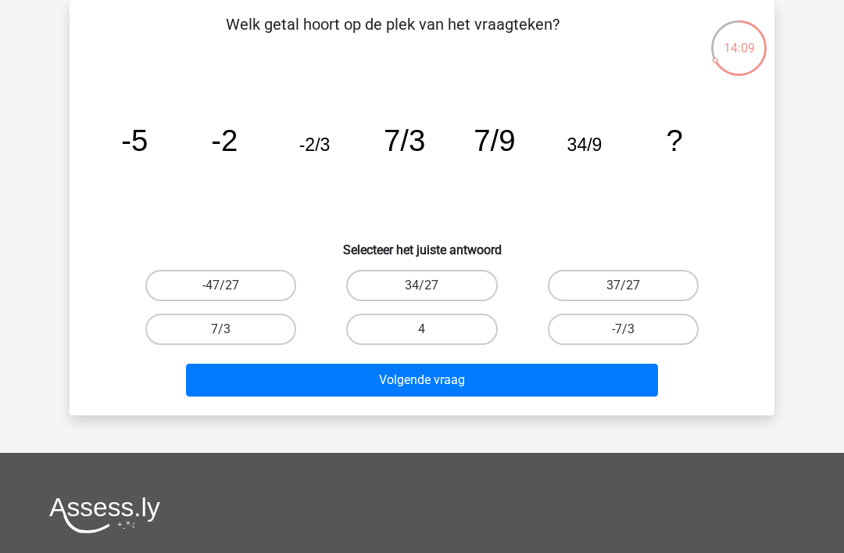
click at [431, 285] on label "34/27" at bounding box center [421, 285] width 151 height 31
click at [431, 285] on input "34/27" at bounding box center [427, 290] width 10 height 10
radio input "true"
click at [458, 370] on button "Volgende vraag" at bounding box center [422, 380] width 473 height 33
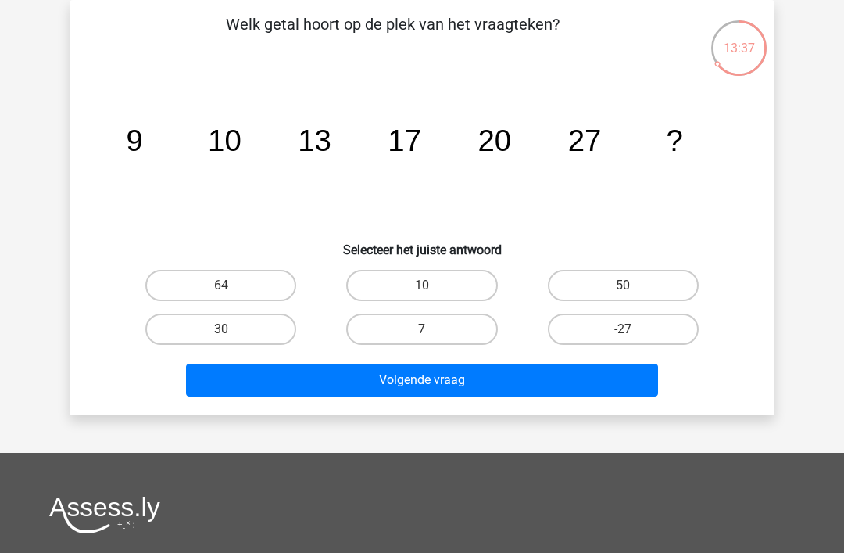
click at [235, 329] on label "30" at bounding box center [220, 329] width 151 height 31
click at [231, 329] on input "30" at bounding box center [226, 334] width 10 height 10
radio input "true"
click at [439, 382] on button "Volgende vraag" at bounding box center [422, 380] width 473 height 33
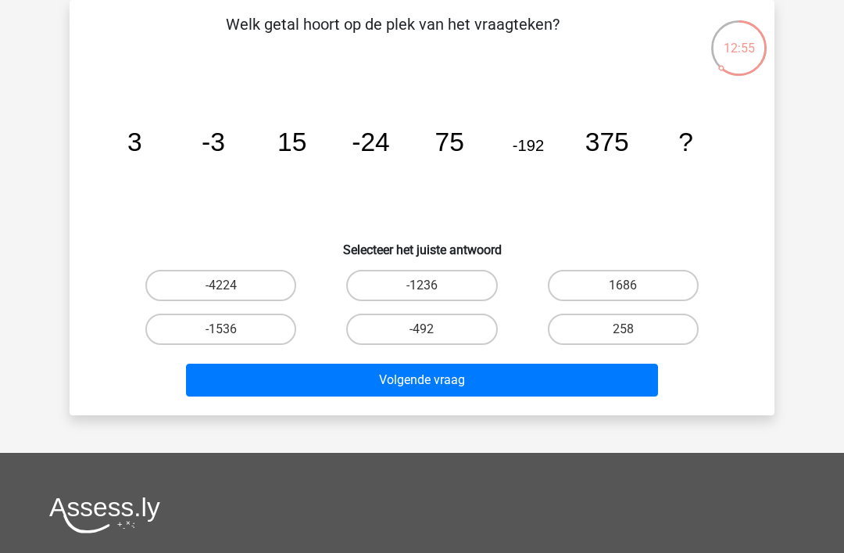
click at [235, 339] on label "-1536" at bounding box center [220, 329] width 151 height 31
click at [231, 339] on input "-1536" at bounding box center [226, 334] width 10 height 10
radio input "true"
click at [443, 382] on button "Volgende vraag" at bounding box center [422, 380] width 473 height 33
click at [654, 285] on label "100/81" at bounding box center [623, 285] width 151 height 31
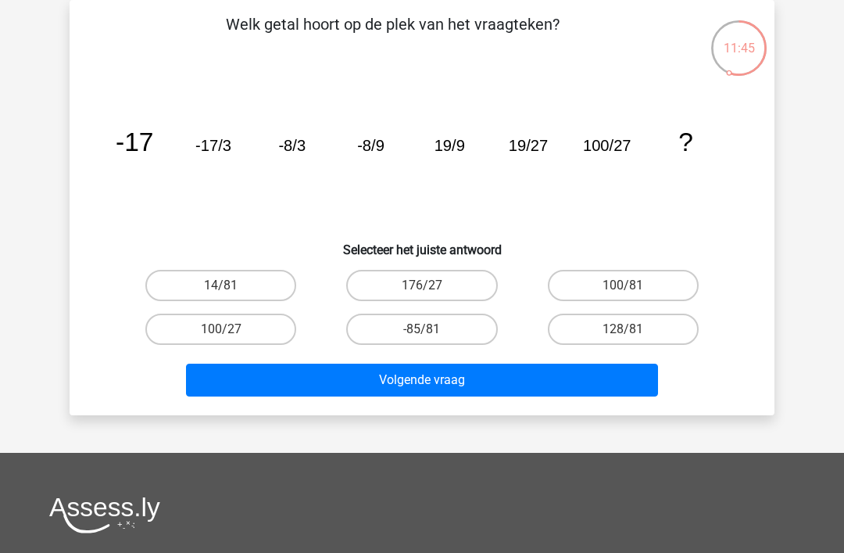
click at [633, 285] on input "100/81" at bounding box center [628, 290] width 10 height 10
radio input "true"
click at [445, 372] on button "Volgende vraag" at bounding box center [422, 380] width 473 height 33
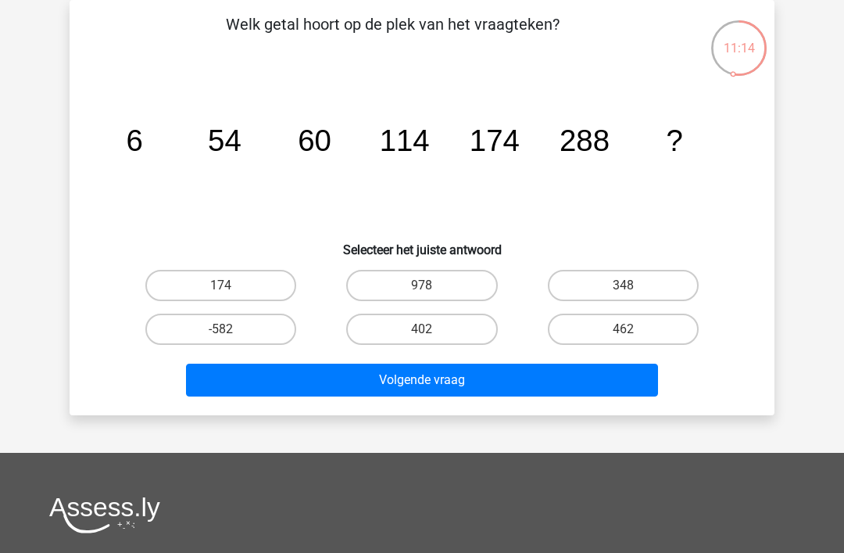
click at [633, 335] on input "462" at bounding box center [628, 334] width 10 height 10
radio input "true"
click at [431, 386] on button "Volgende vraag" at bounding box center [422, 380] width 473 height 33
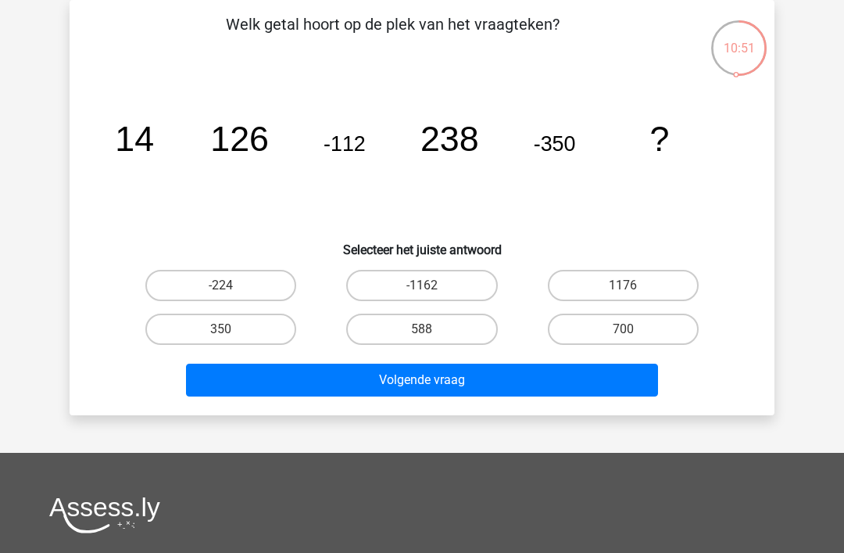
click at [429, 335] on input "588" at bounding box center [427, 334] width 10 height 10
radio input "true"
click at [432, 377] on button "Volgende vraag" at bounding box center [422, 380] width 473 height 33
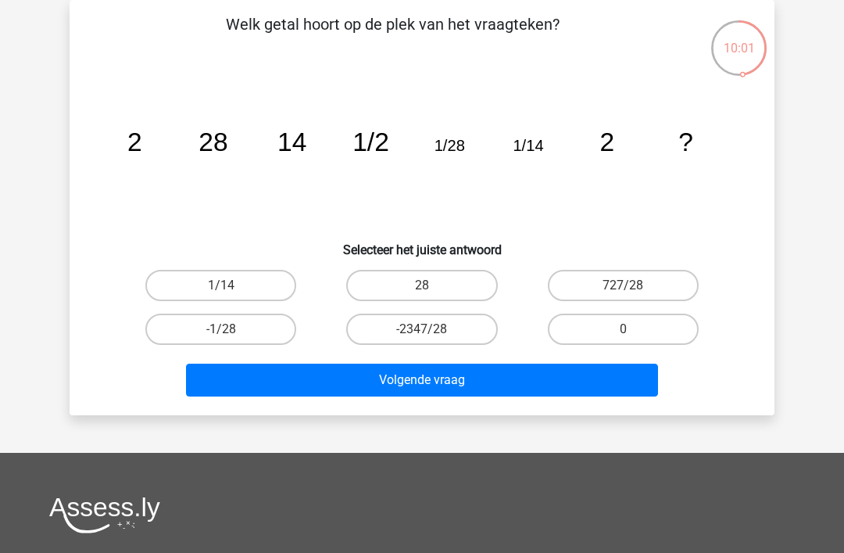
click at [432, 288] on input "28" at bounding box center [427, 290] width 10 height 10
radio input "true"
click at [428, 385] on button "Volgende vraag" at bounding box center [422, 380] width 473 height 33
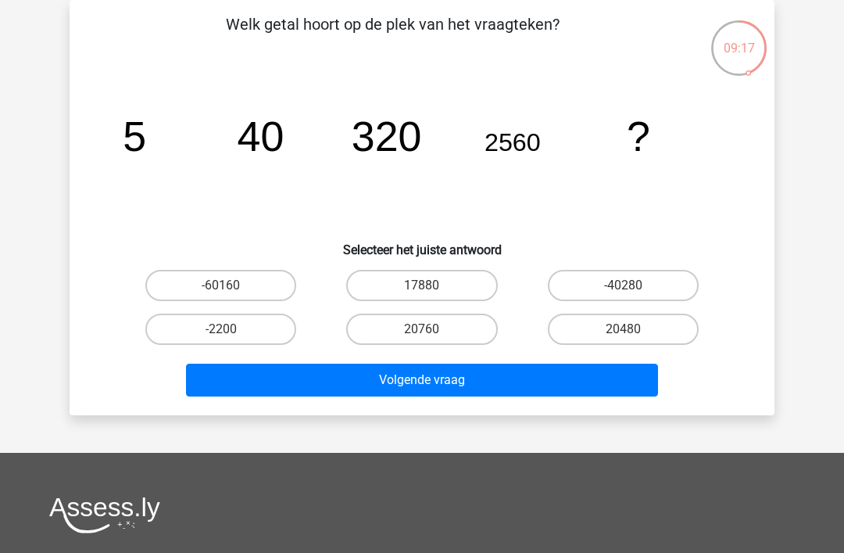
click at [631, 336] on input "20480" at bounding box center [628, 334] width 10 height 10
radio input "true"
click at [432, 383] on button "Volgende vraag" at bounding box center [422, 380] width 473 height 33
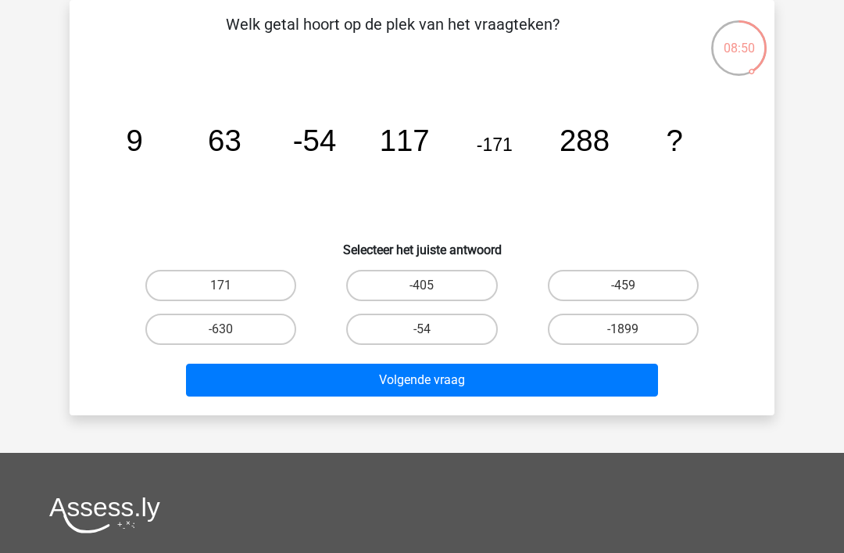
click at [627, 283] on label "-459" at bounding box center [623, 285] width 151 height 31
click at [627, 285] on input "-459" at bounding box center [628, 290] width 10 height 10
radio input "true"
click at [433, 385] on button "Volgende vraag" at bounding box center [422, 380] width 473 height 33
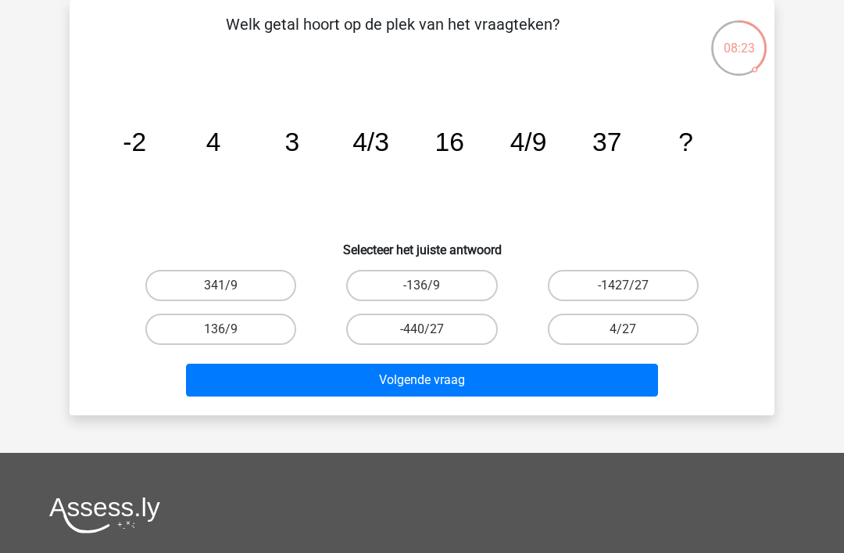
click at [625, 335] on input "4/27" at bounding box center [628, 334] width 10 height 10
radio input "true"
click at [429, 382] on button "Volgende vraag" at bounding box center [422, 380] width 473 height 33
click at [432, 335] on input "6561" at bounding box center [427, 334] width 10 height 10
radio input "true"
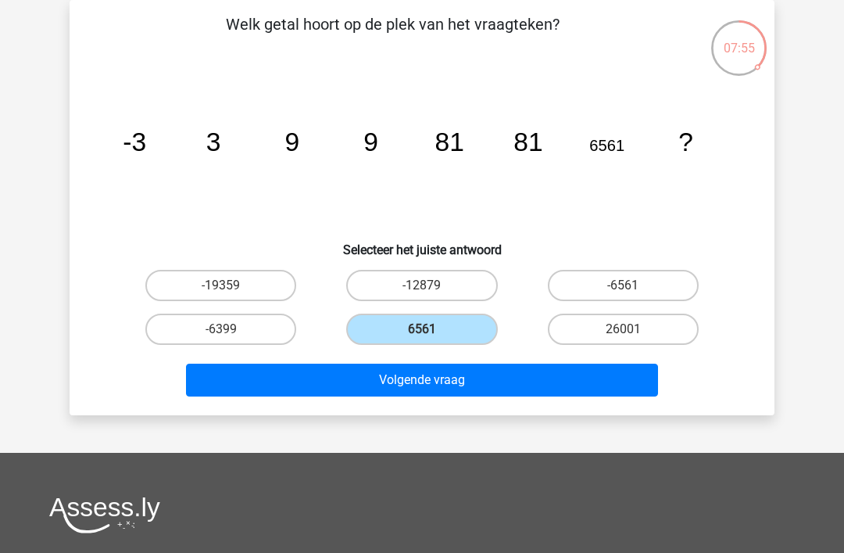
click at [432, 379] on button "Volgende vraag" at bounding box center [422, 380] width 473 height 33
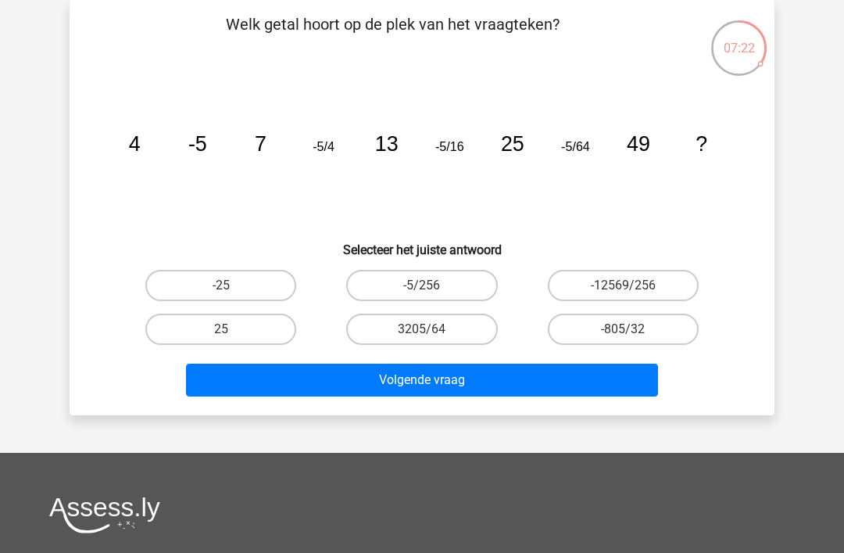
click at [426, 285] on input "-5/256" at bounding box center [427, 290] width 10 height 10
radio input "true"
click at [425, 380] on button "Volgende vraag" at bounding box center [422, 380] width 473 height 33
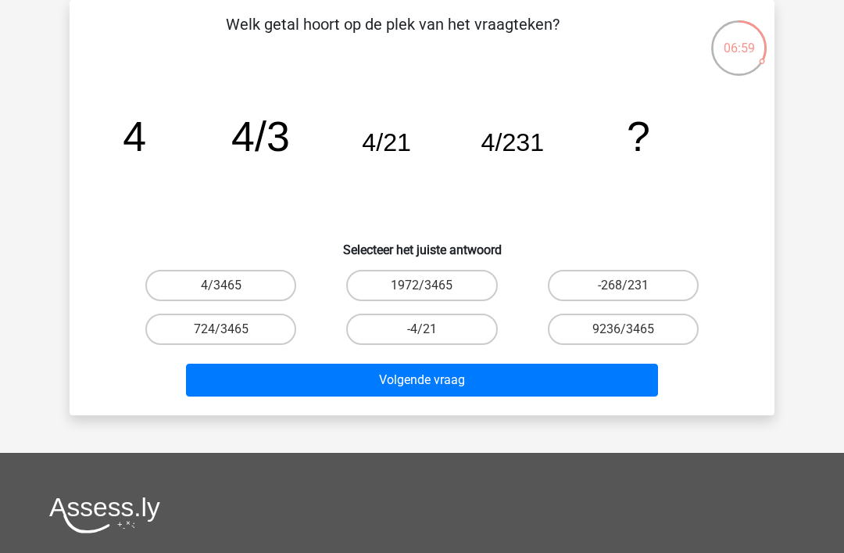
click at [231, 278] on label "4/3465" at bounding box center [220, 285] width 151 height 31
click at [231, 285] on input "4/3465" at bounding box center [226, 290] width 10 height 10
radio input "true"
click at [443, 385] on button "Volgende vraag" at bounding box center [422, 380] width 473 height 33
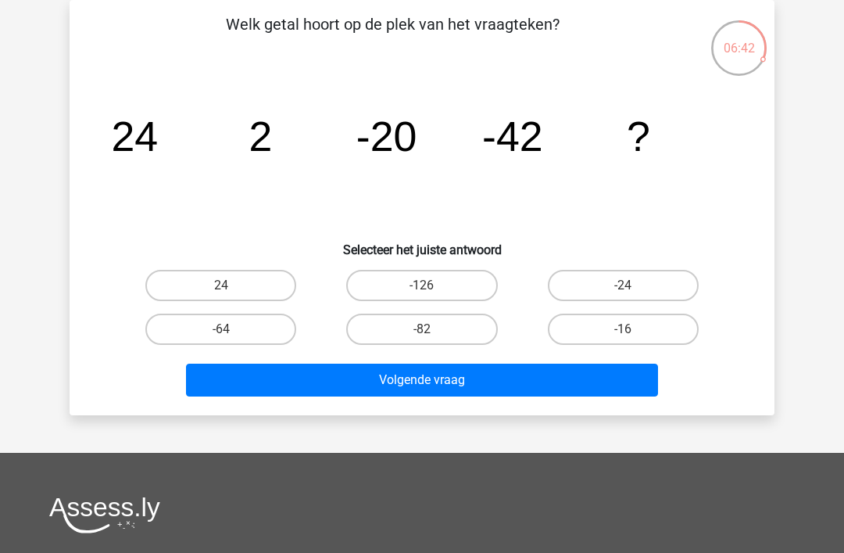
click at [231, 335] on input "-64" at bounding box center [226, 334] width 10 height 10
radio input "true"
click at [432, 383] on button "Volgende vraag" at bounding box center [422, 380] width 473 height 33
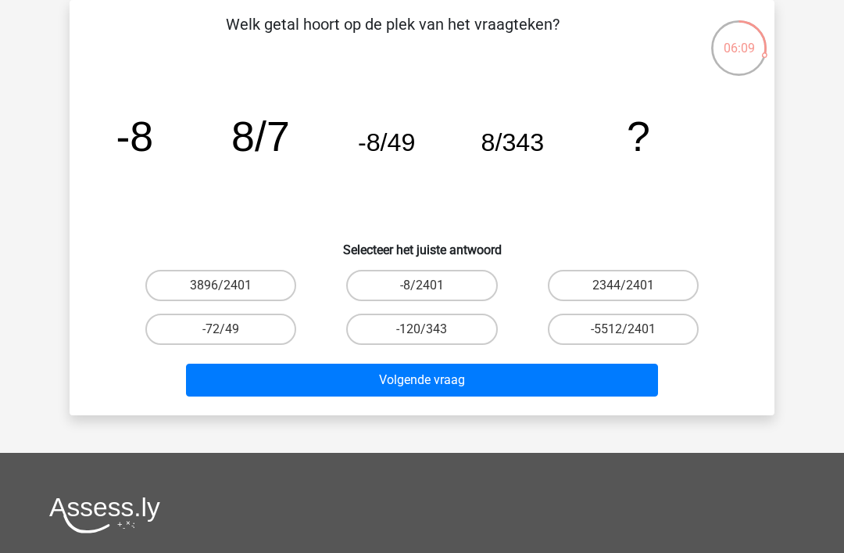
click at [421, 292] on label "-8/2401" at bounding box center [421, 285] width 151 height 31
click at [422, 292] on input "-8/2401" at bounding box center [427, 290] width 10 height 10
radio input "true"
click at [448, 389] on button "Volgende vraag" at bounding box center [422, 380] width 473 height 33
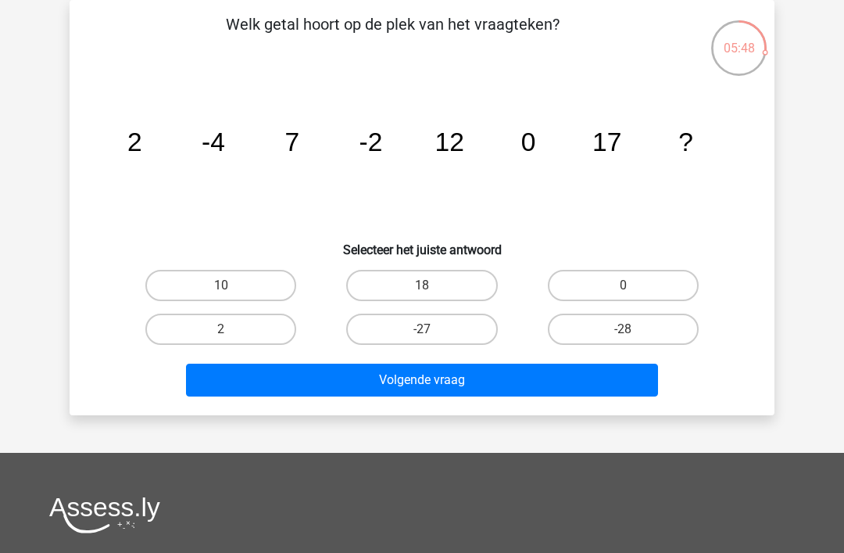
click at [233, 332] on label "2" at bounding box center [220, 329] width 151 height 31
click at [231, 332] on input "2" at bounding box center [226, 334] width 10 height 10
radio input "true"
click at [454, 389] on button "Volgende vraag" at bounding box center [422, 380] width 473 height 33
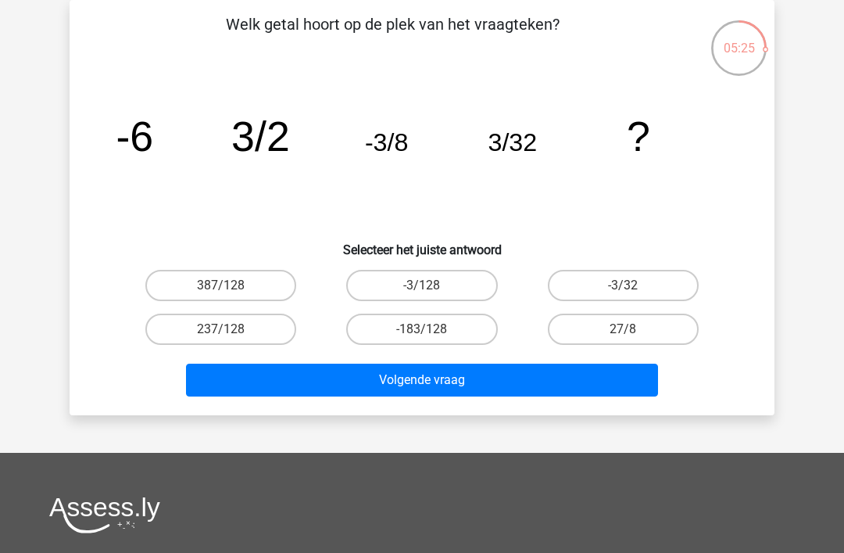
click at [432, 288] on input "-3/128" at bounding box center [427, 290] width 10 height 10
radio input "true"
click at [445, 381] on button "Volgende vraag" at bounding box center [422, 380] width 473 height 33
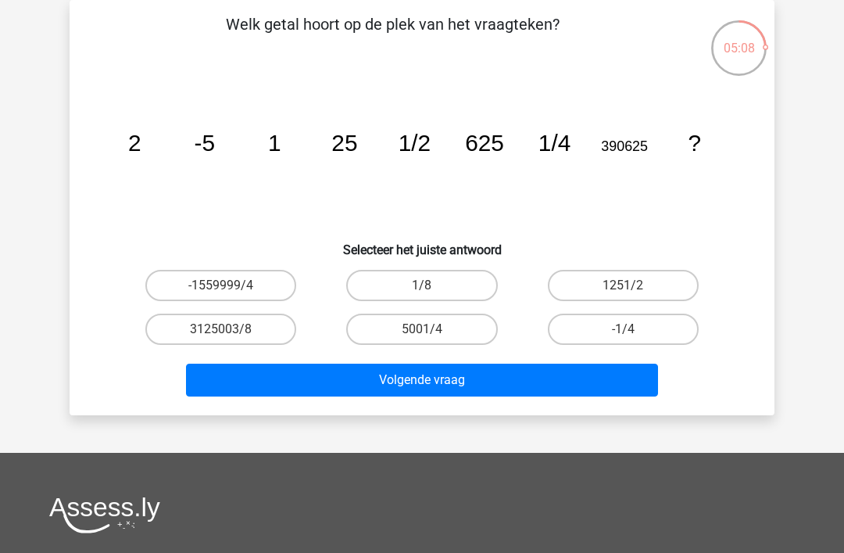
click at [425, 281] on label "1/8" at bounding box center [421, 285] width 151 height 31
click at [425, 285] on input "1/8" at bounding box center [427, 290] width 10 height 10
radio input "true"
click at [465, 385] on button "Volgende vraag" at bounding box center [422, 380] width 473 height 33
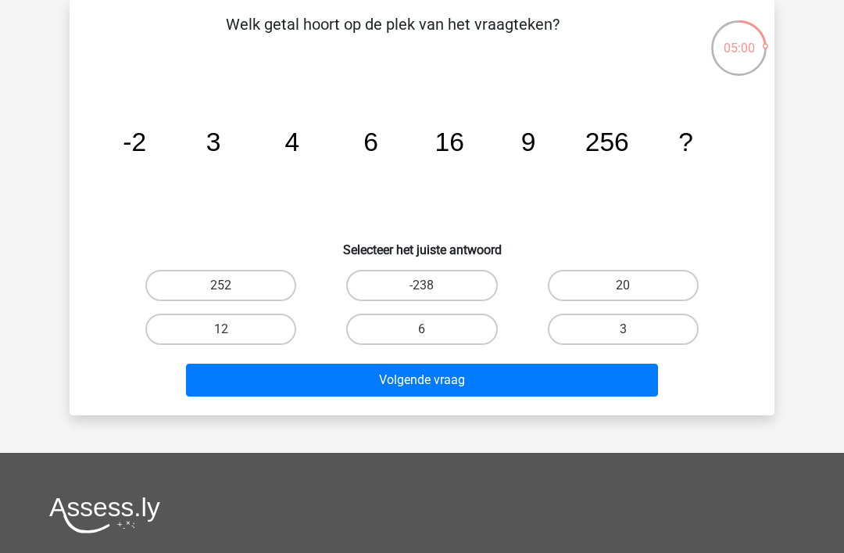
click at [231, 336] on input "12" at bounding box center [226, 334] width 10 height 10
radio input "true"
click at [452, 381] on button "Volgende vraag" at bounding box center [422, 380] width 473 height 33
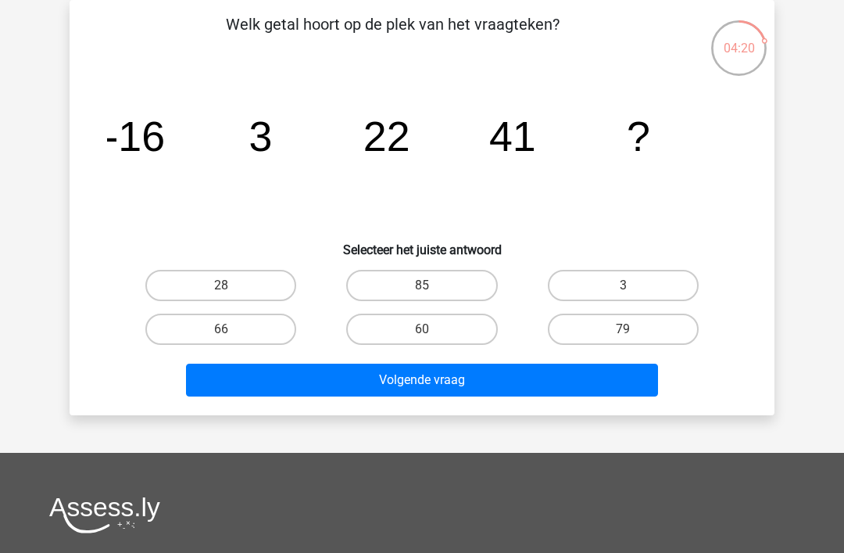
click at [421, 328] on label "60" at bounding box center [421, 329] width 151 height 31
click at [422, 329] on input "60" at bounding box center [427, 334] width 10 height 10
radio input "true"
click at [419, 389] on button "Volgende vraag" at bounding box center [422, 380] width 473 height 33
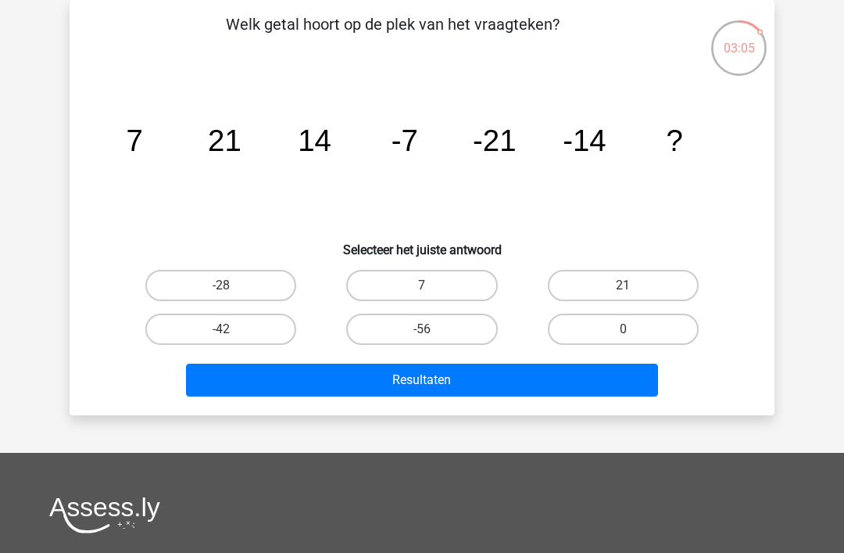
click at [406, 163] on icon "image/svg+xml 7 21 14 -7 -21 -14 ?" at bounding box center [422, 151] width 630 height 158
click at [504, 160] on icon "image/svg+xml 7 21 14 -7 -21 -14 ?" at bounding box center [422, 151] width 630 height 158
click at [598, 169] on icon "image/svg+xml 7 21 14 -7 -21 -14 ?" at bounding box center [422, 151] width 630 height 158
click at [488, 174] on icon "image/svg+xml 7 21 14 -7 -21 -14 ?" at bounding box center [422, 151] width 630 height 158
click at [439, 285] on label "7" at bounding box center [421, 285] width 151 height 31
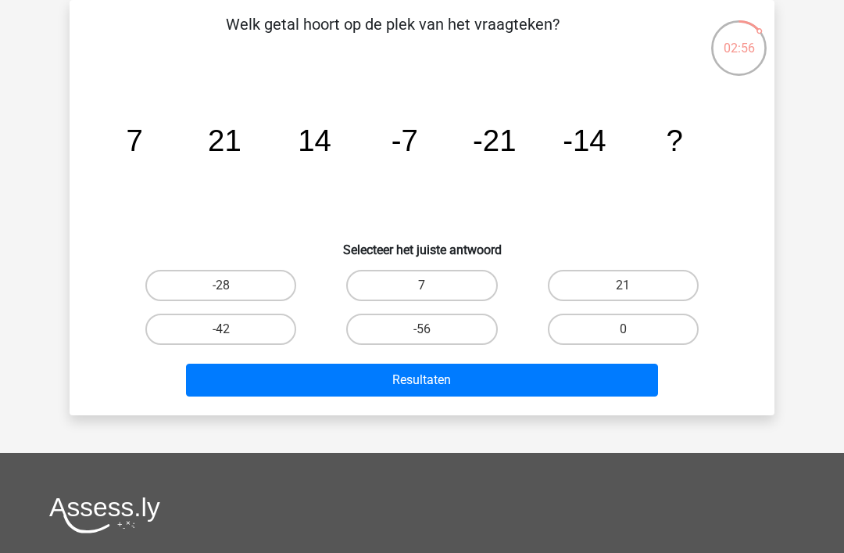
click at [432, 285] on input "7" at bounding box center [427, 290] width 10 height 10
radio input "true"
click at [443, 374] on button "Resultaten" at bounding box center [422, 380] width 473 height 33
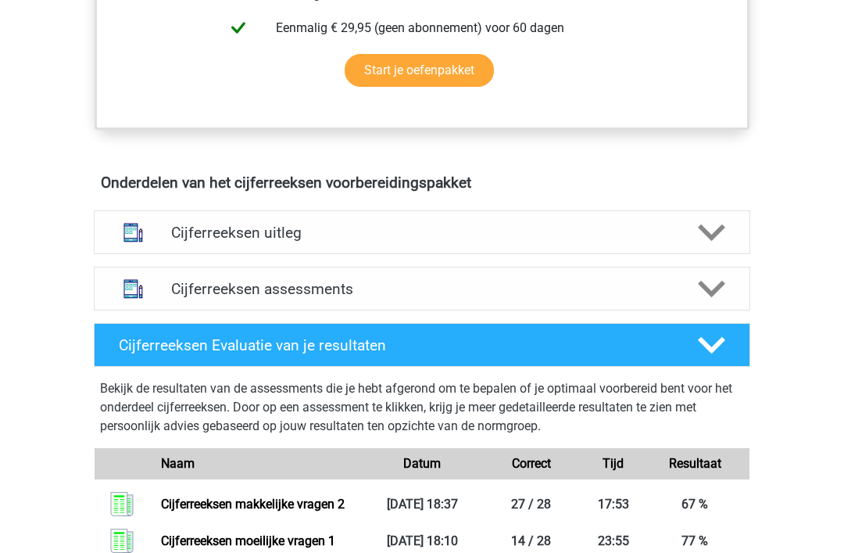
scroll to position [777, 0]
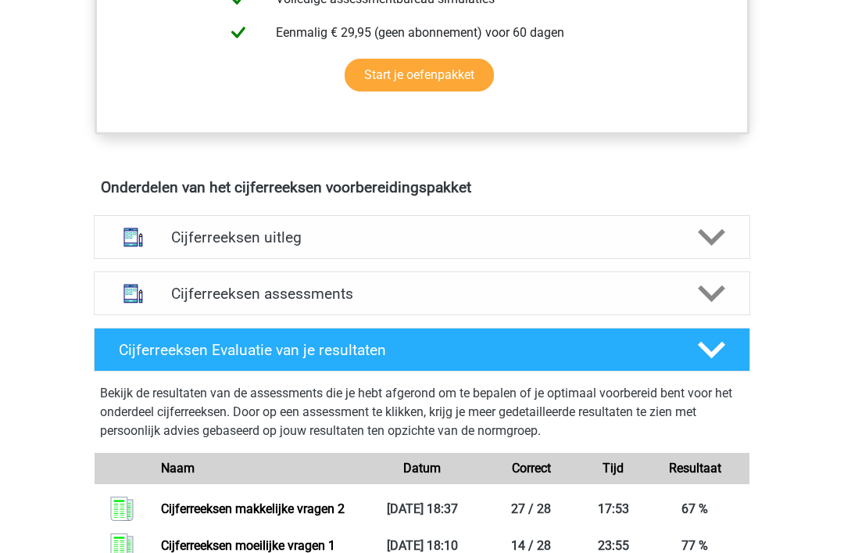
click at [704, 307] on icon at bounding box center [711, 293] width 27 height 27
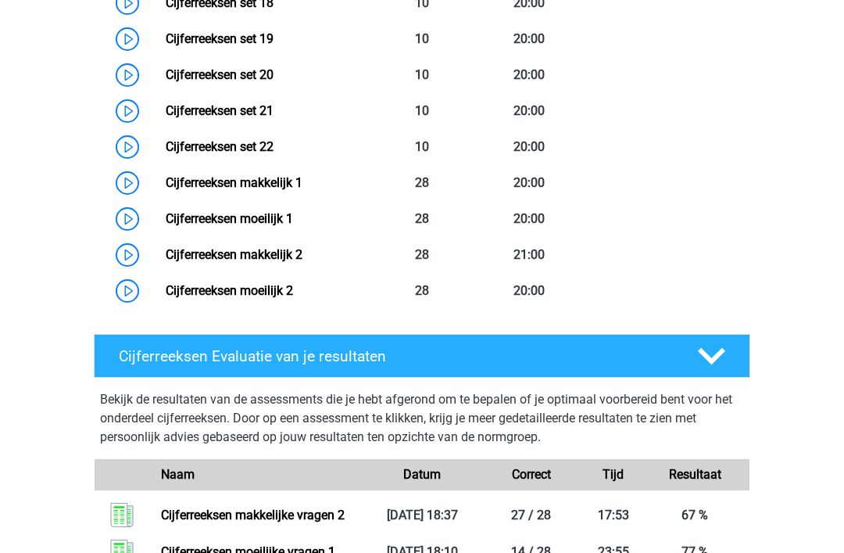
scroll to position [1821, 0]
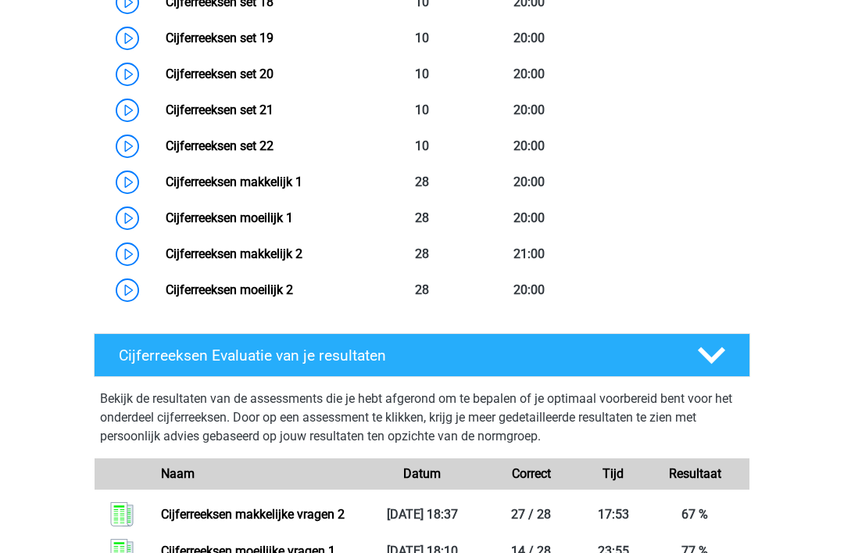
click at [276, 261] on link "Cijferreeksen makkelijk 2" at bounding box center [234, 253] width 137 height 15
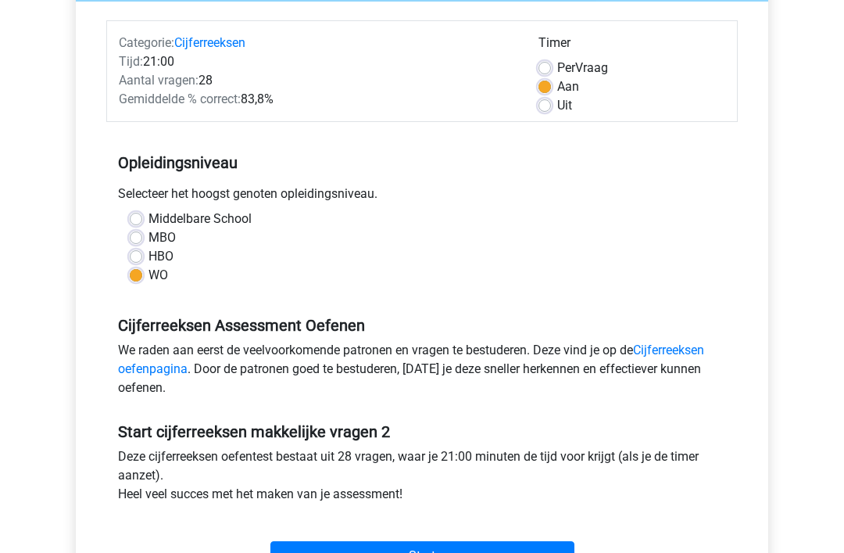
scroll to position [180, 0]
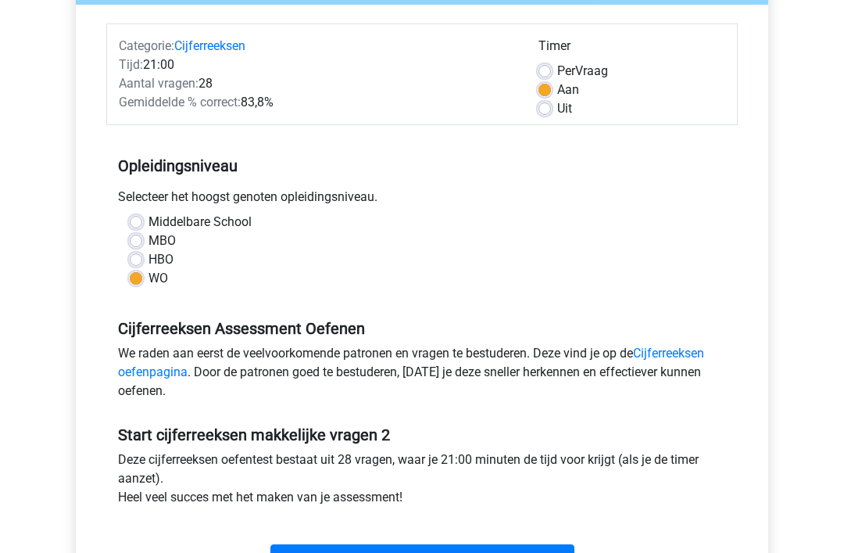
click at [557, 73] on label "Per Vraag" at bounding box center [582, 71] width 51 height 19
click at [546, 73] on input "Per Vraag" at bounding box center [545, 70] width 13 height 16
radio input "true"
click at [423, 552] on input "Start" at bounding box center [423, 559] width 304 height 30
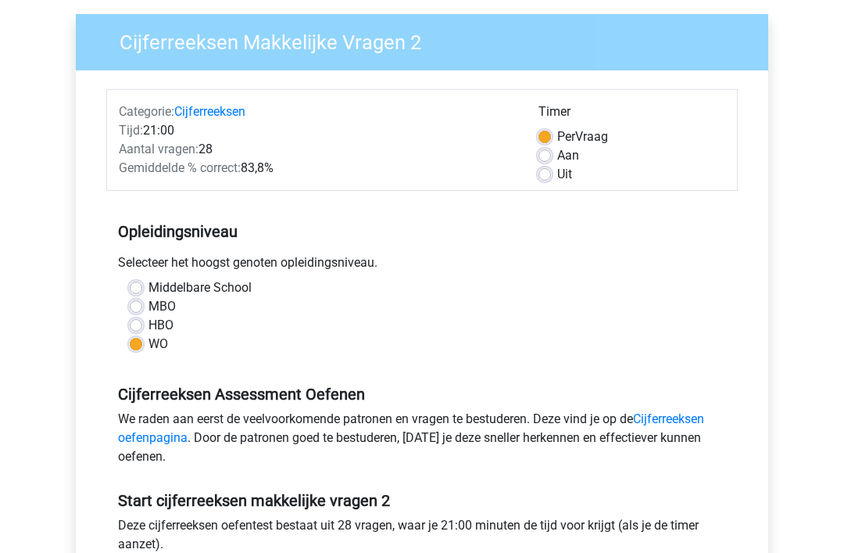
scroll to position [0, 0]
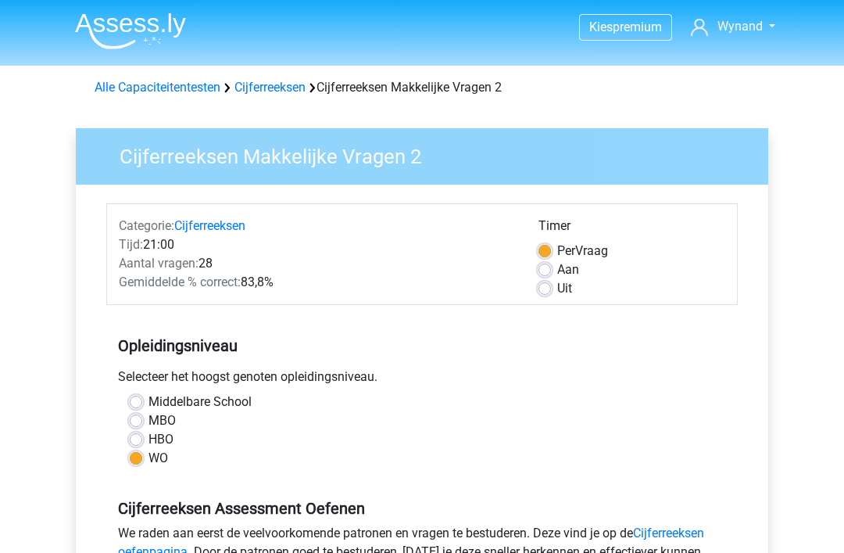
click at [278, 93] on link "Cijferreeksen" at bounding box center [270, 87] width 71 height 15
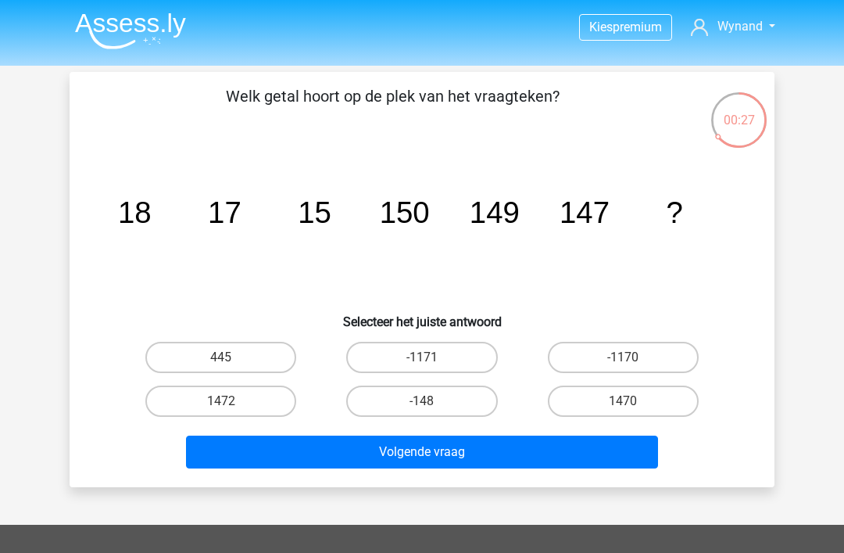
click at [640, 403] on label "1470" at bounding box center [623, 400] width 151 height 31
click at [633, 403] on input "1470" at bounding box center [628, 406] width 10 height 10
radio input "true"
click at [450, 457] on button "Volgende vraag" at bounding box center [422, 452] width 473 height 33
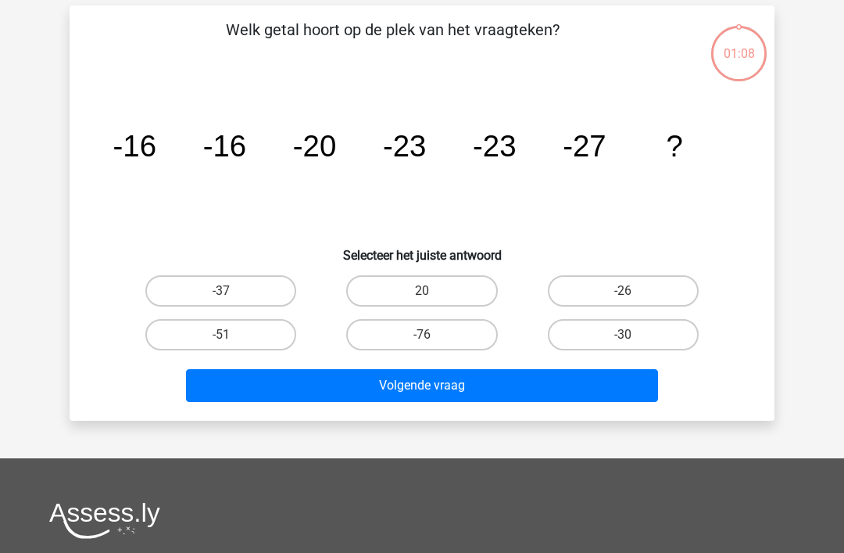
scroll to position [72, 0]
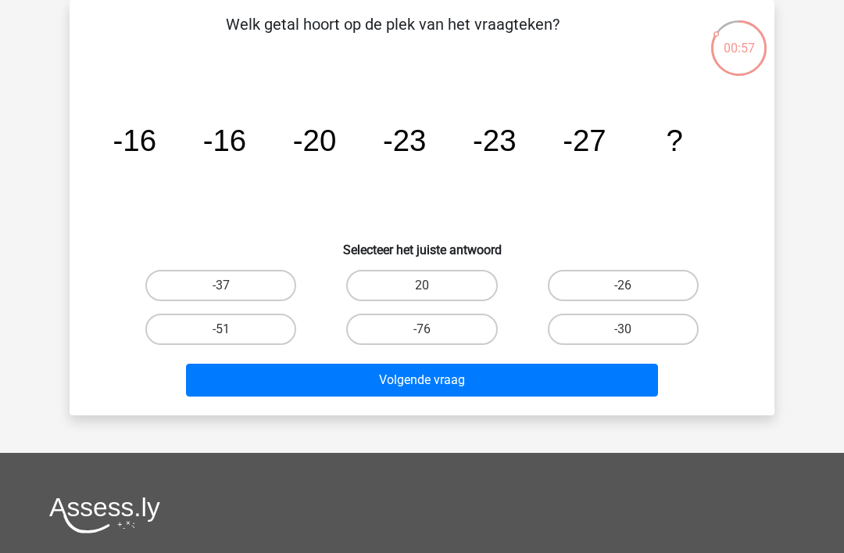
click at [626, 335] on input "-30" at bounding box center [628, 334] width 10 height 10
radio input "true"
click at [425, 380] on button "Volgende vraag" at bounding box center [422, 380] width 473 height 33
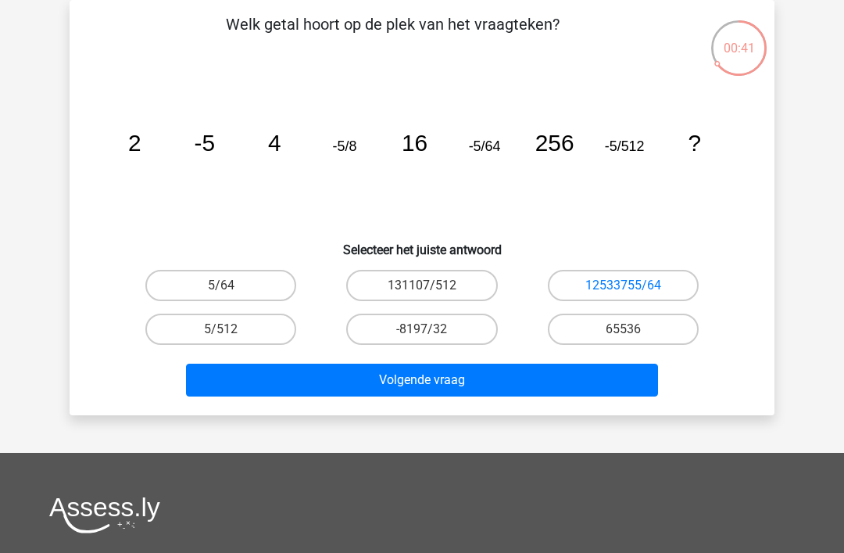
click at [636, 335] on label "65536" at bounding box center [623, 329] width 151 height 31
click at [633, 335] on input "65536" at bounding box center [628, 334] width 10 height 10
radio input "true"
click at [432, 390] on button "Volgende vraag" at bounding box center [422, 380] width 473 height 33
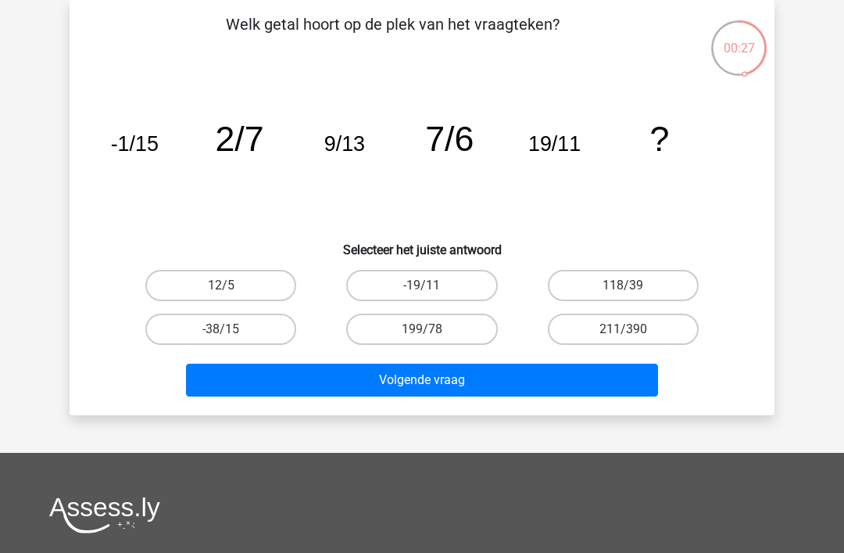
click at [238, 291] on label "12/5" at bounding box center [220, 285] width 151 height 31
click at [231, 291] on input "12/5" at bounding box center [226, 290] width 10 height 10
radio input "true"
click at [443, 383] on button "Volgende vraag" at bounding box center [422, 380] width 473 height 33
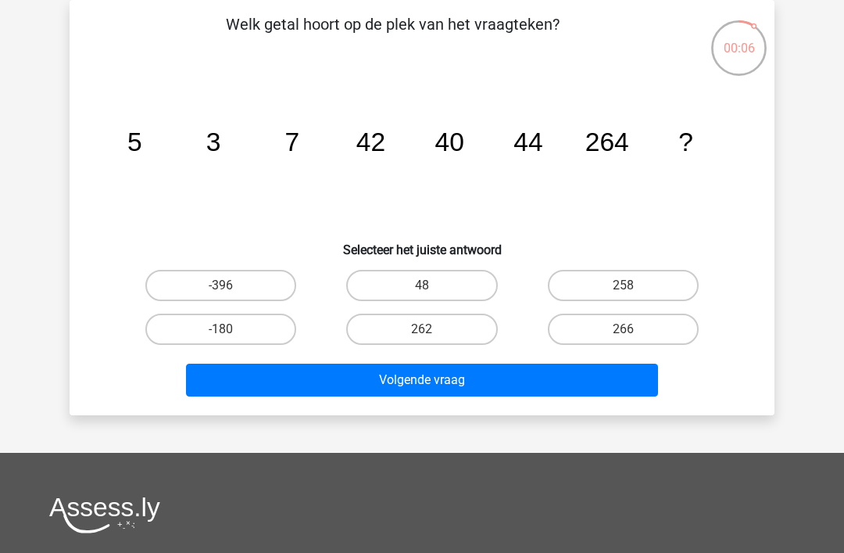
click at [436, 339] on label "262" at bounding box center [421, 329] width 151 height 31
click at [432, 339] on input "262" at bounding box center [427, 334] width 10 height 10
radio input "true"
click at [436, 378] on button "Volgende vraag" at bounding box center [422, 380] width 473 height 33
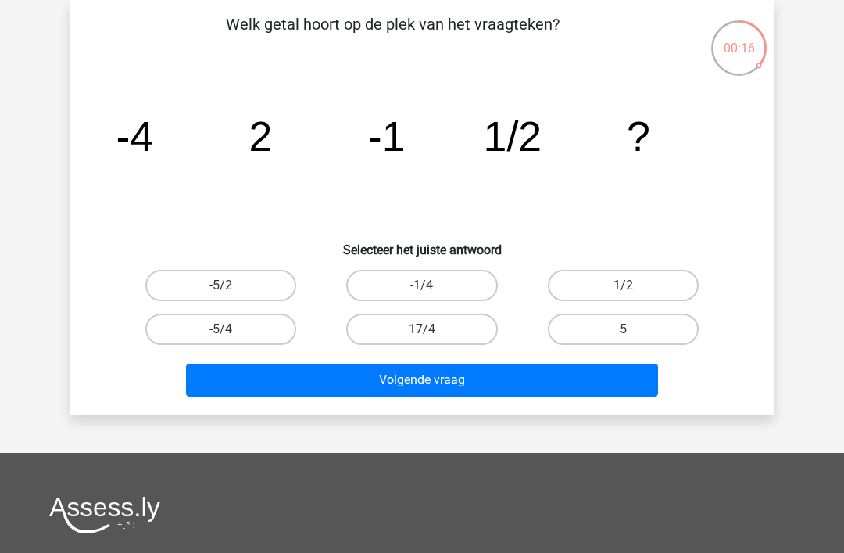
click at [425, 281] on label "-1/4" at bounding box center [421, 285] width 151 height 31
click at [425, 285] on input "-1/4" at bounding box center [427, 290] width 10 height 10
radio input "true"
click at [451, 385] on button "Volgende vraag" at bounding box center [422, 380] width 473 height 33
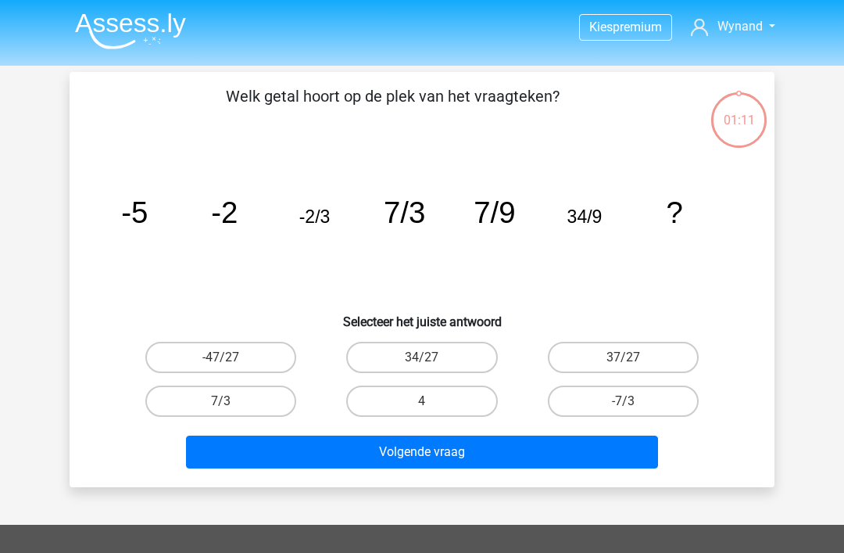
scroll to position [72, 0]
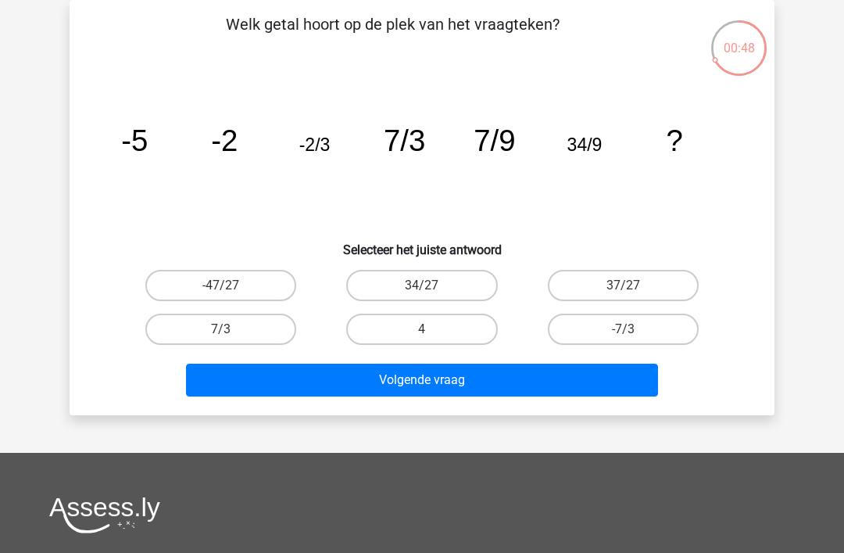
click at [429, 296] on input "34/27" at bounding box center [427, 290] width 10 height 10
radio input "true"
click at [451, 389] on button "Volgende vraag" at bounding box center [422, 380] width 473 height 33
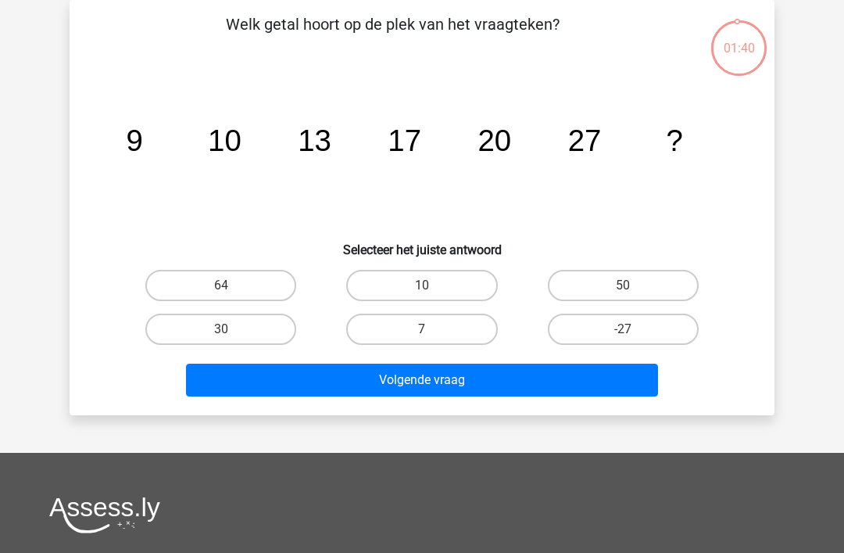
click at [425, 378] on button "Volgende vraag" at bounding box center [422, 380] width 473 height 33
click at [409, 196] on icon "image/svg+xml 9 10 13 17 20 27 ?" at bounding box center [422, 151] width 630 height 158
click at [228, 331] on input "30" at bounding box center [226, 334] width 10 height 10
radio input "true"
click at [447, 382] on button "Volgende vraag" at bounding box center [422, 380] width 473 height 33
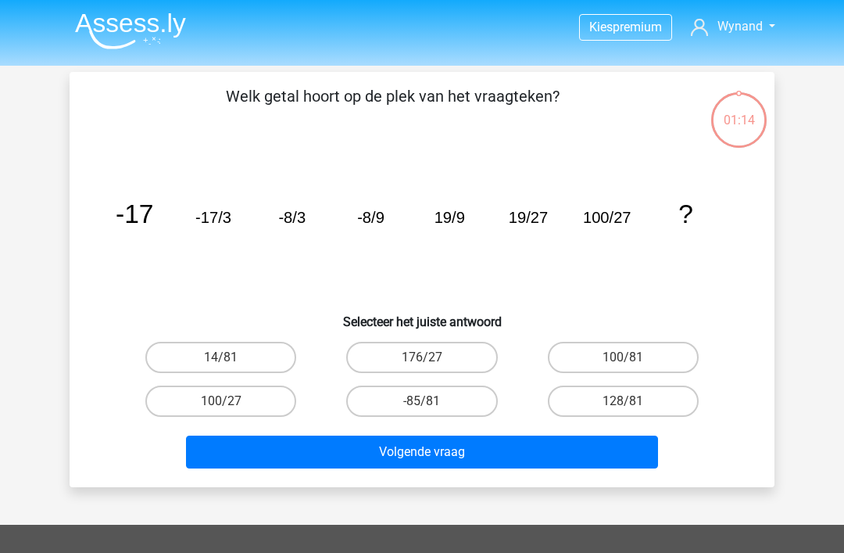
scroll to position [72, 0]
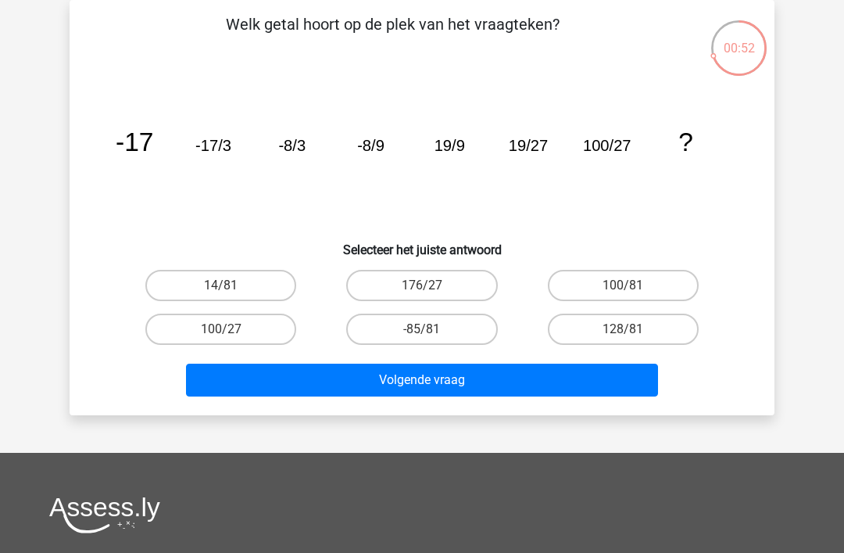
click at [631, 290] on input "100/81" at bounding box center [628, 290] width 10 height 10
radio input "true"
click at [459, 385] on button "Volgende vraag" at bounding box center [422, 380] width 473 height 33
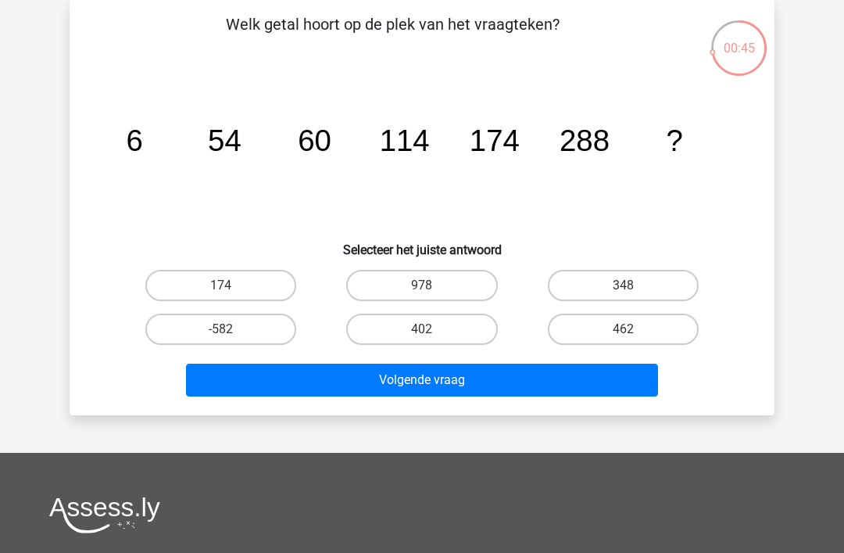
click at [626, 332] on input "462" at bounding box center [628, 334] width 10 height 10
radio input "true"
click at [446, 391] on button "Volgende vraag" at bounding box center [422, 380] width 473 height 33
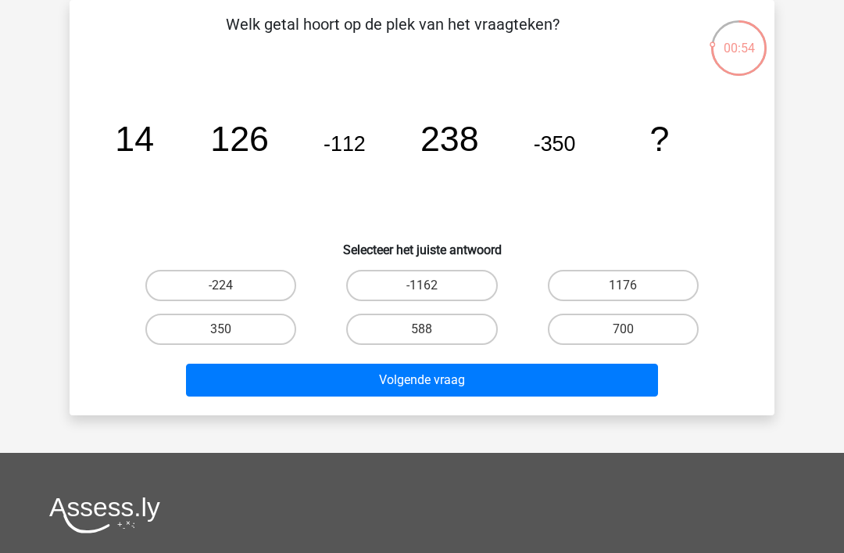
click at [428, 331] on input "588" at bounding box center [427, 334] width 10 height 10
radio input "true"
click at [438, 387] on button "Volgende vraag" at bounding box center [422, 380] width 473 height 33
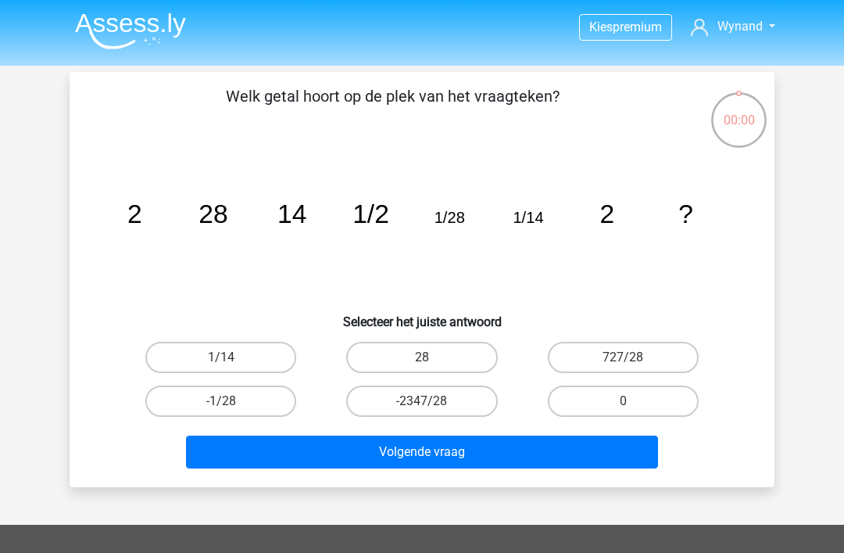
scroll to position [72, 0]
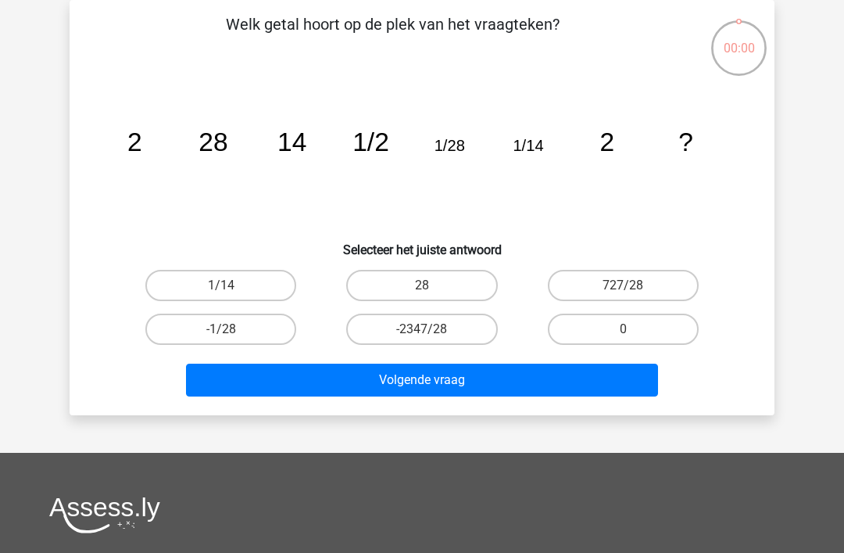
click at [639, 287] on label "727/28" at bounding box center [623, 285] width 151 height 31
click at [633, 287] on input "727/28" at bounding box center [628, 290] width 10 height 10
radio input "true"
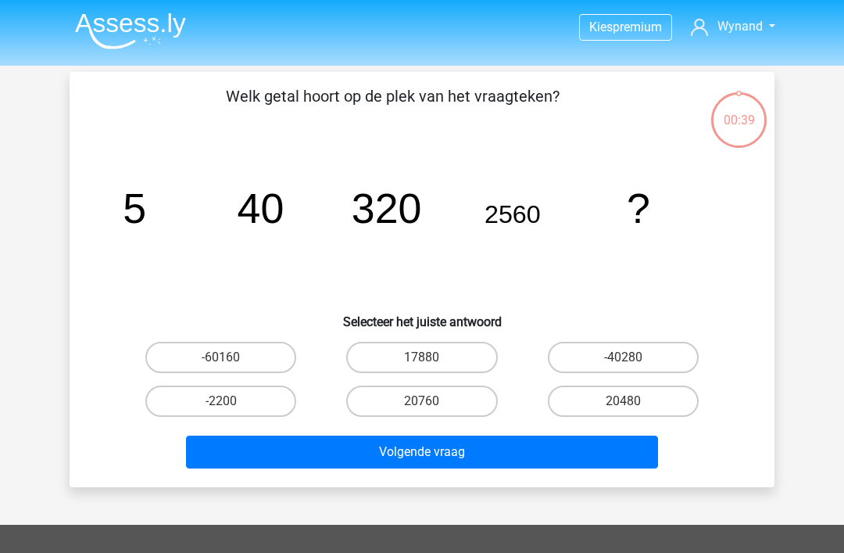
scroll to position [72, 0]
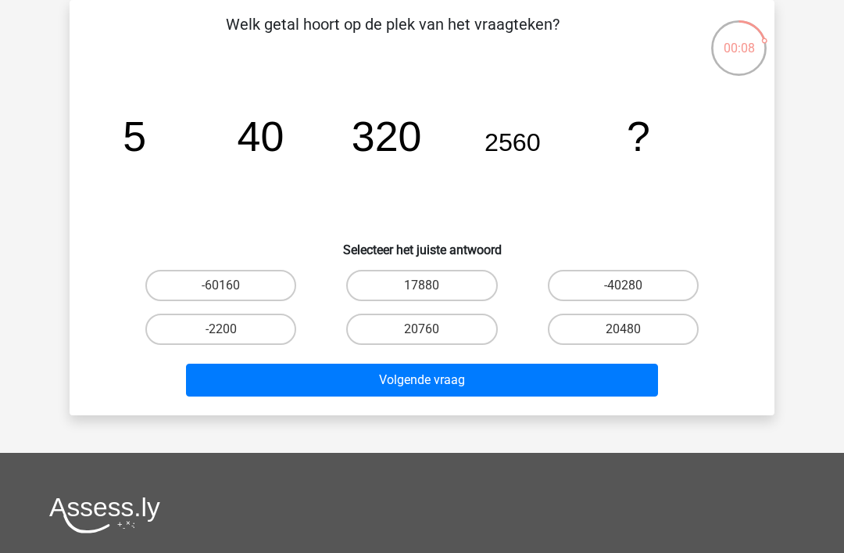
click at [620, 334] on label "20480" at bounding box center [623, 329] width 151 height 31
click at [623, 334] on input "20480" at bounding box center [628, 334] width 10 height 10
radio input "true"
click at [439, 383] on button "Volgende vraag" at bounding box center [422, 380] width 473 height 33
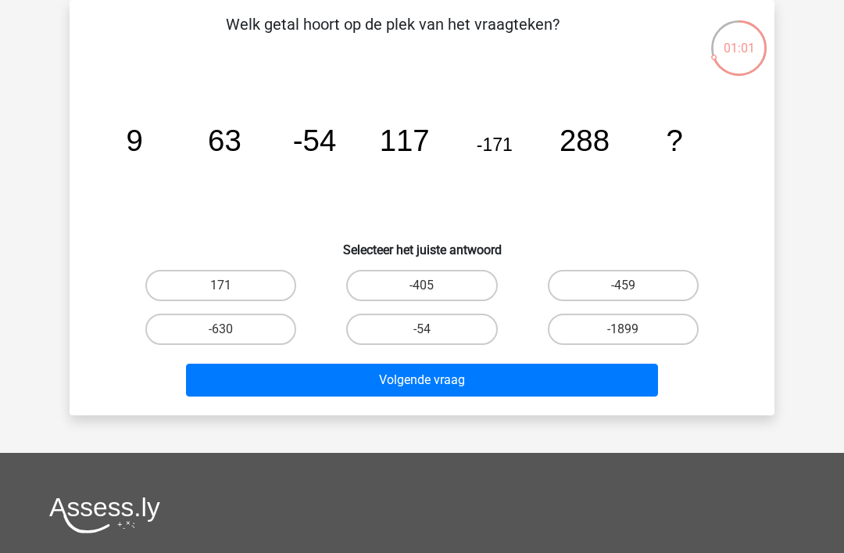
click at [412, 176] on icon "image/svg+xml 9 63 -54 117 -171 288 ?" at bounding box center [422, 151] width 630 height 158
click at [389, 172] on icon "image/svg+xml 9 63 -54 117 -171 288 ?" at bounding box center [422, 151] width 630 height 158
click at [650, 294] on label "-459" at bounding box center [623, 285] width 151 height 31
click at [633, 294] on input "-459" at bounding box center [628, 290] width 10 height 10
radio input "true"
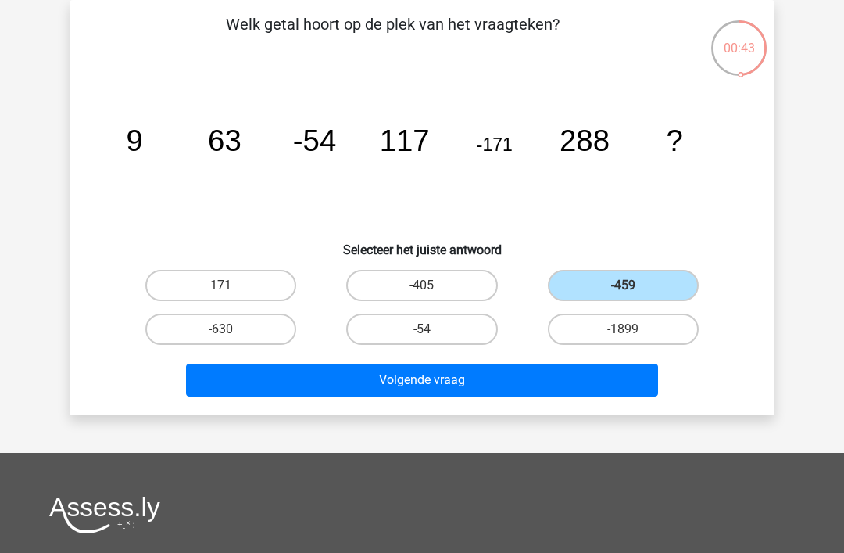
click at [421, 385] on button "Volgende vraag" at bounding box center [422, 380] width 473 height 33
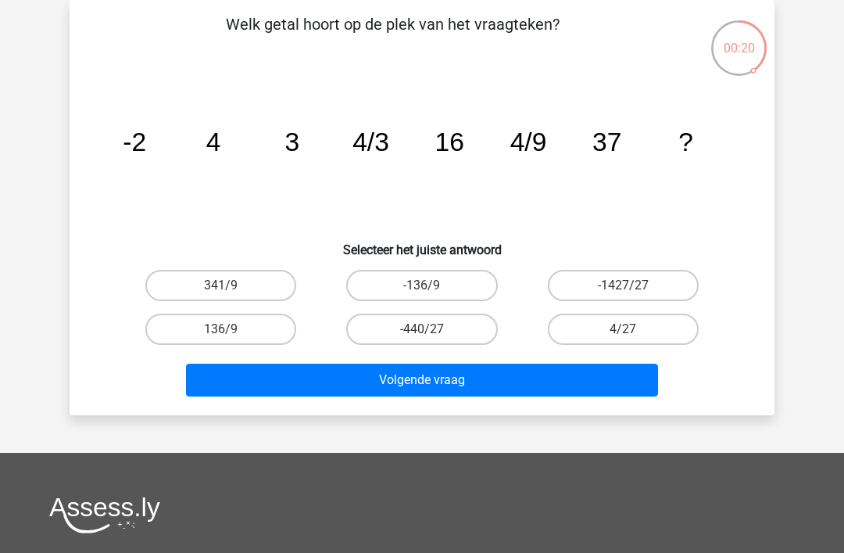
click at [630, 329] on input "4/27" at bounding box center [628, 334] width 10 height 10
radio input "true"
click at [451, 379] on button "Volgende vraag" at bounding box center [422, 380] width 473 height 33
click at [428, 339] on input "6561" at bounding box center [427, 334] width 10 height 10
radio input "true"
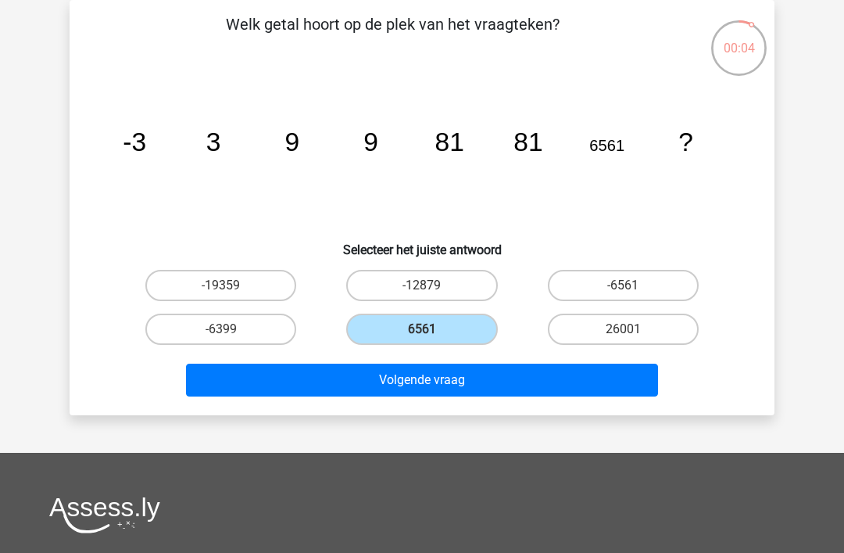
click at [432, 393] on button "Volgende vraag" at bounding box center [422, 380] width 473 height 33
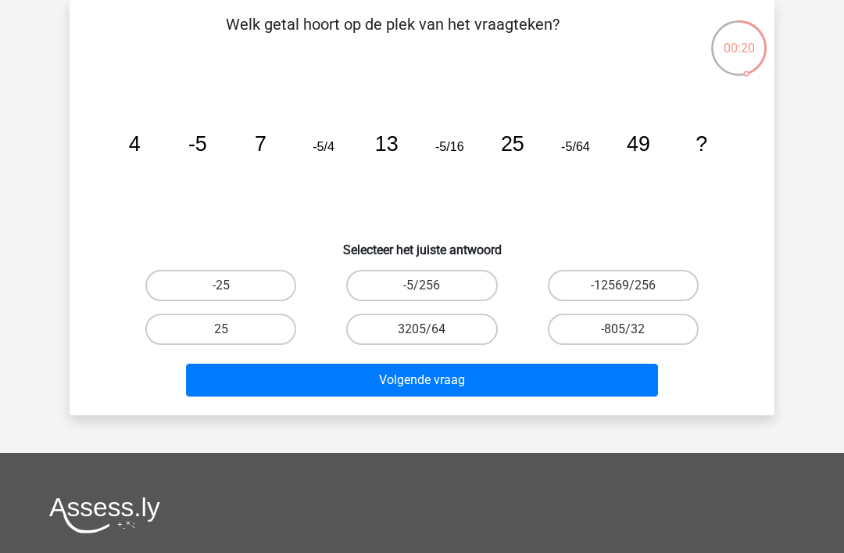
click at [428, 291] on input "-5/256" at bounding box center [427, 290] width 10 height 10
radio input "true"
click at [437, 384] on button "Volgende vraag" at bounding box center [422, 380] width 473 height 33
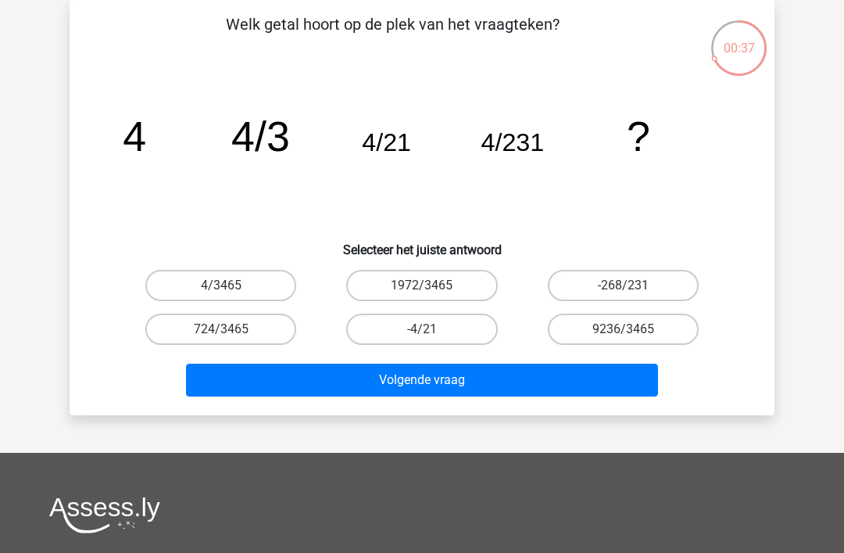
click at [240, 285] on label "4/3465" at bounding box center [220, 285] width 151 height 31
click at [231, 285] on input "4/3465" at bounding box center [226, 290] width 10 height 10
radio input "true"
click at [446, 382] on button "Volgende vraag" at bounding box center [422, 380] width 473 height 33
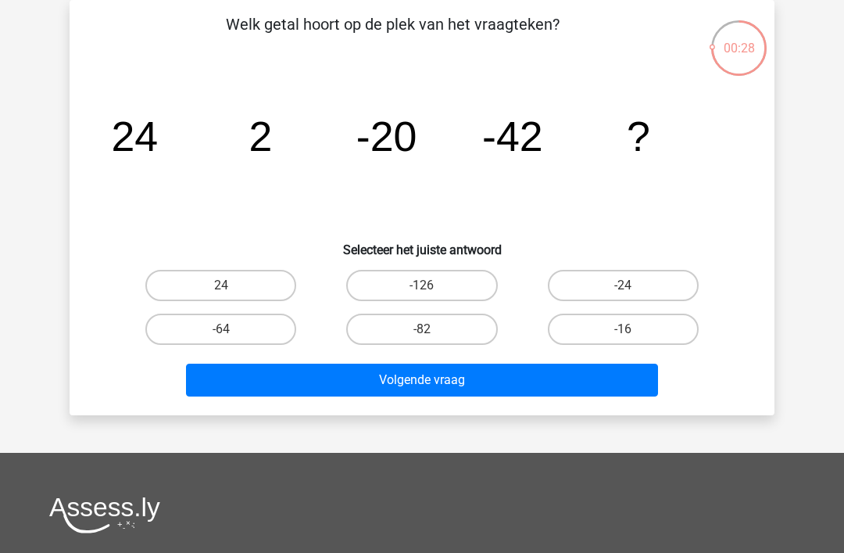
click at [223, 331] on input "-64" at bounding box center [226, 334] width 10 height 10
radio input "true"
click at [450, 380] on button "Volgende vraag" at bounding box center [422, 380] width 473 height 33
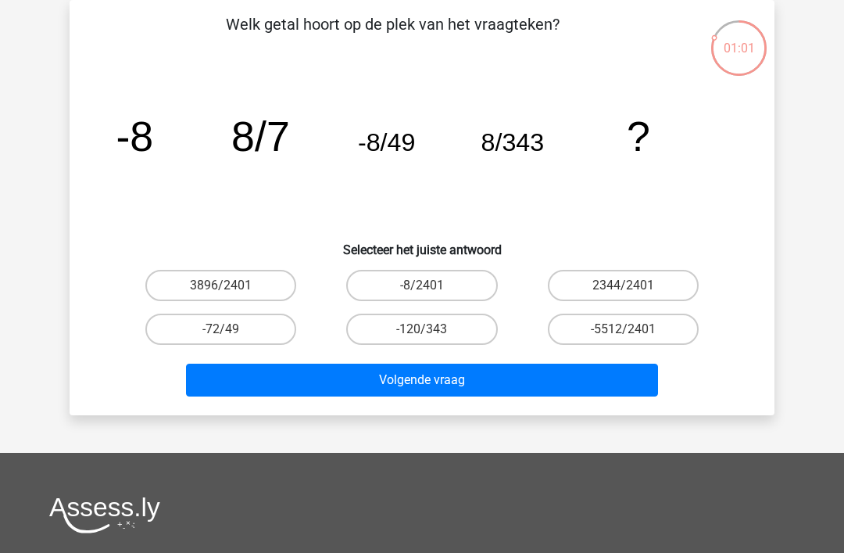
click at [422, 287] on label "-8/2401" at bounding box center [421, 285] width 151 height 31
click at [422, 287] on input "-8/2401" at bounding box center [427, 290] width 10 height 10
radio input "true"
click at [480, 384] on button "Volgende vraag" at bounding box center [422, 380] width 473 height 33
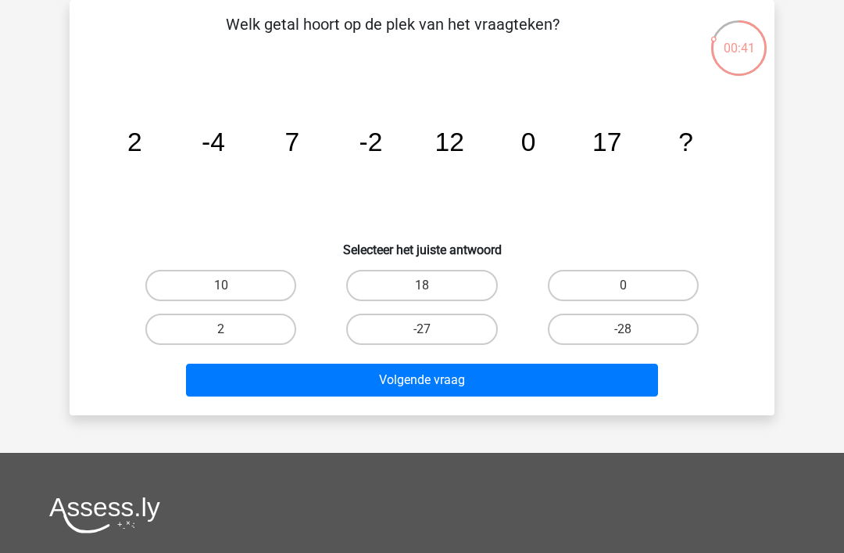
click at [294, 178] on icon "image/svg+xml 2 -4 7 -2 12 0 17 ?" at bounding box center [422, 151] width 630 height 158
click at [220, 340] on label "2" at bounding box center [220, 329] width 151 height 31
click at [221, 339] on input "2" at bounding box center [226, 334] width 10 height 10
radio input "true"
click at [441, 387] on button "Volgende vraag" at bounding box center [422, 380] width 473 height 33
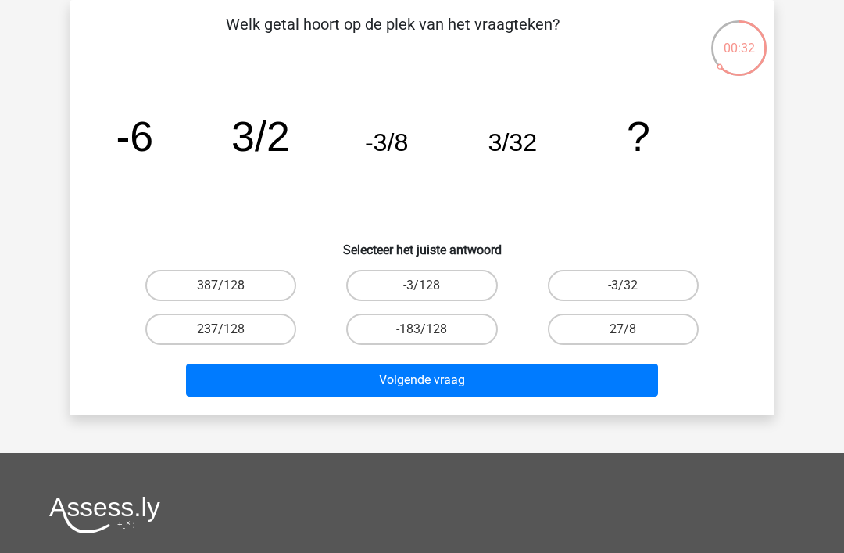
click at [432, 288] on input "-3/128" at bounding box center [427, 290] width 10 height 10
radio input "true"
click at [438, 384] on button "Volgende vraag" at bounding box center [422, 380] width 473 height 33
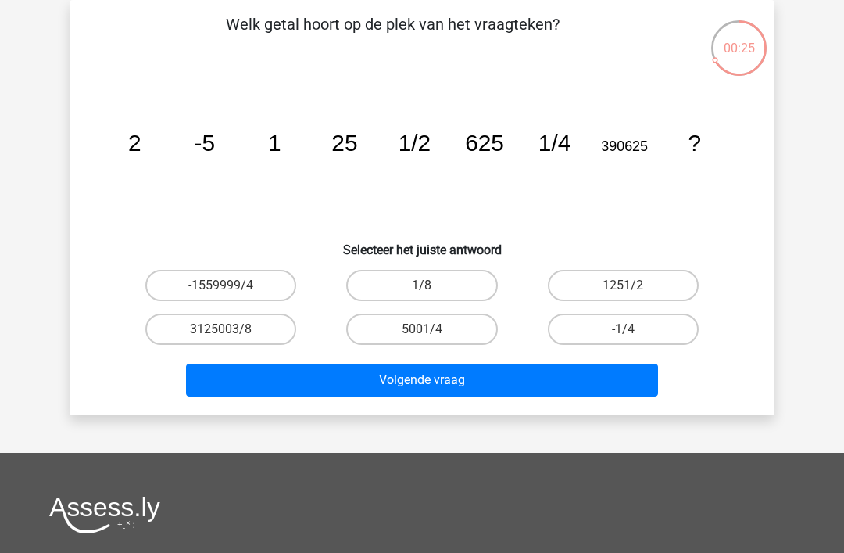
click at [423, 293] on input "1/8" at bounding box center [427, 290] width 10 height 10
radio input "true"
click at [425, 380] on button "Volgende vraag" at bounding box center [422, 380] width 473 height 33
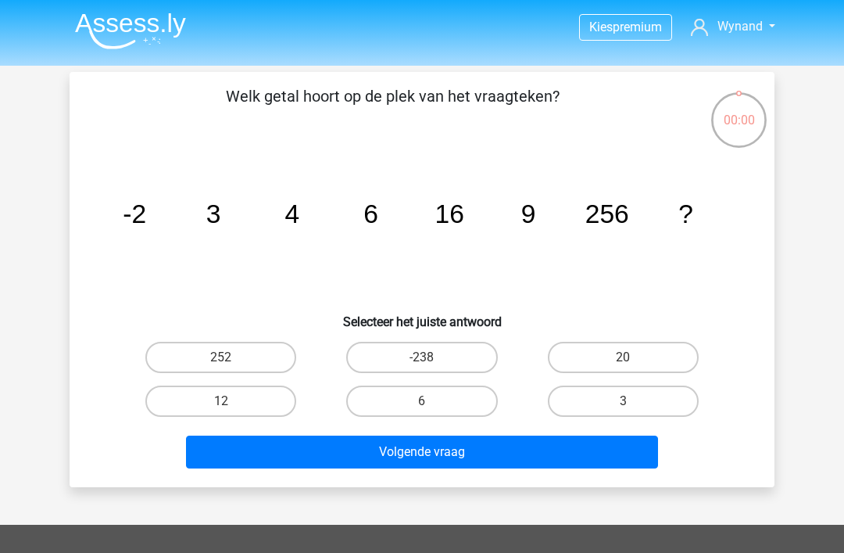
scroll to position [72, 0]
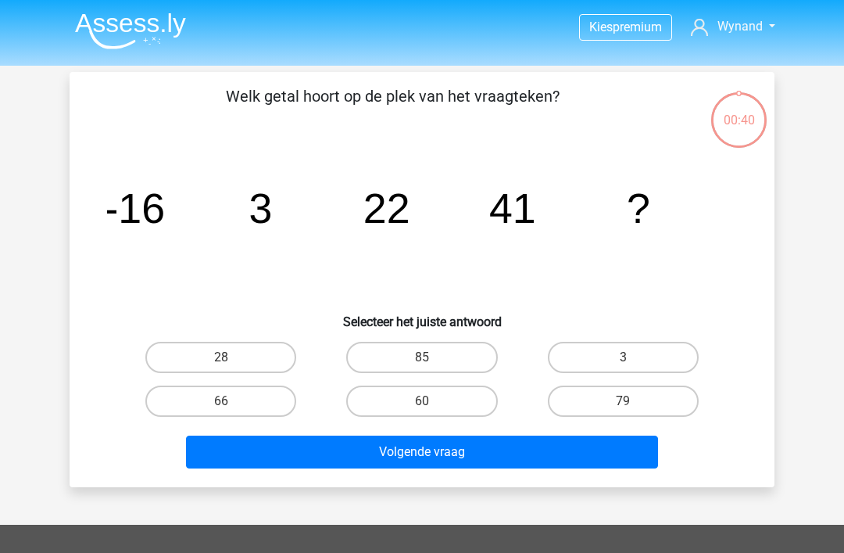
scroll to position [72, 0]
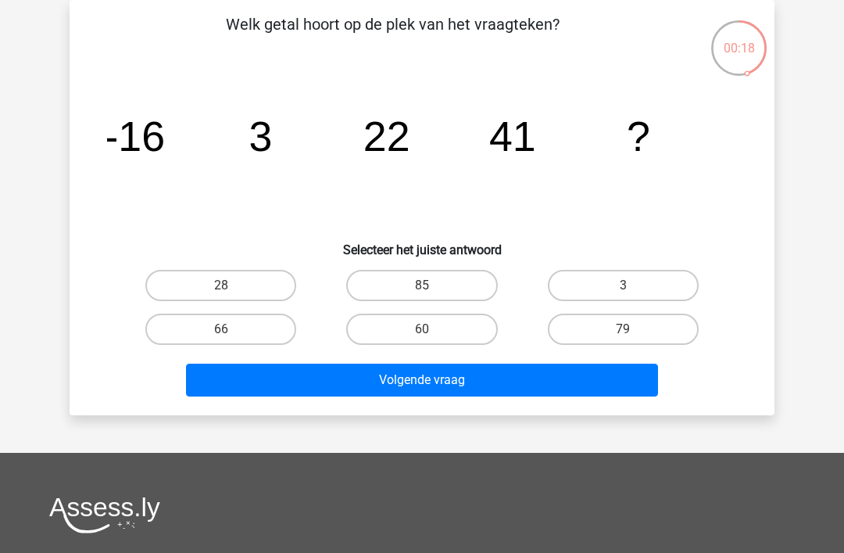
click at [420, 335] on label "60" at bounding box center [421, 329] width 151 height 31
click at [422, 335] on input "60" at bounding box center [427, 334] width 10 height 10
radio input "true"
click at [437, 386] on button "Volgende vraag" at bounding box center [422, 380] width 473 height 33
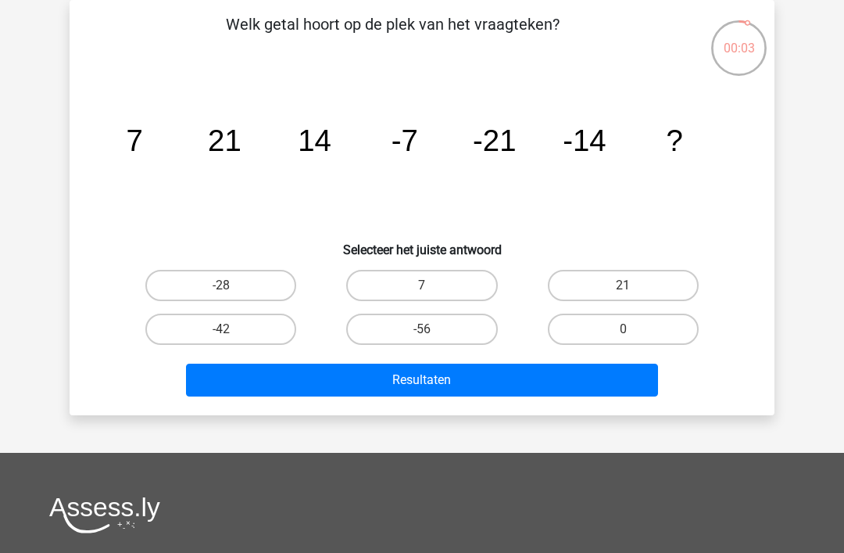
click at [246, 284] on label "-28" at bounding box center [220, 285] width 151 height 31
click at [231, 285] on input "-28" at bounding box center [226, 290] width 10 height 10
radio input "true"
click at [474, 386] on button "Resultaten" at bounding box center [422, 380] width 473 height 33
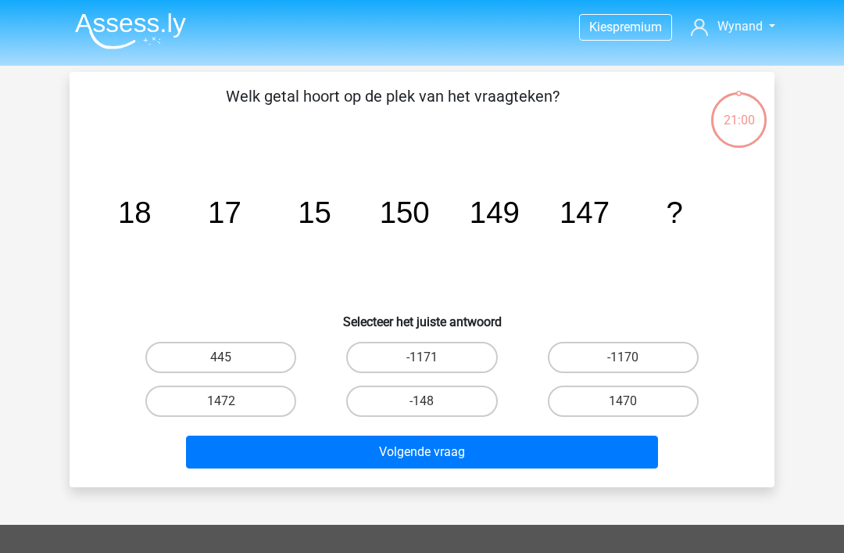
scroll to position [72, 0]
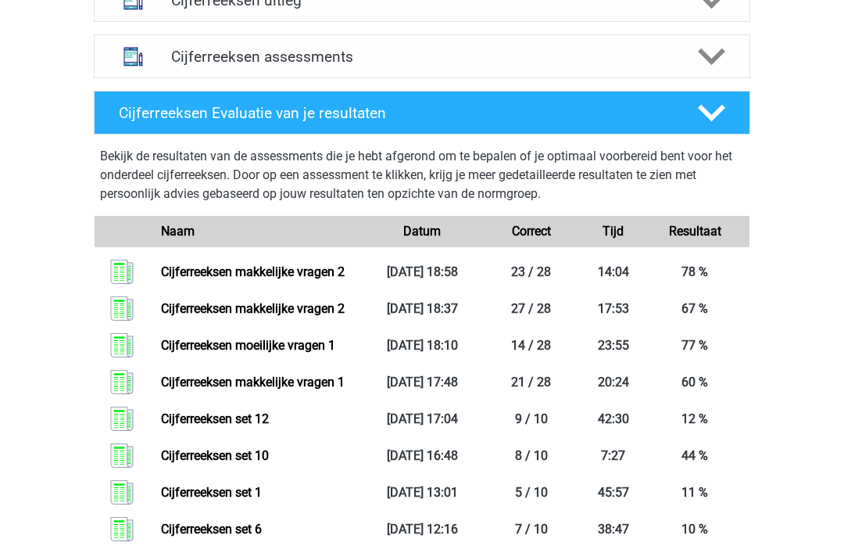
scroll to position [1014, 0]
